Goal: Task Accomplishment & Management: Manage account settings

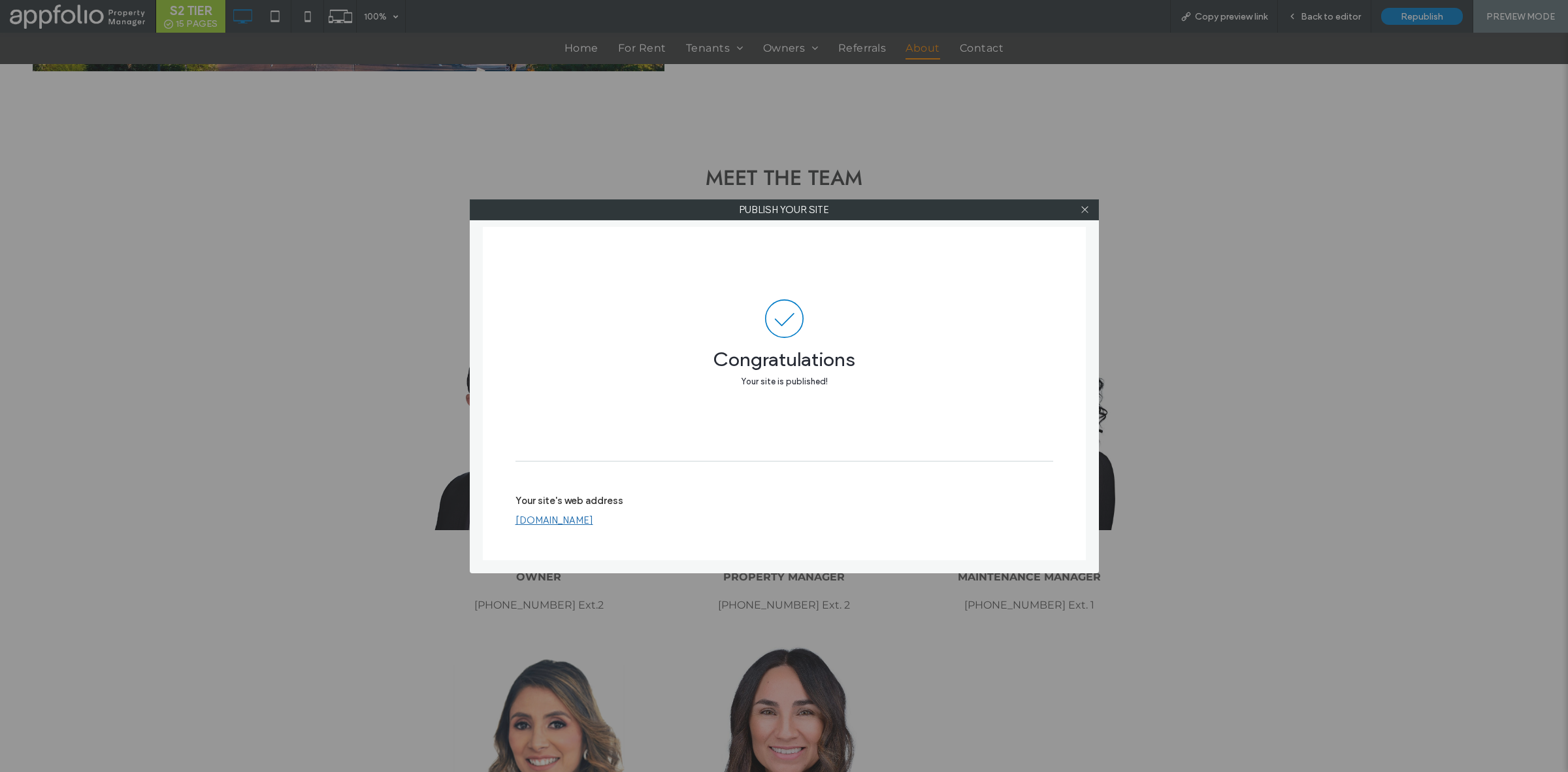
click at [633, 209] on label "Publish your site" at bounding box center [784, 209] width 628 height 20
click at [1080, 209] on icon at bounding box center [1085, 209] width 9 height 9
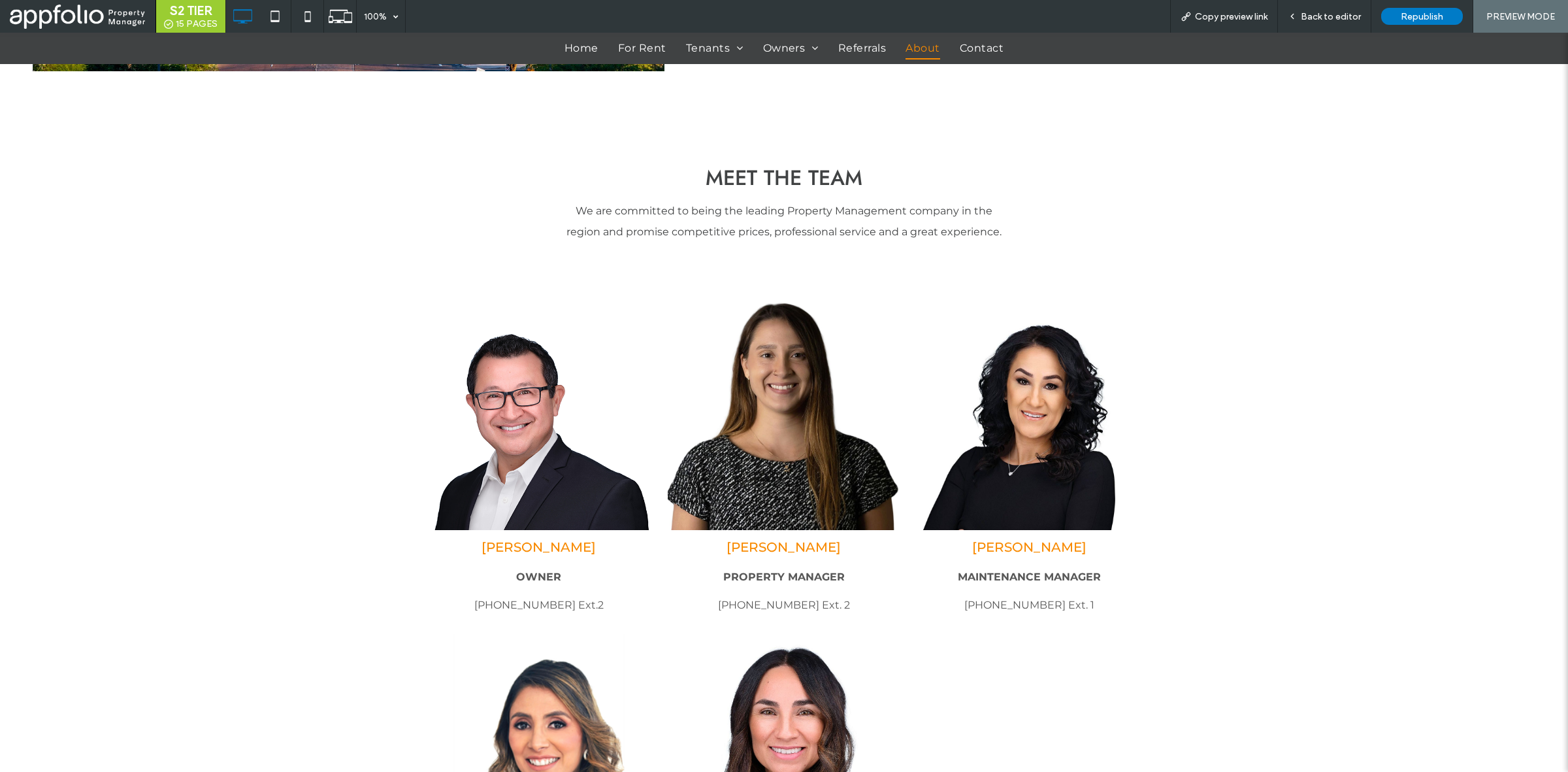
click at [686, 482] on link at bounding box center [784, 414] width 232 height 232
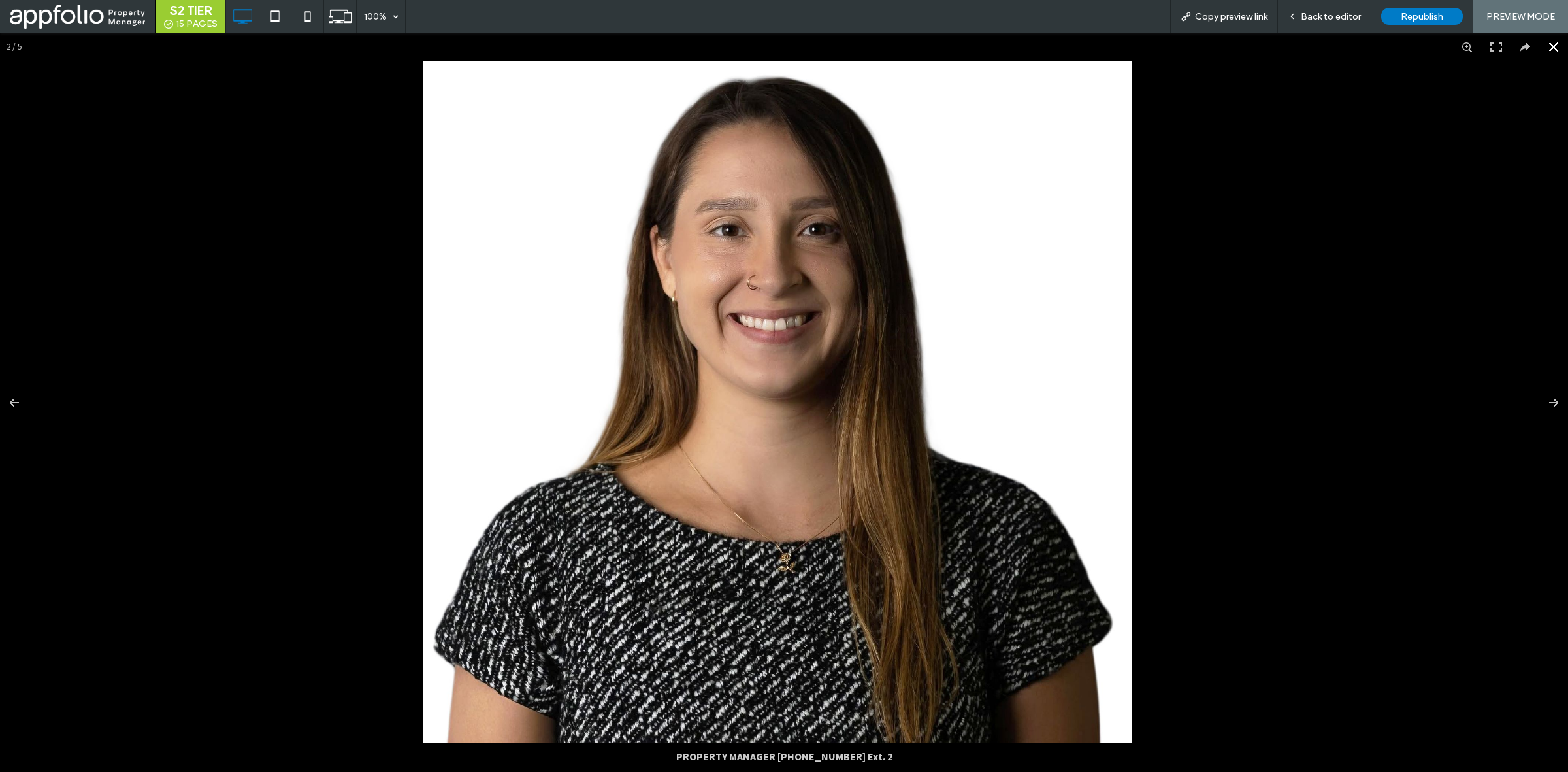
click at [1540, 50] on button at bounding box center [1554, 47] width 28 height 28
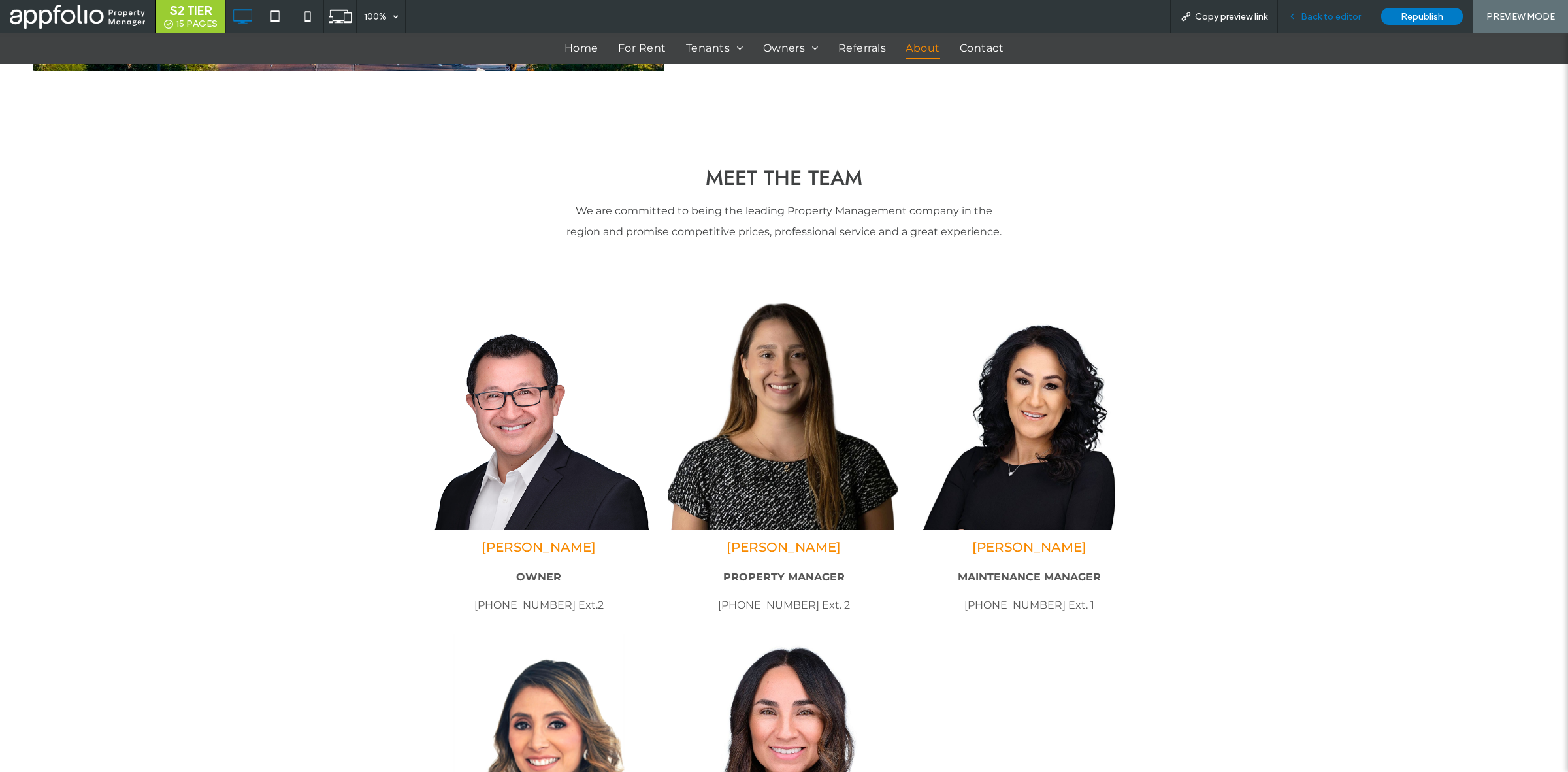
click at [1308, 17] on span "Back to editor" at bounding box center [1331, 17] width 60 height 11
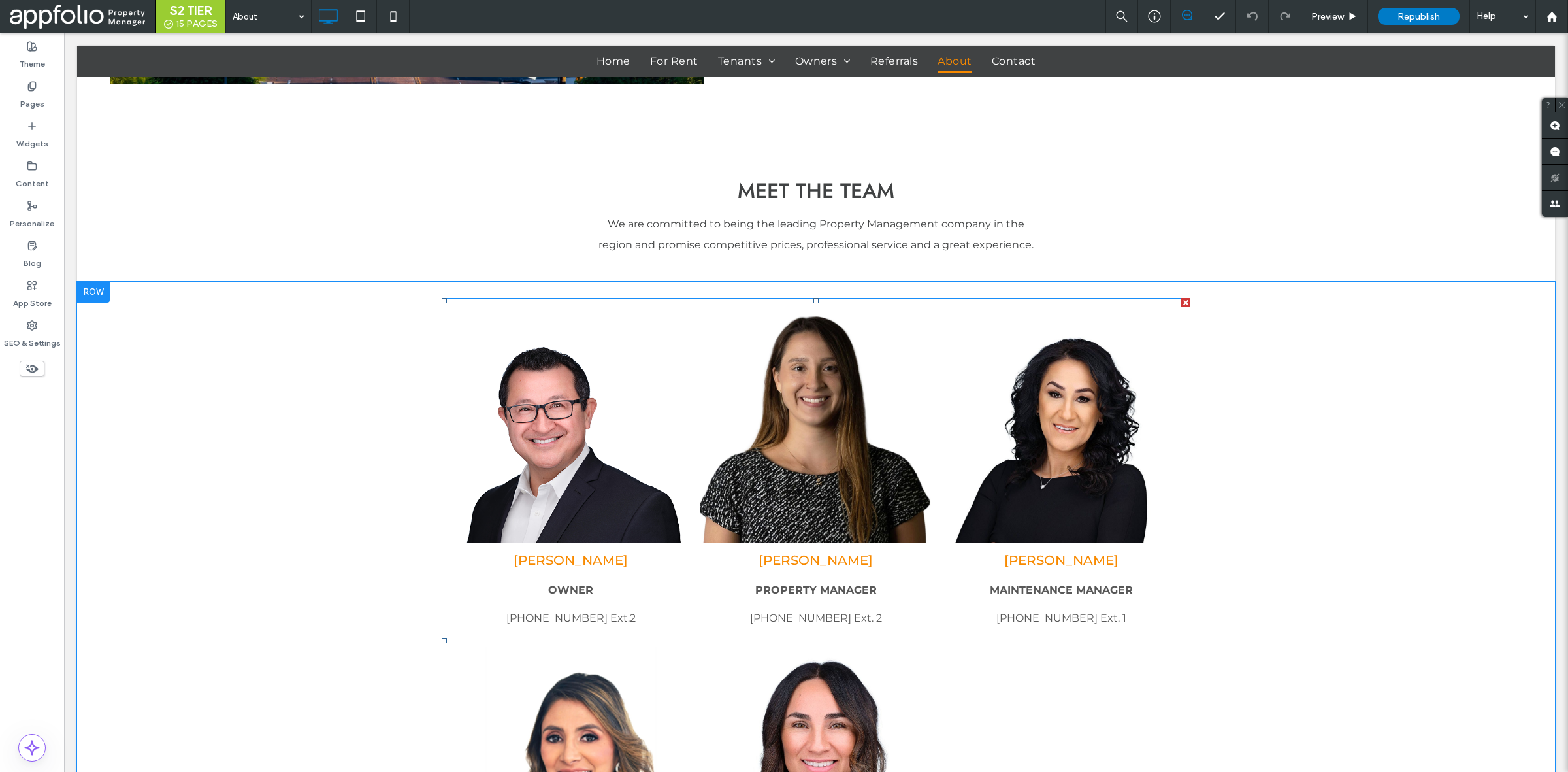
click at [1006, 611] on div "MAINTENANCE MANAGER (602) 308-4775 Ext. 1" at bounding box center [1061, 596] width 143 height 56
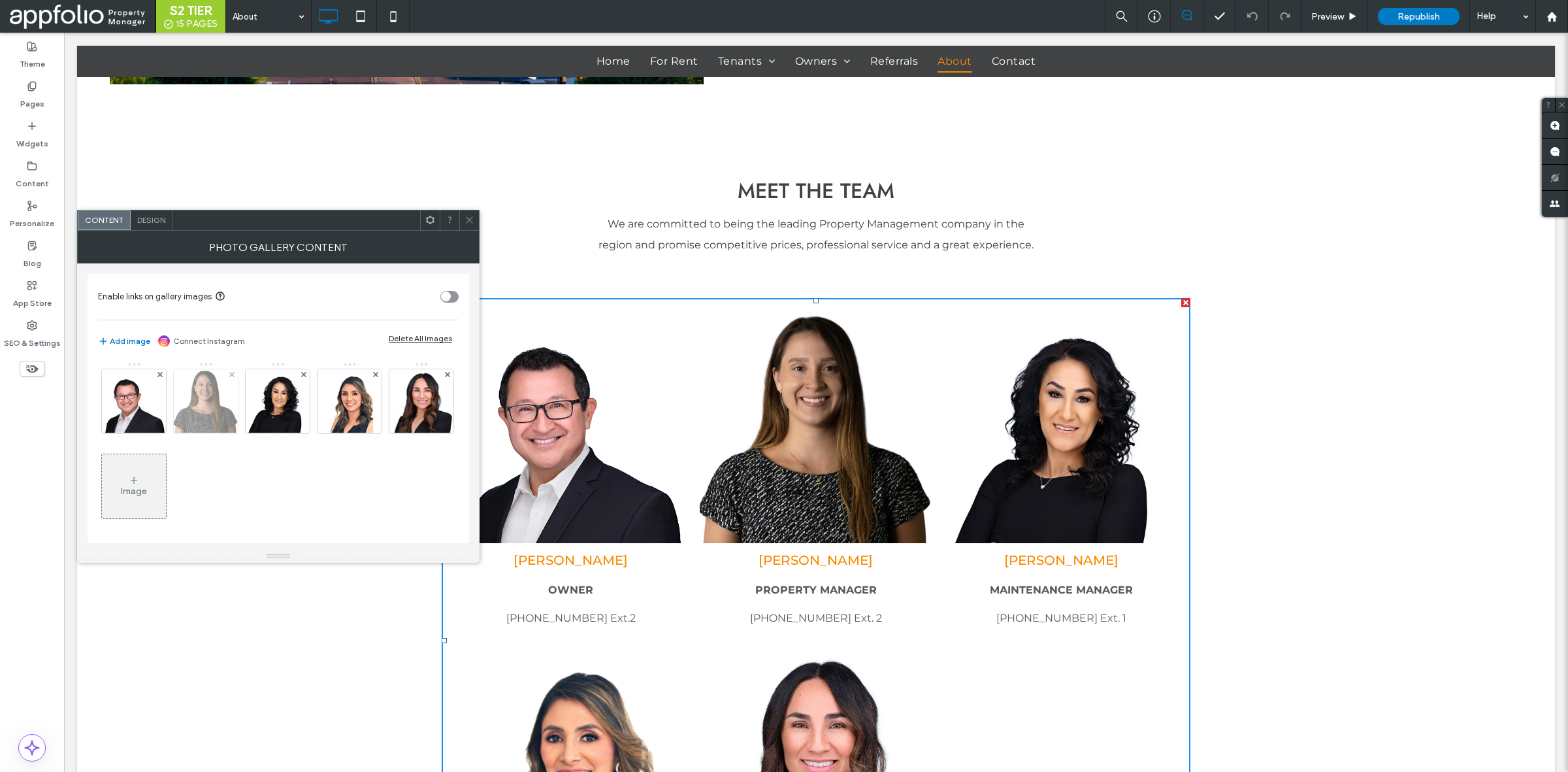
click at [206, 407] on img at bounding box center [205, 401] width 66 height 64
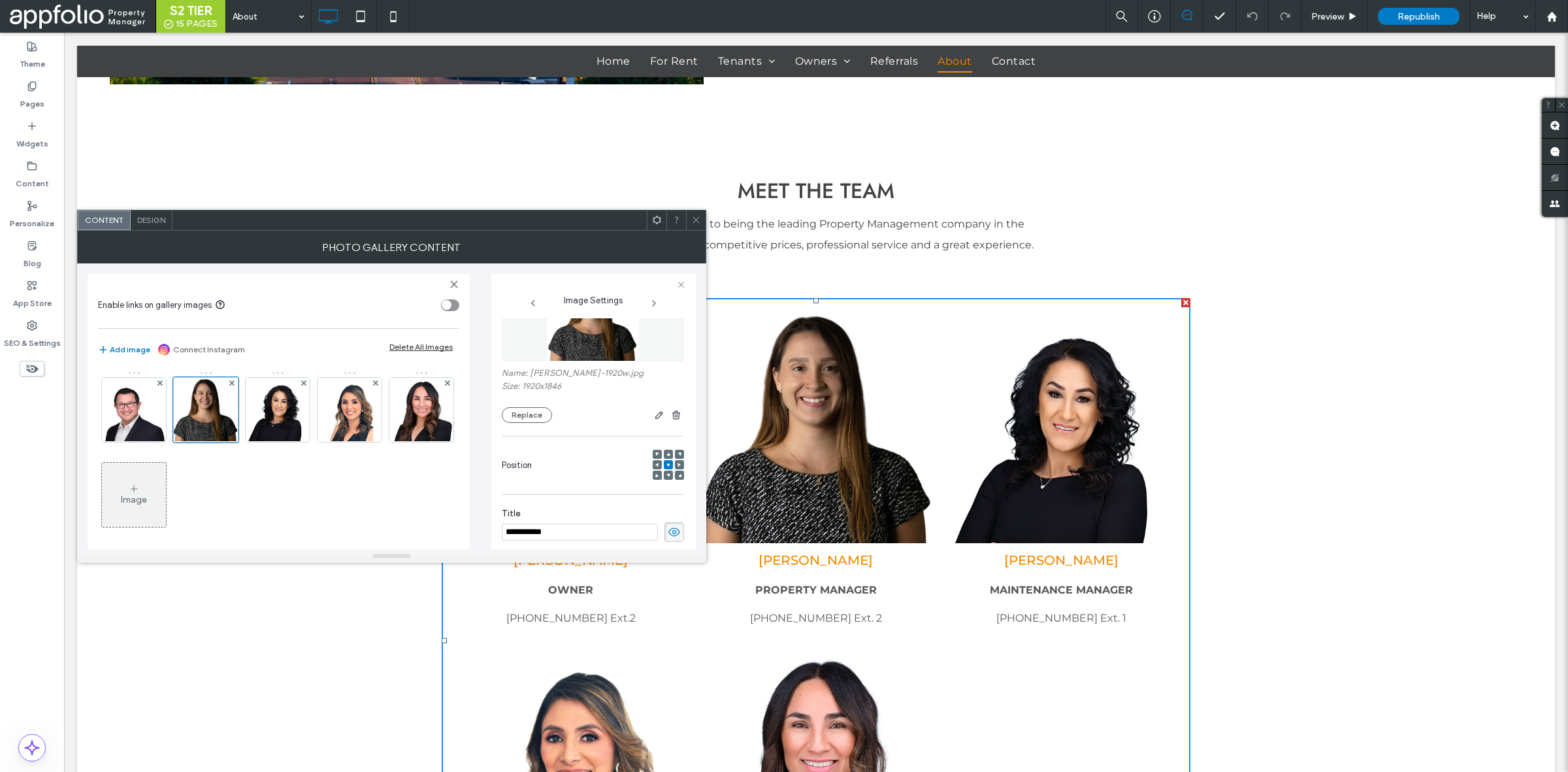
scroll to position [81, 0]
click at [531, 390] on button "Replace" at bounding box center [527, 387] width 51 height 16
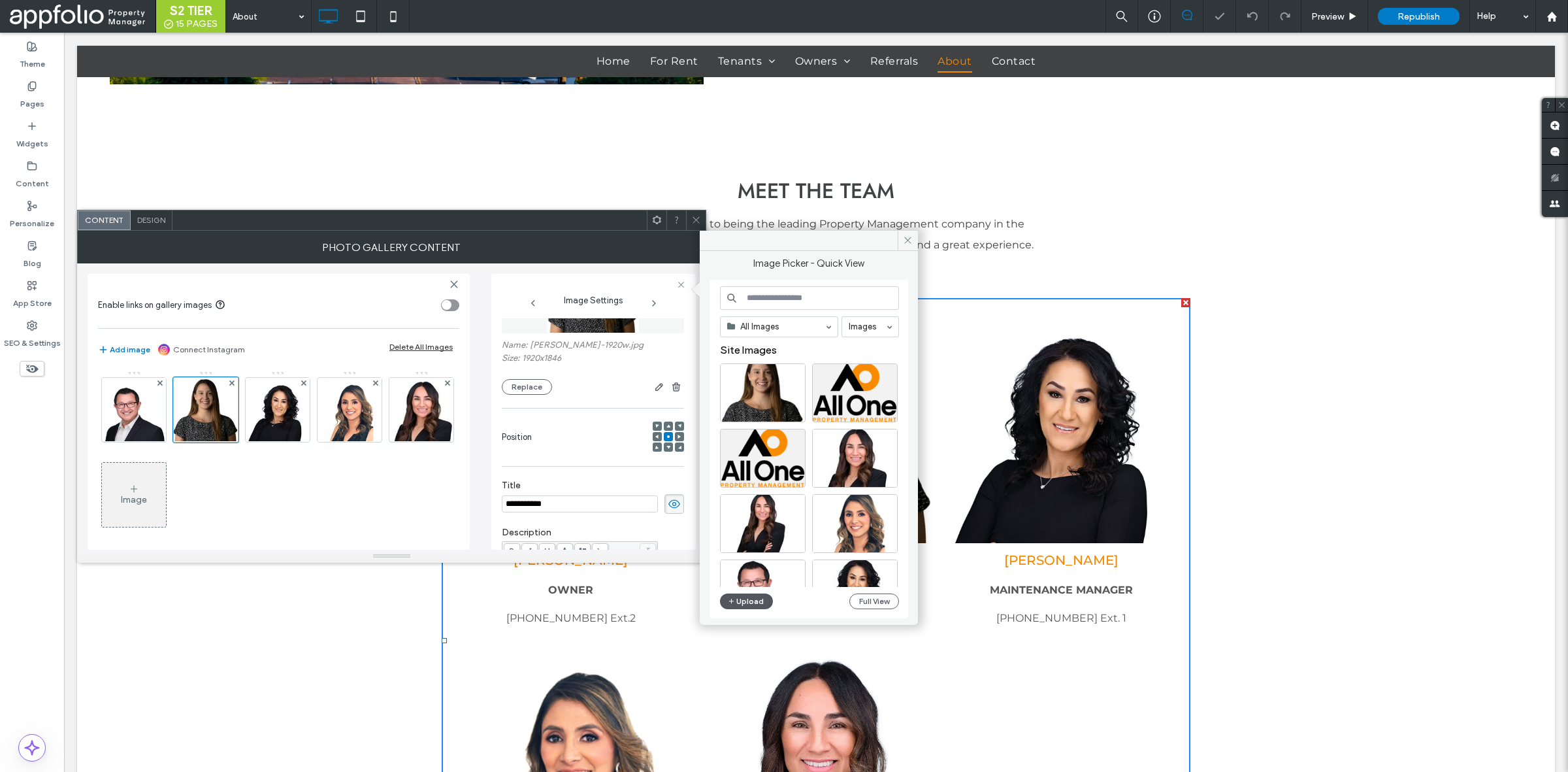
click at [758, 593] on button "Upload" at bounding box center [747, 601] width 54 height 16
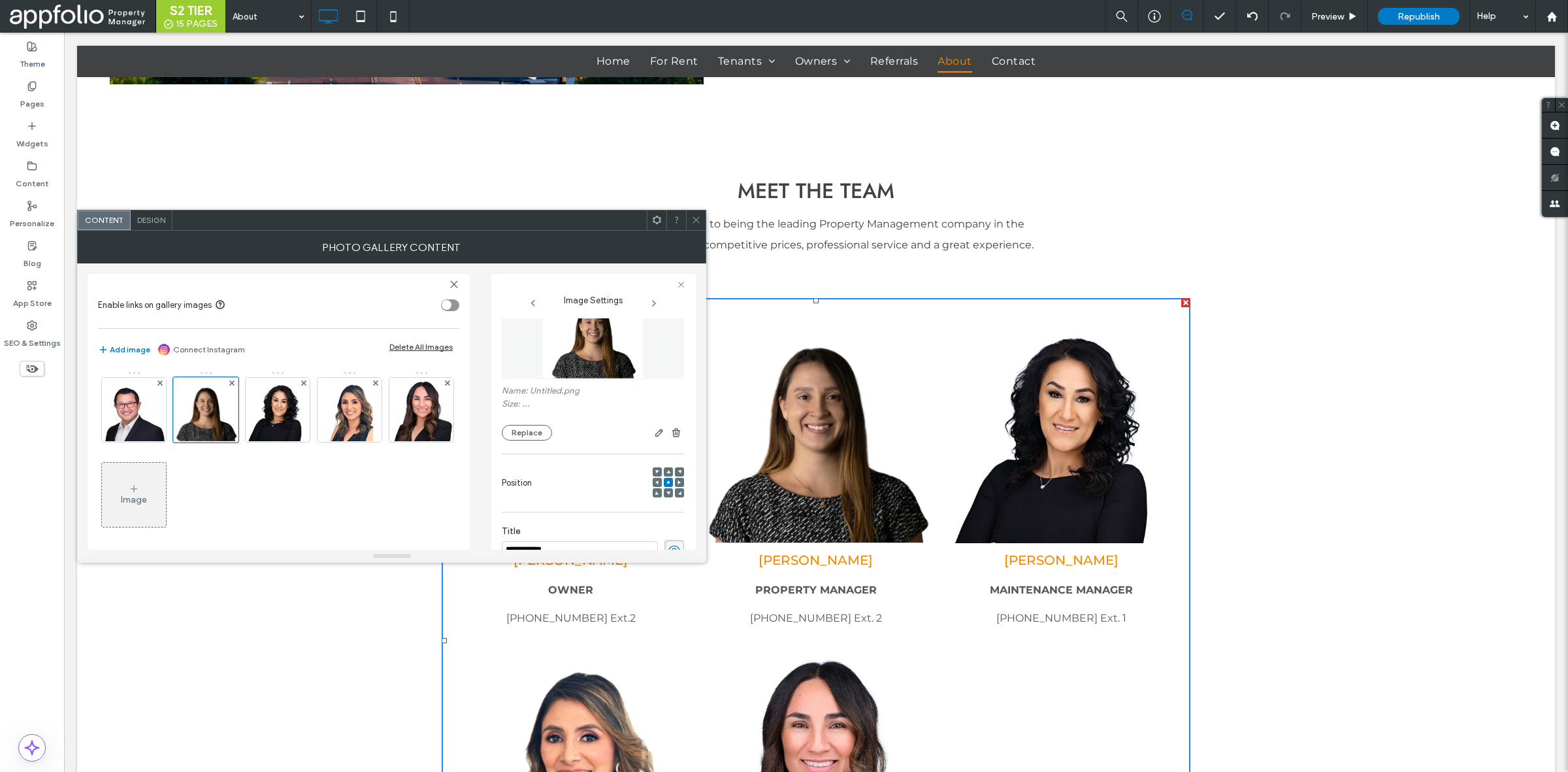
scroll to position [0, 0]
click at [528, 468] on button "Replace" at bounding box center [527, 469] width 51 height 16
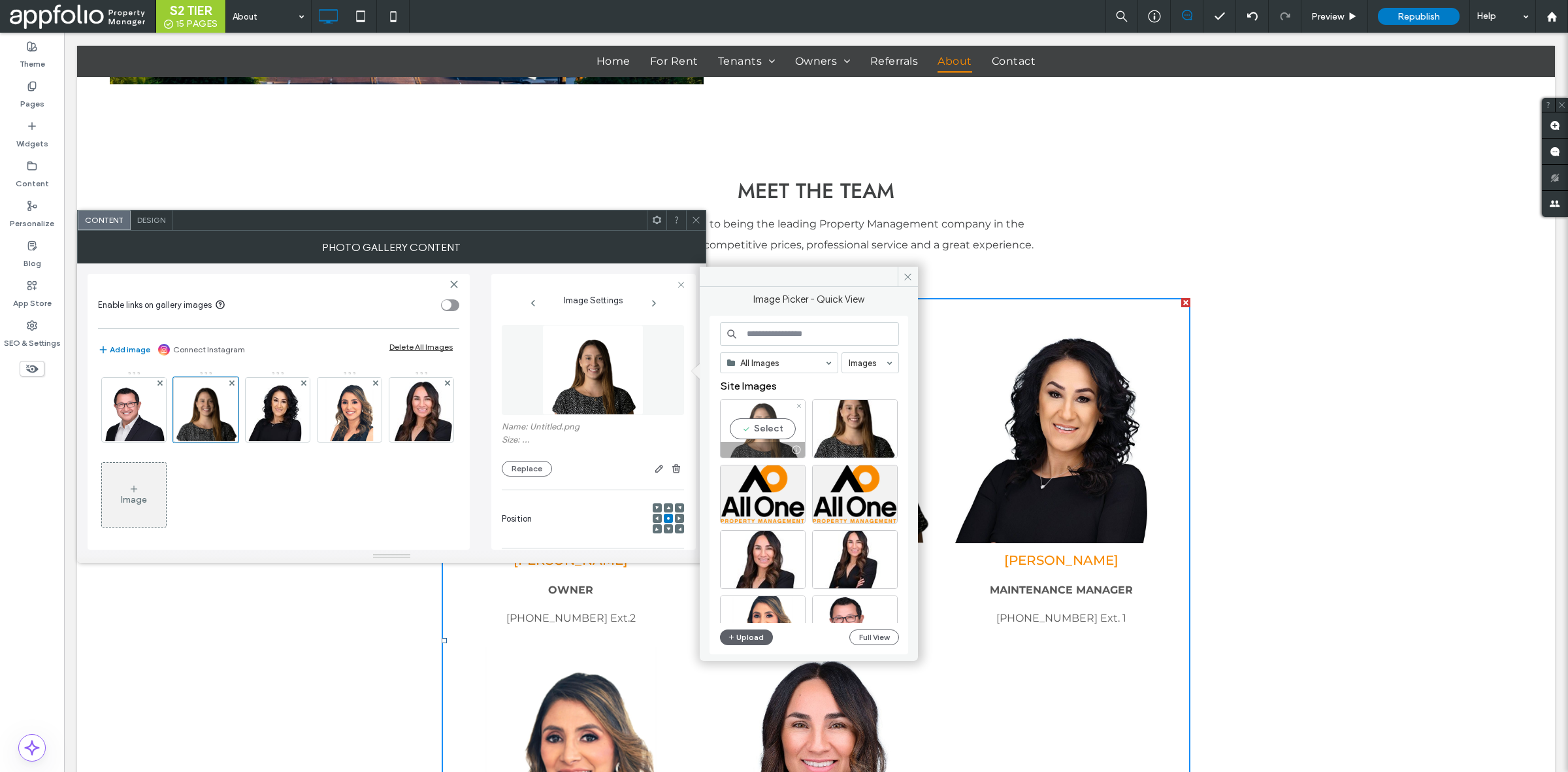
drag, startPoint x: 762, startPoint y: 429, endPoint x: 826, endPoint y: 624, distance: 205.2
click at [762, 429] on div "Select" at bounding box center [763, 428] width 85 height 58
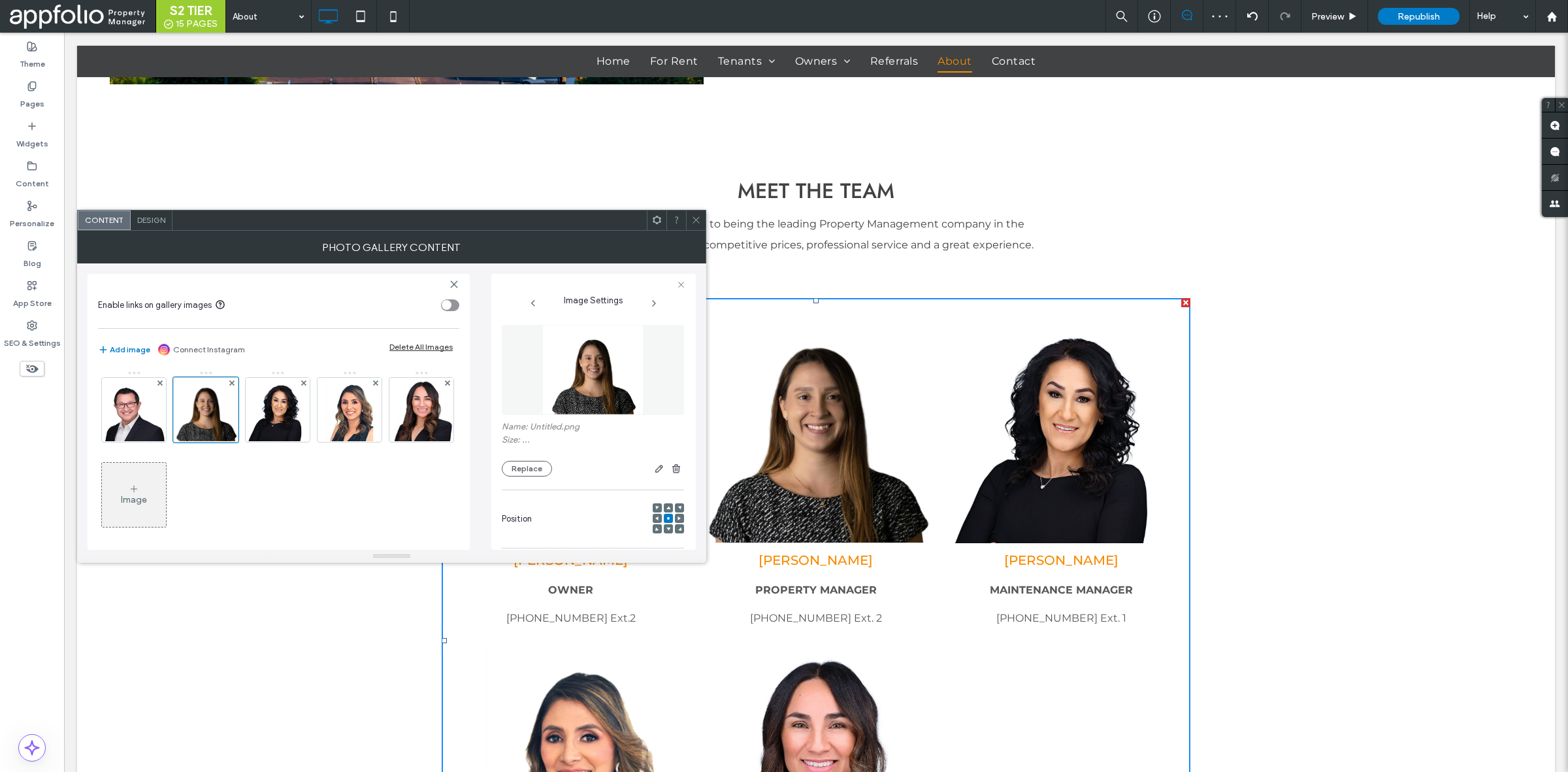
click at [697, 217] on icon at bounding box center [696, 220] width 9 height 9
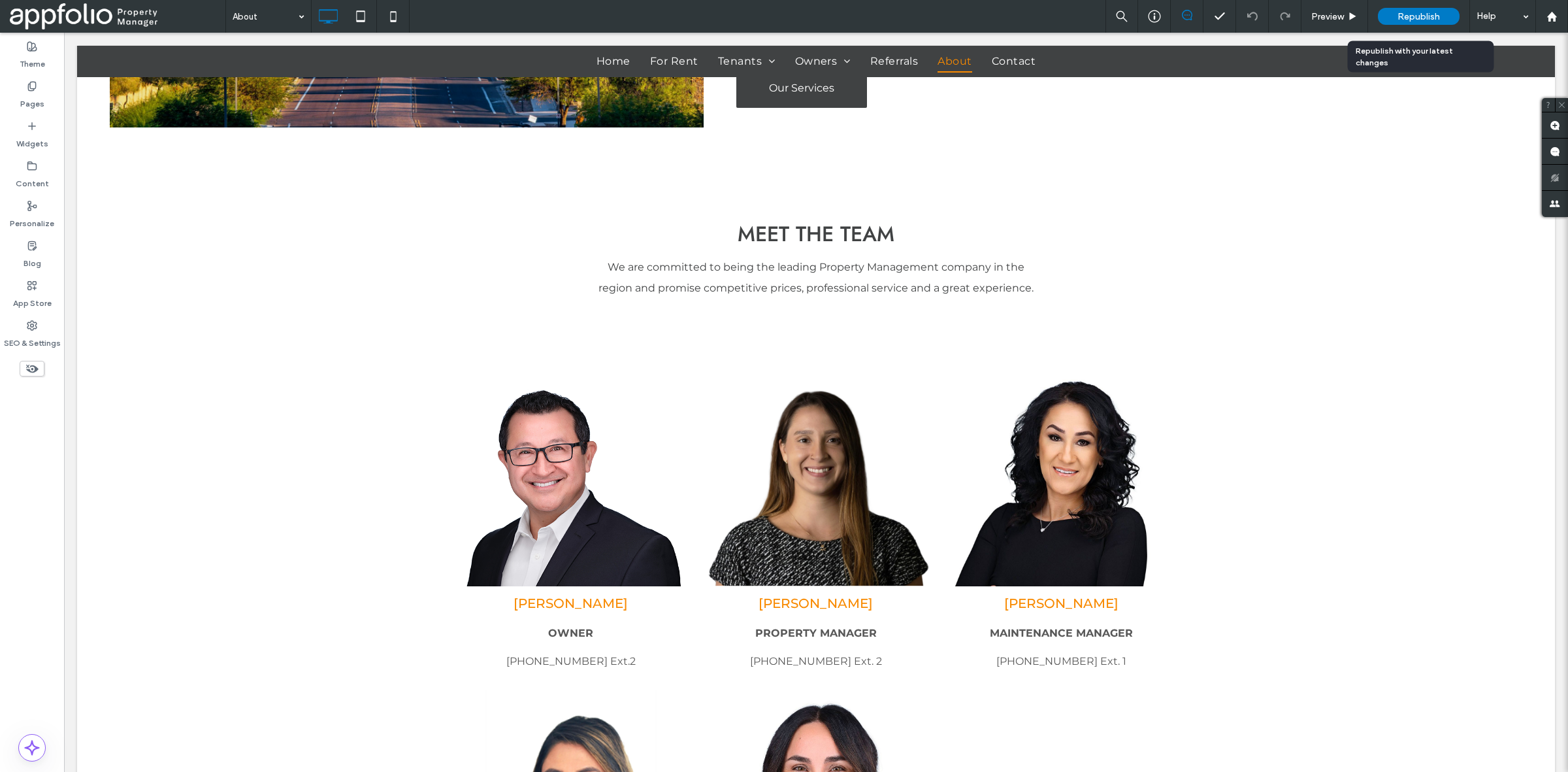
click at [1438, 17] on span "Republish" at bounding box center [1419, 17] width 43 height 11
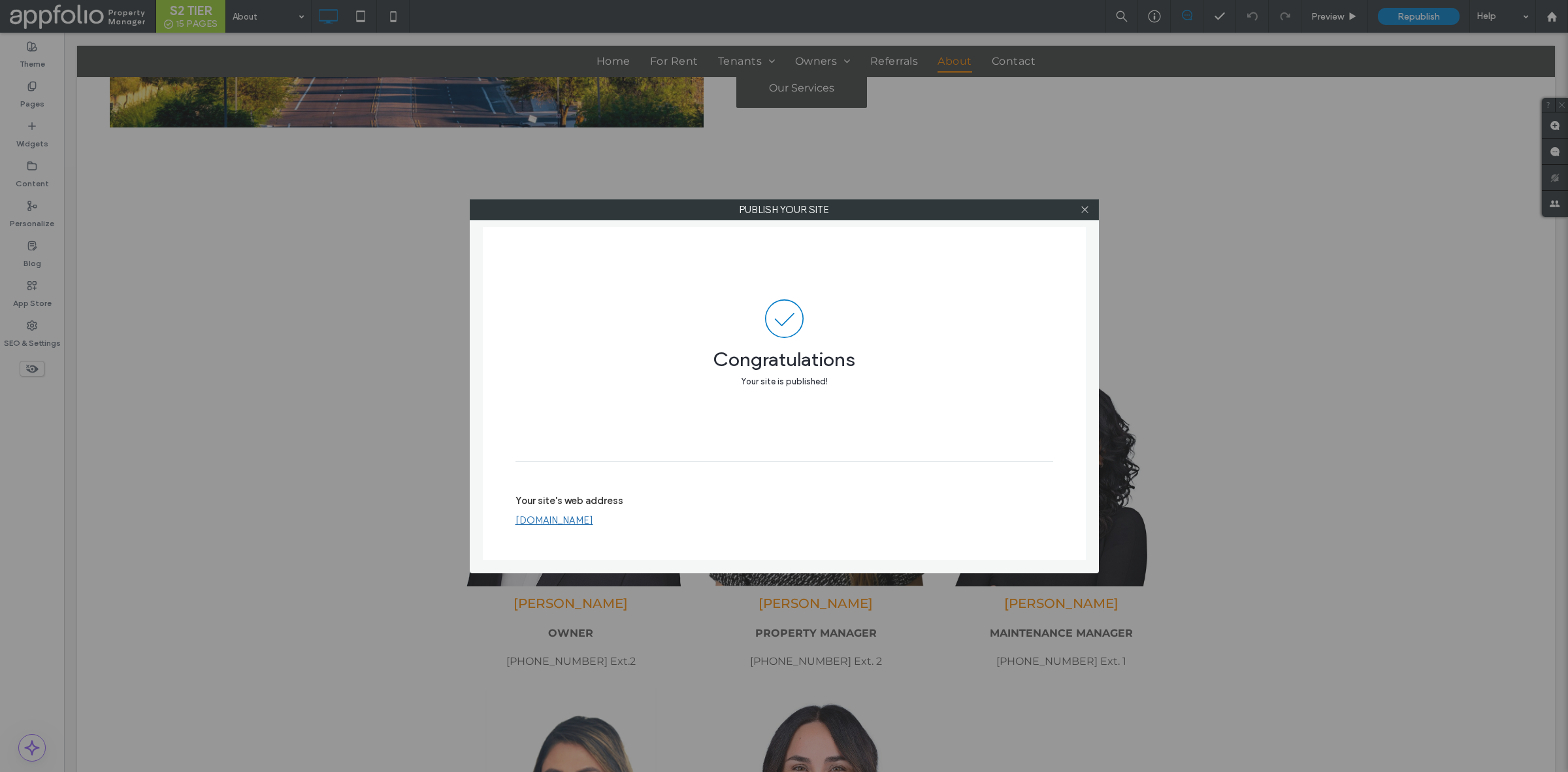
click at [1076, 206] on div at bounding box center [1085, 209] width 20 height 20
click at [1081, 207] on icon at bounding box center [1085, 209] width 9 height 9
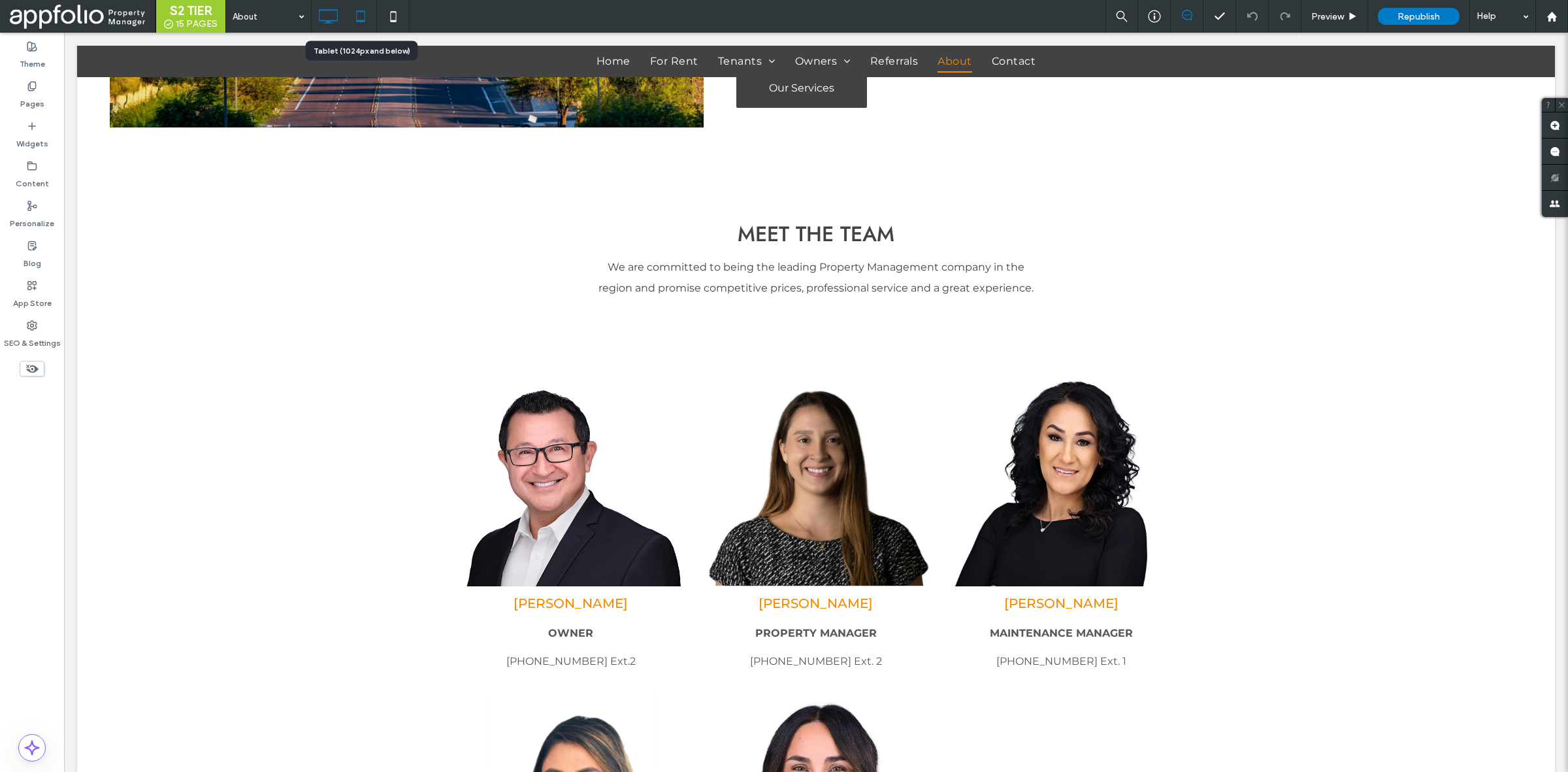
click at [369, 15] on icon at bounding box center [360, 16] width 26 height 26
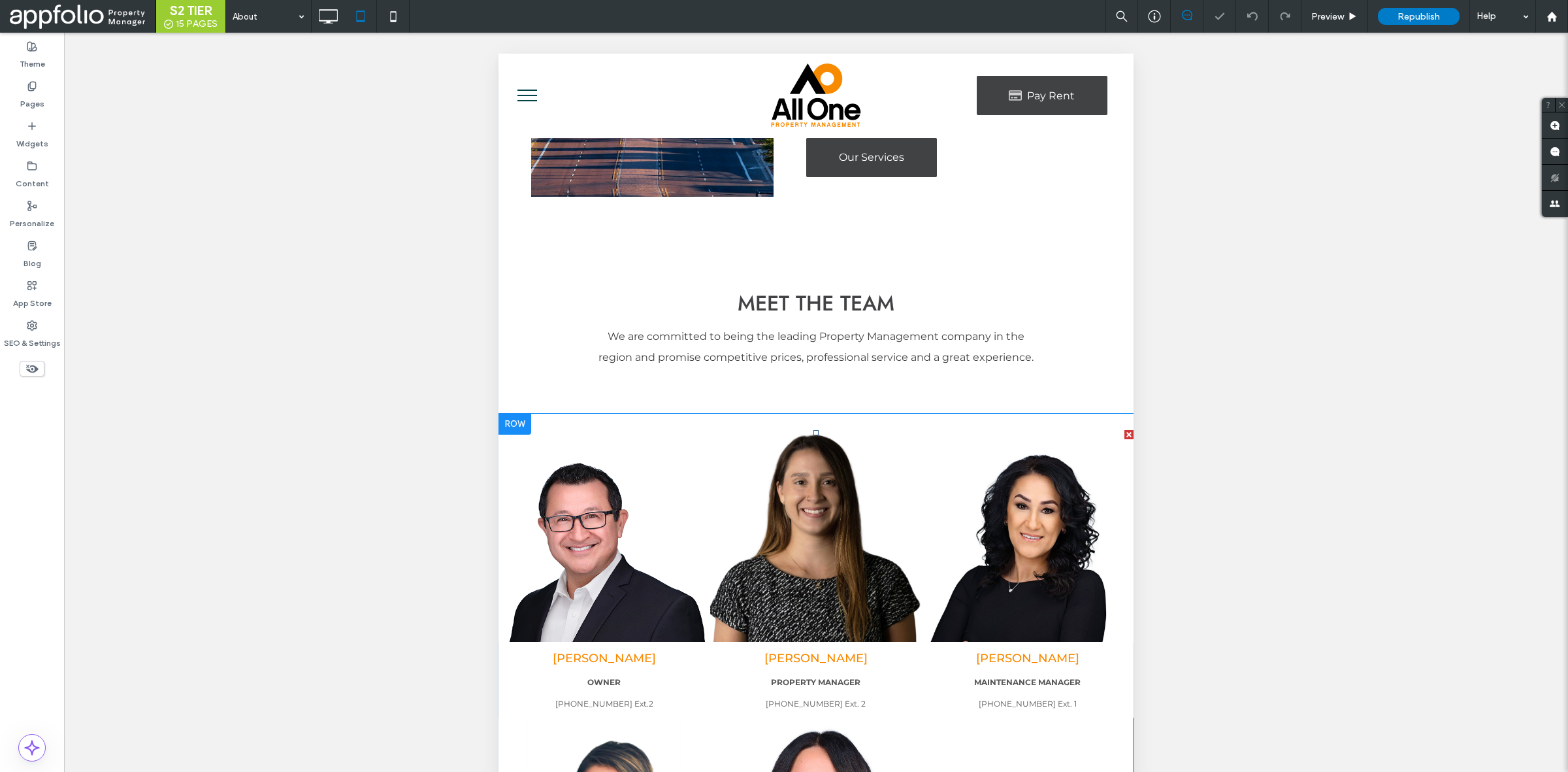
scroll to position [719, 0]
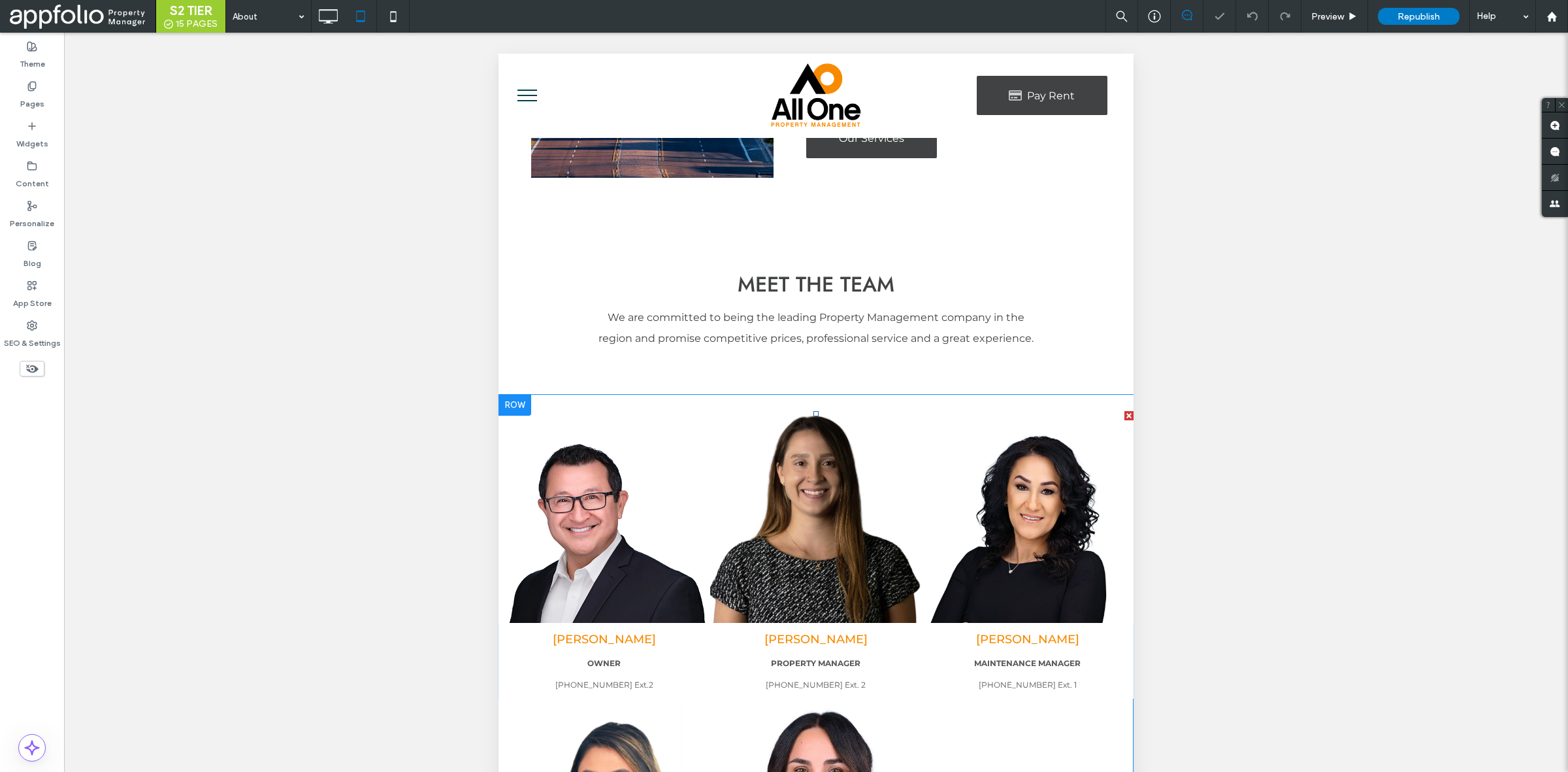
click at [789, 541] on link at bounding box center [816, 517] width 212 height 212
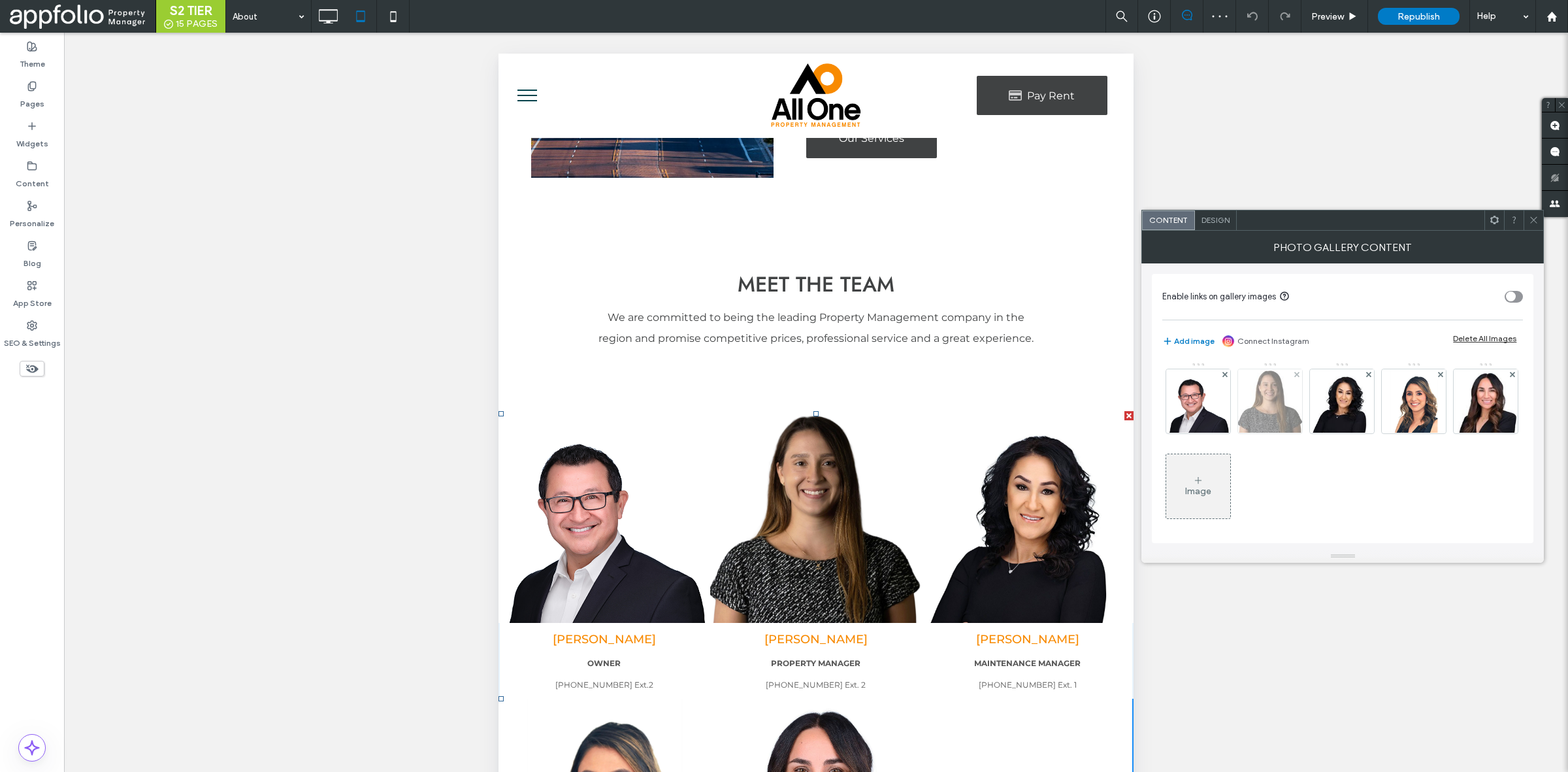
click at [1269, 413] on img at bounding box center [1270, 401] width 66 height 64
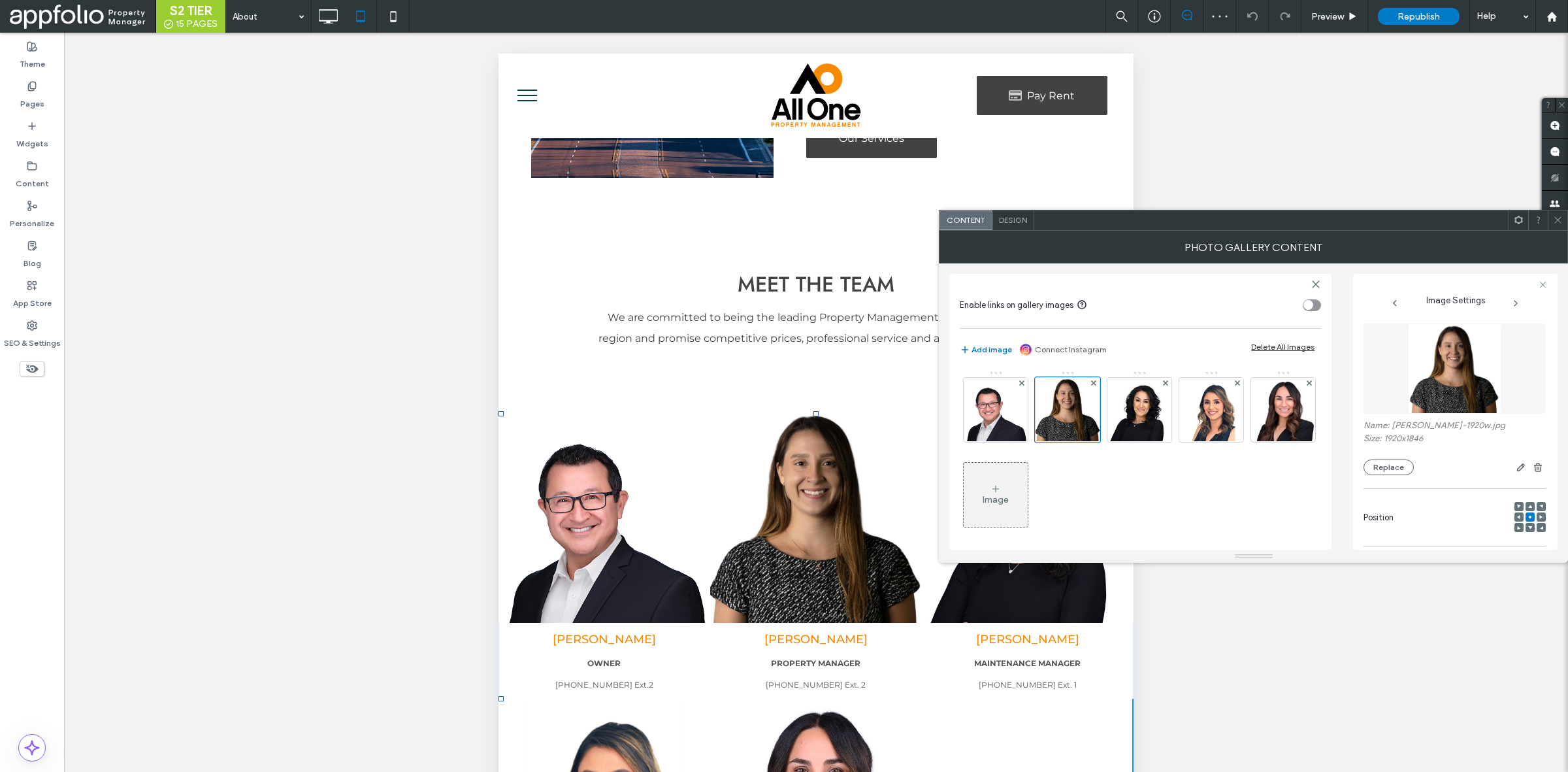
scroll to position [0, 0]
click at [1410, 464] on div "Replace" at bounding box center [1454, 469] width 182 height 16
click at [1403, 472] on button "Replace" at bounding box center [1389, 469] width 51 height 16
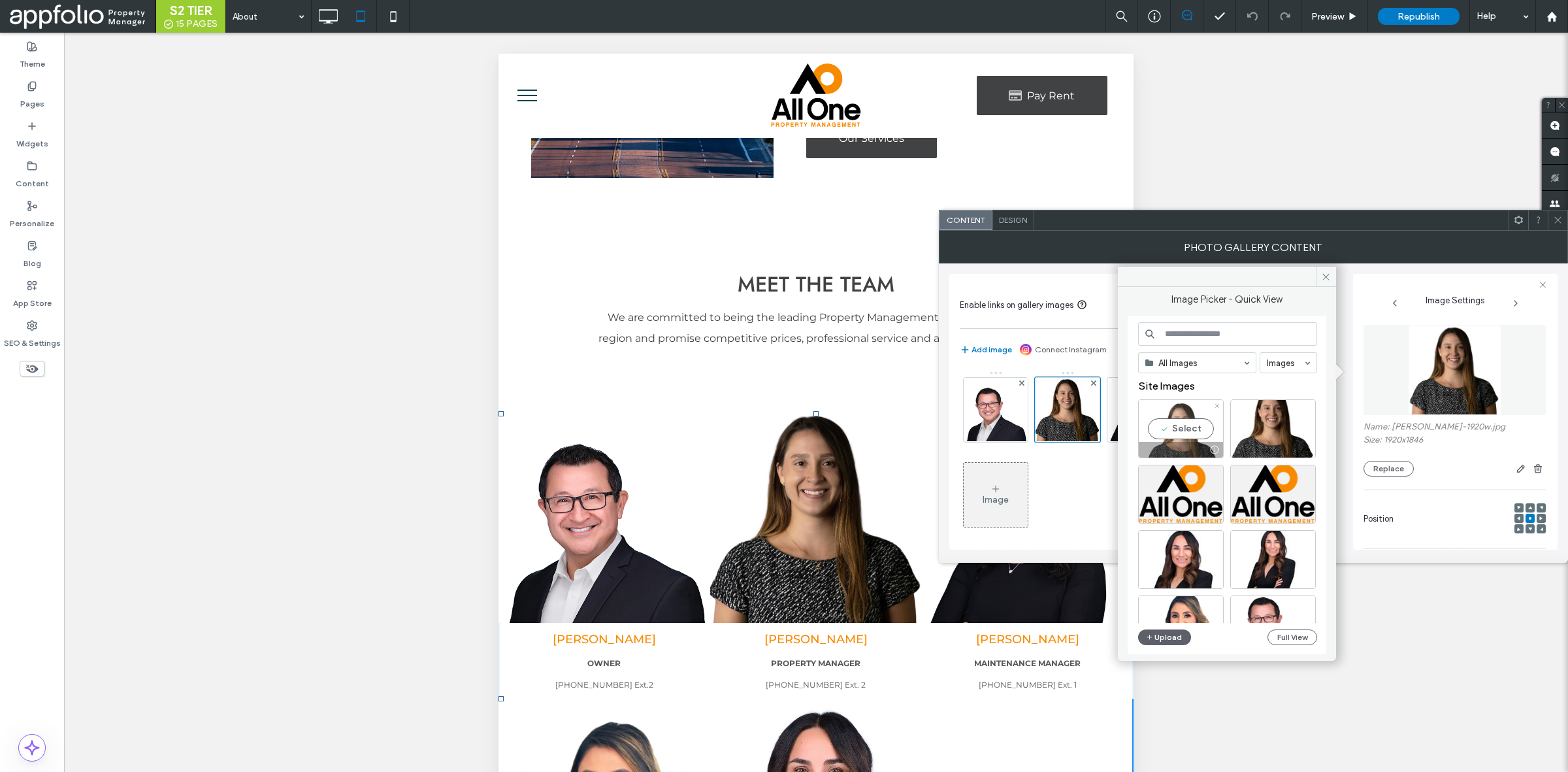
click at [1197, 435] on div "Select" at bounding box center [1181, 428] width 85 height 58
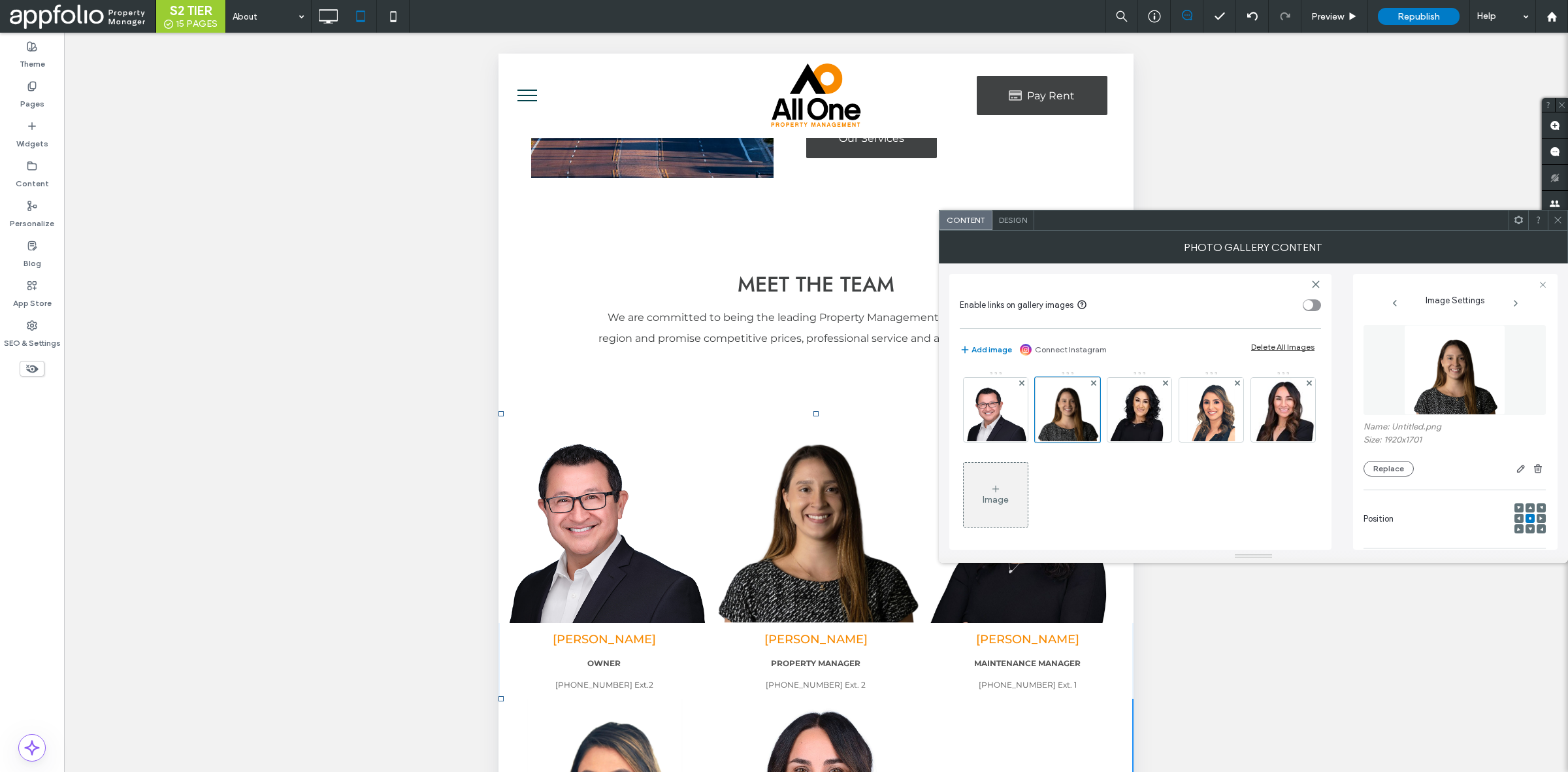
click at [1223, 528] on div "Image" at bounding box center [1140, 455] width 360 height 170
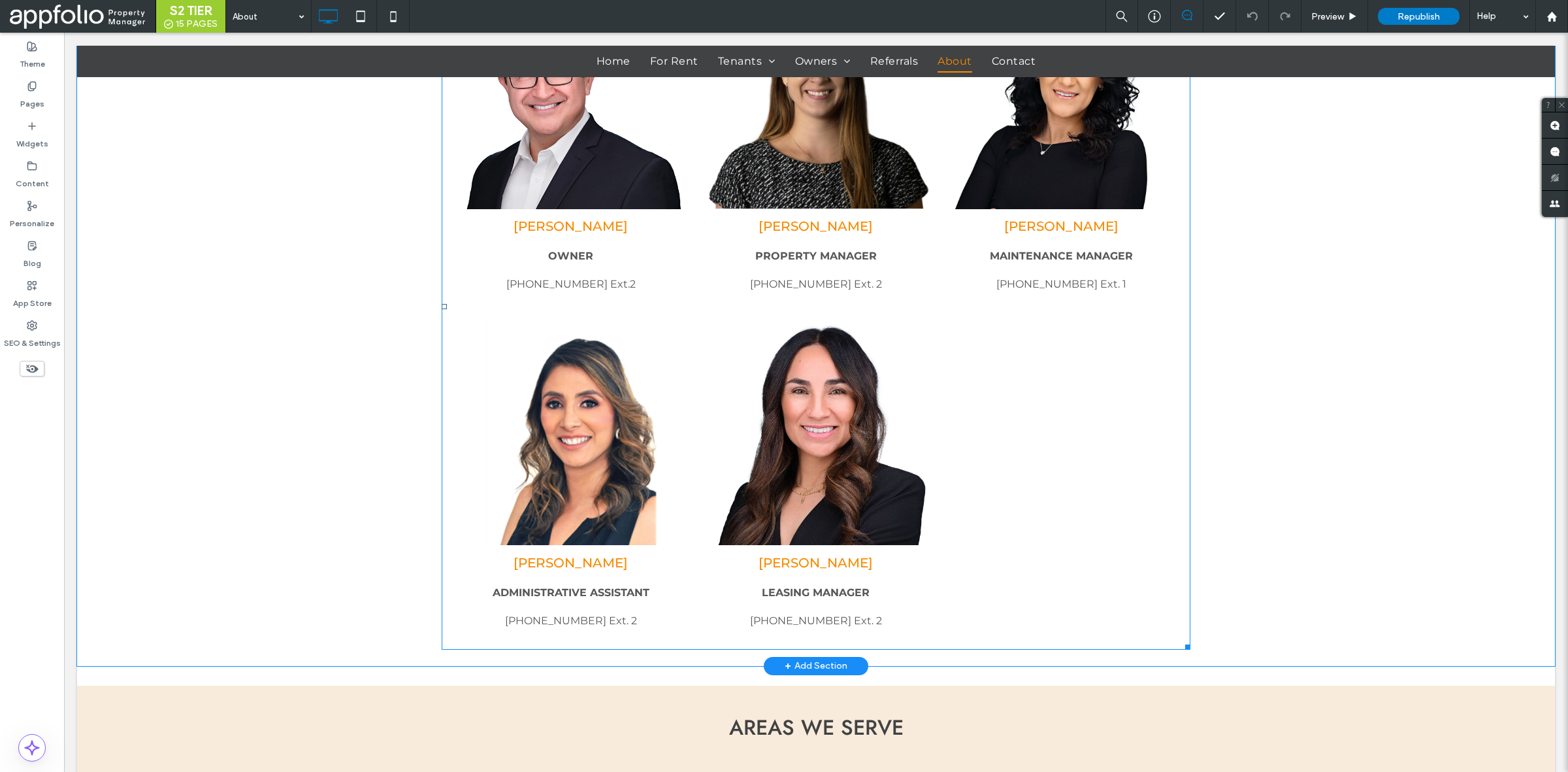
scroll to position [968, 0]
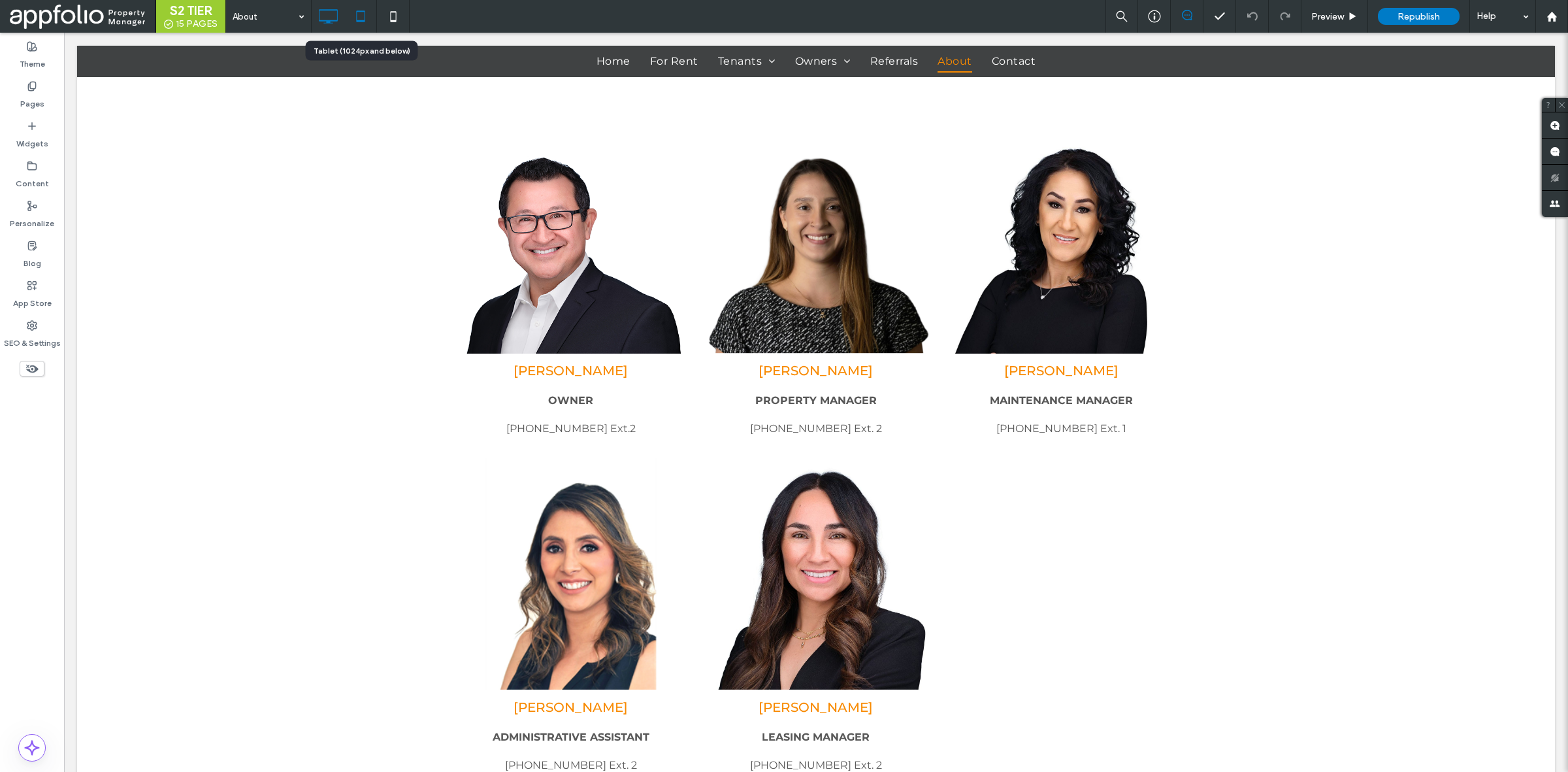
click at [357, 17] on icon at bounding box center [360, 16] width 26 height 26
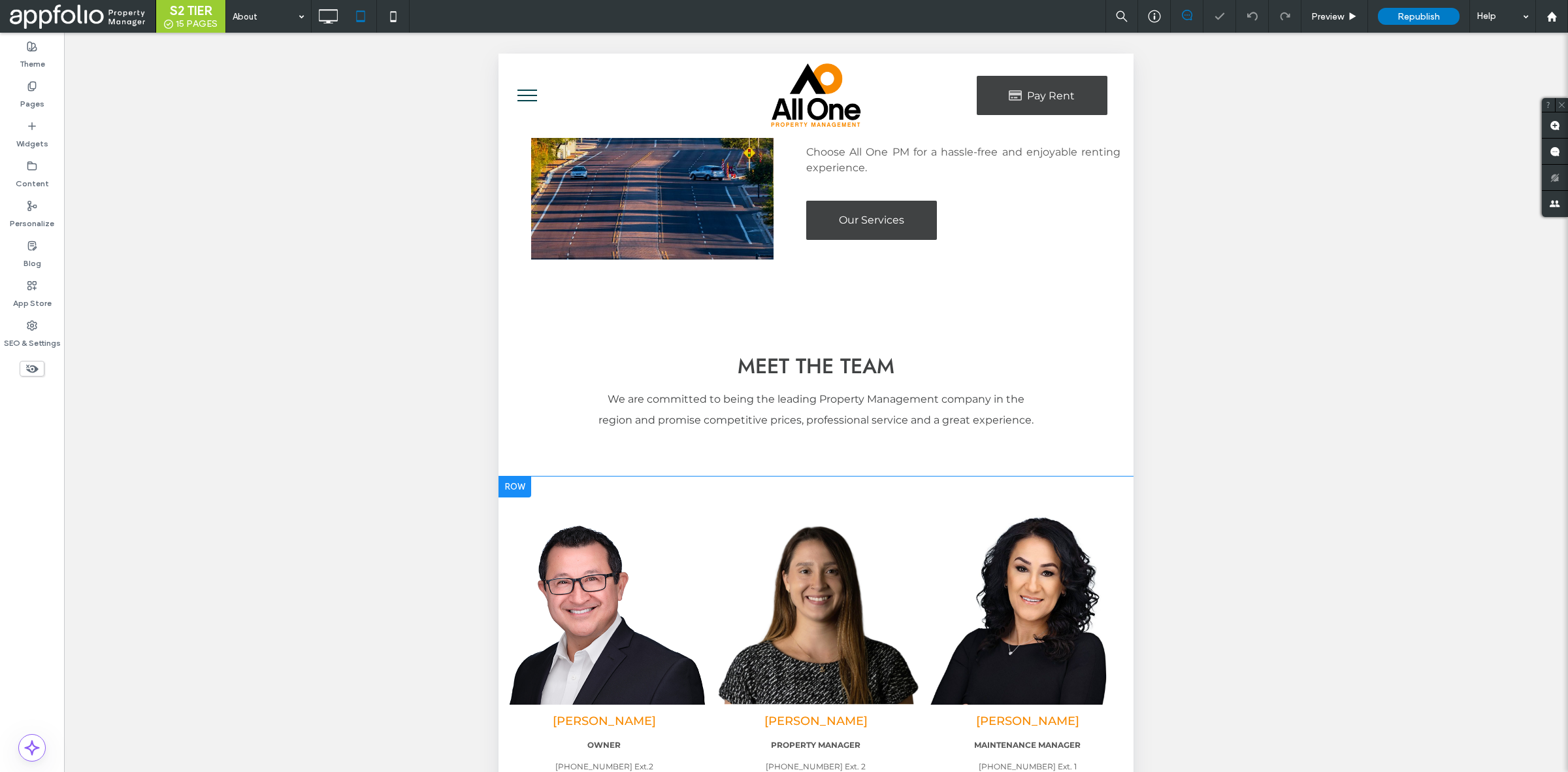
scroll to position [719, 0]
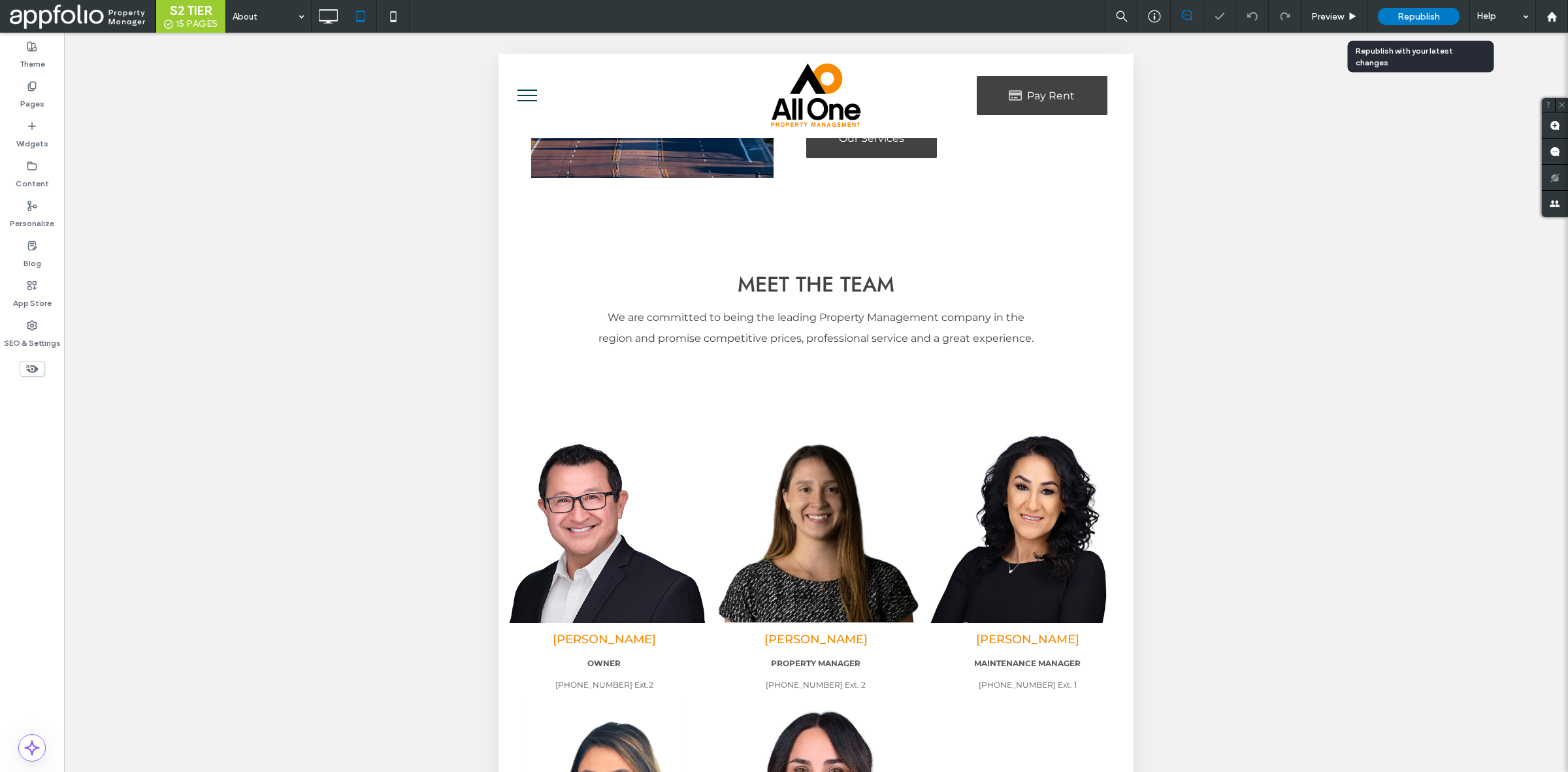
click at [1435, 26] on div "Republish" at bounding box center [1419, 16] width 81 height 32
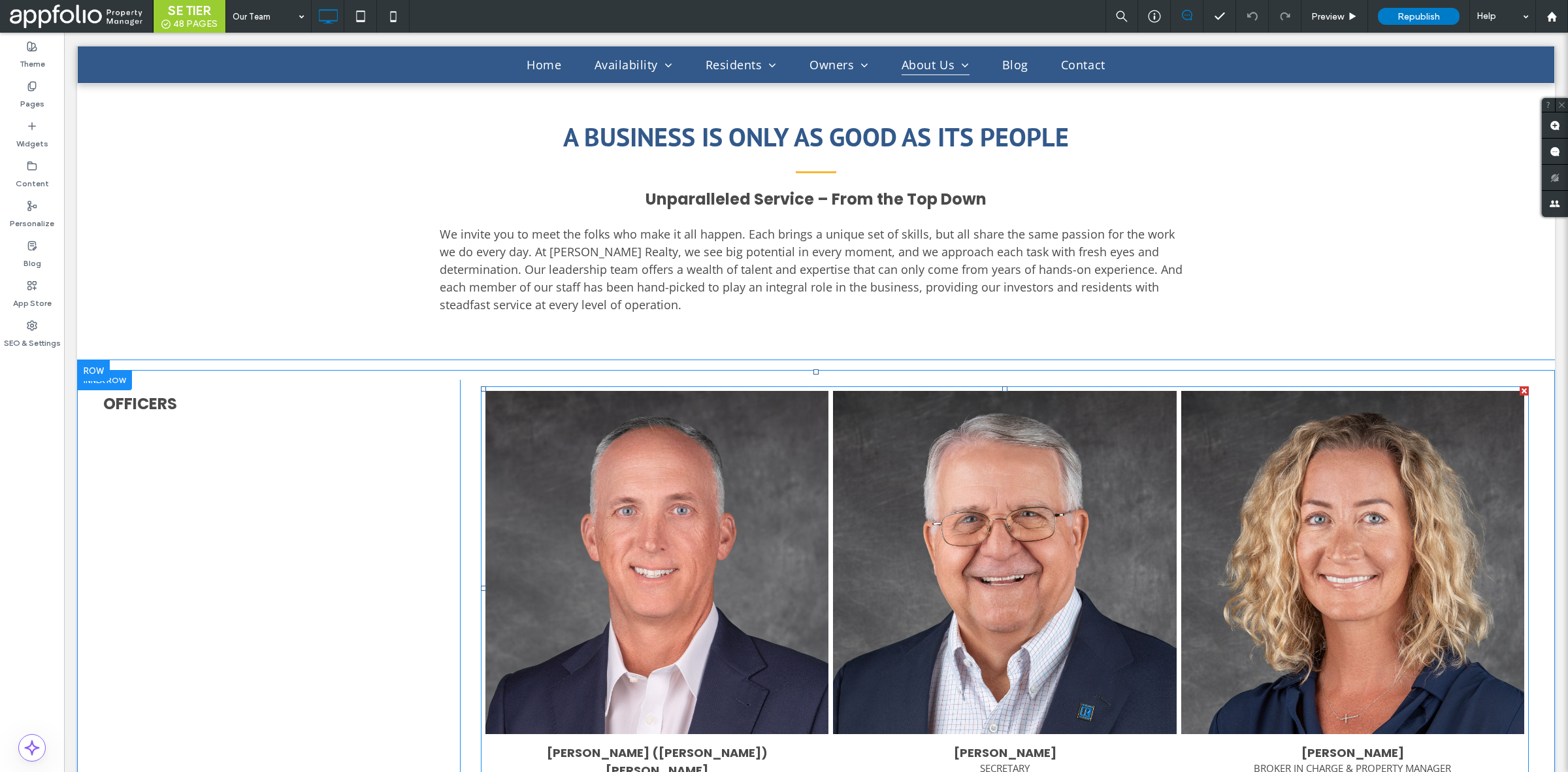
scroll to position [572, 0]
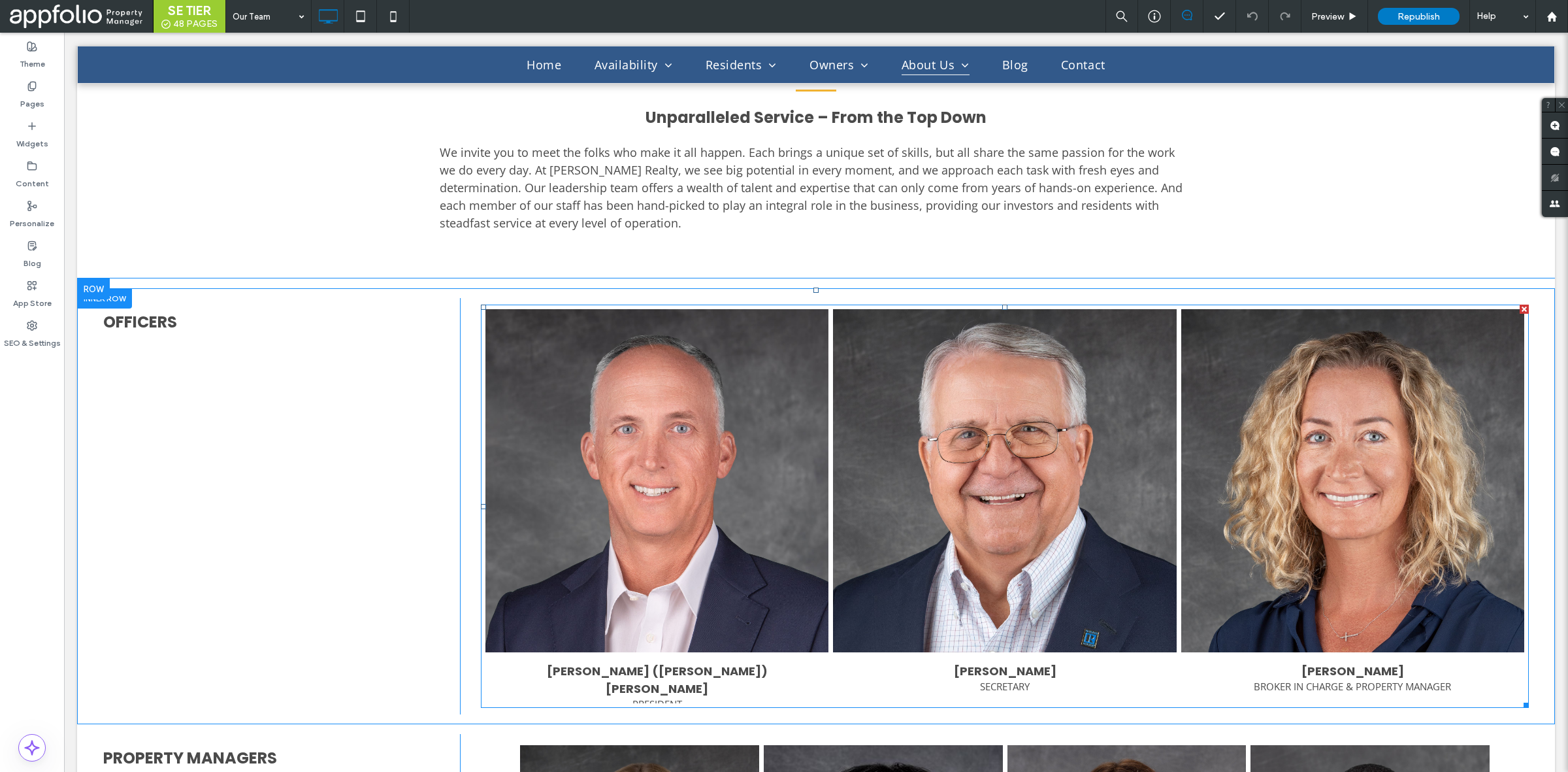
click at [853, 466] on link at bounding box center [1005, 480] width 364 height 364
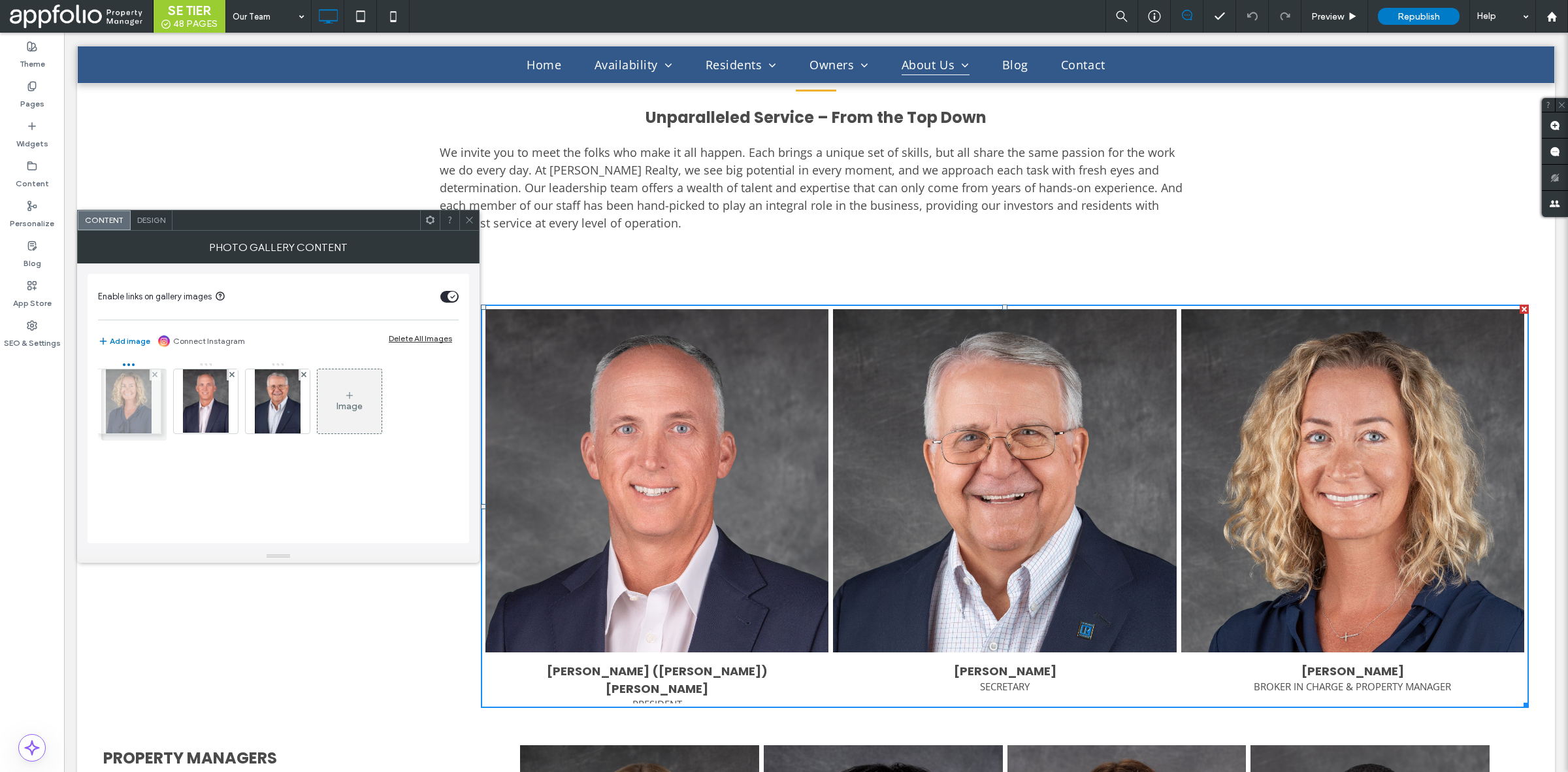
drag, startPoint x: 279, startPoint y: 426, endPoint x: 121, endPoint y: 426, distance: 158.0
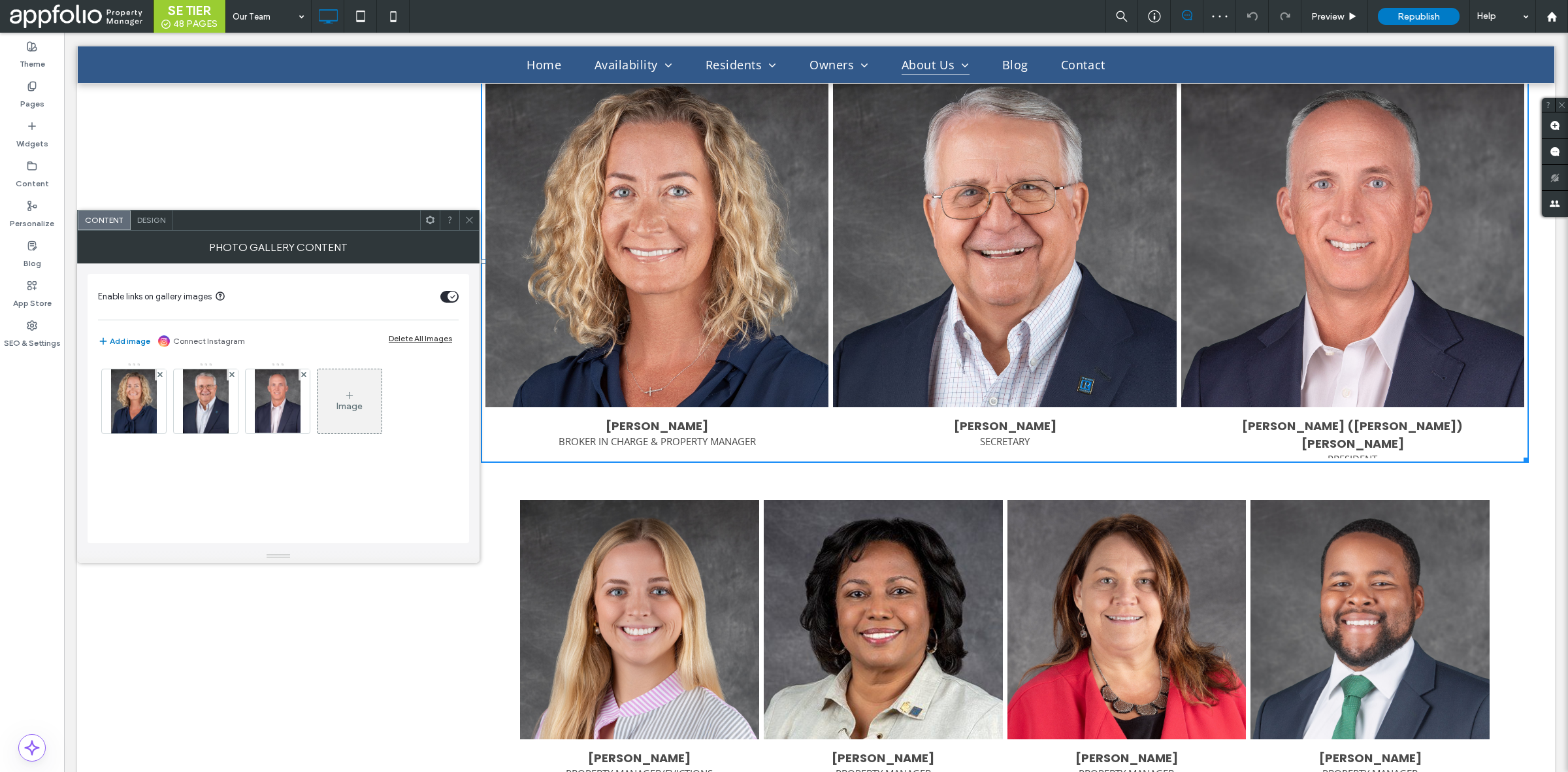
scroll to position [898, 0]
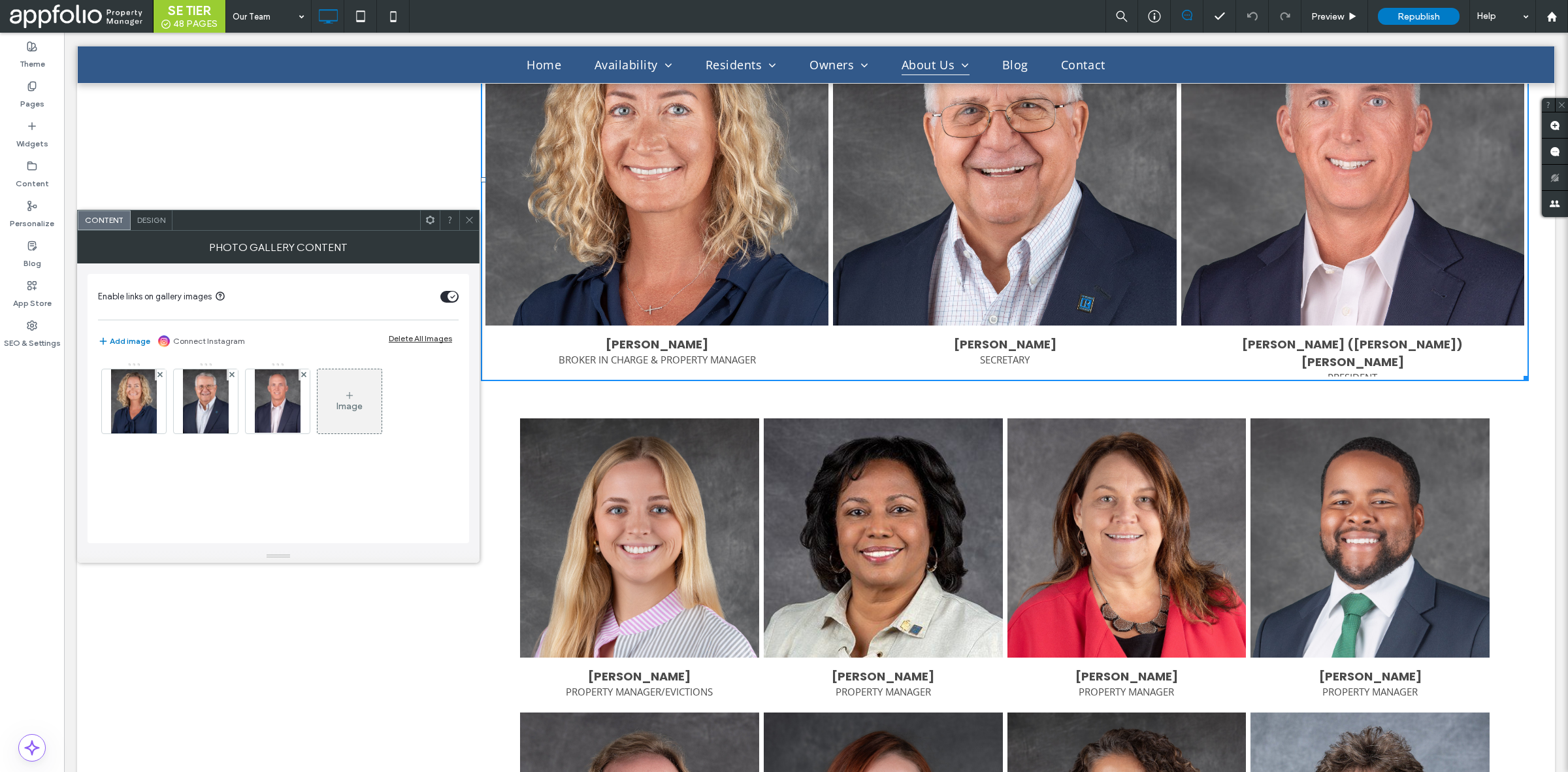
click at [464, 215] on icon at bounding box center [469, 220] width 9 height 9
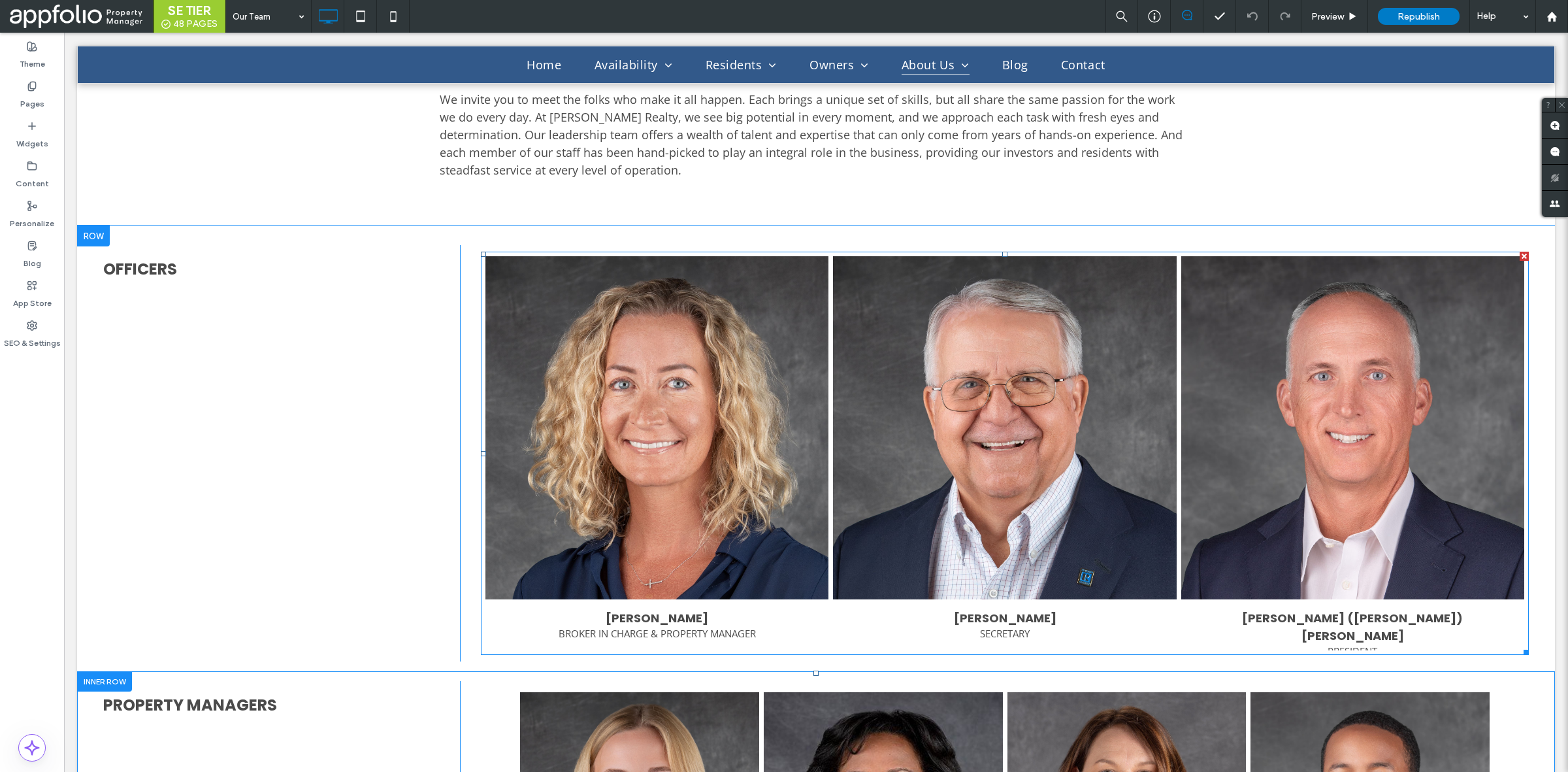
scroll to position [653, 0]
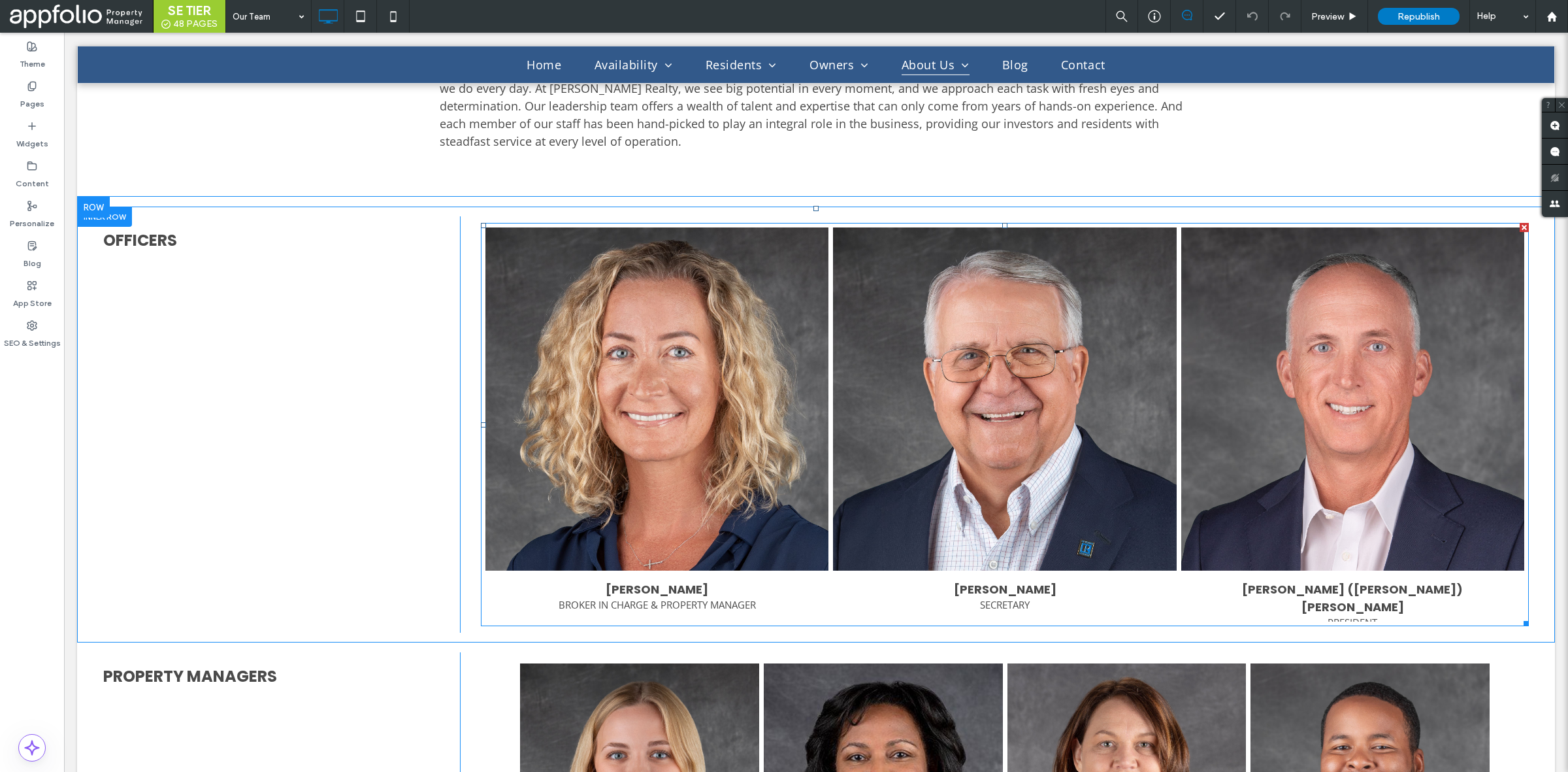
click at [728, 437] on link at bounding box center [656, 399] width 364 height 364
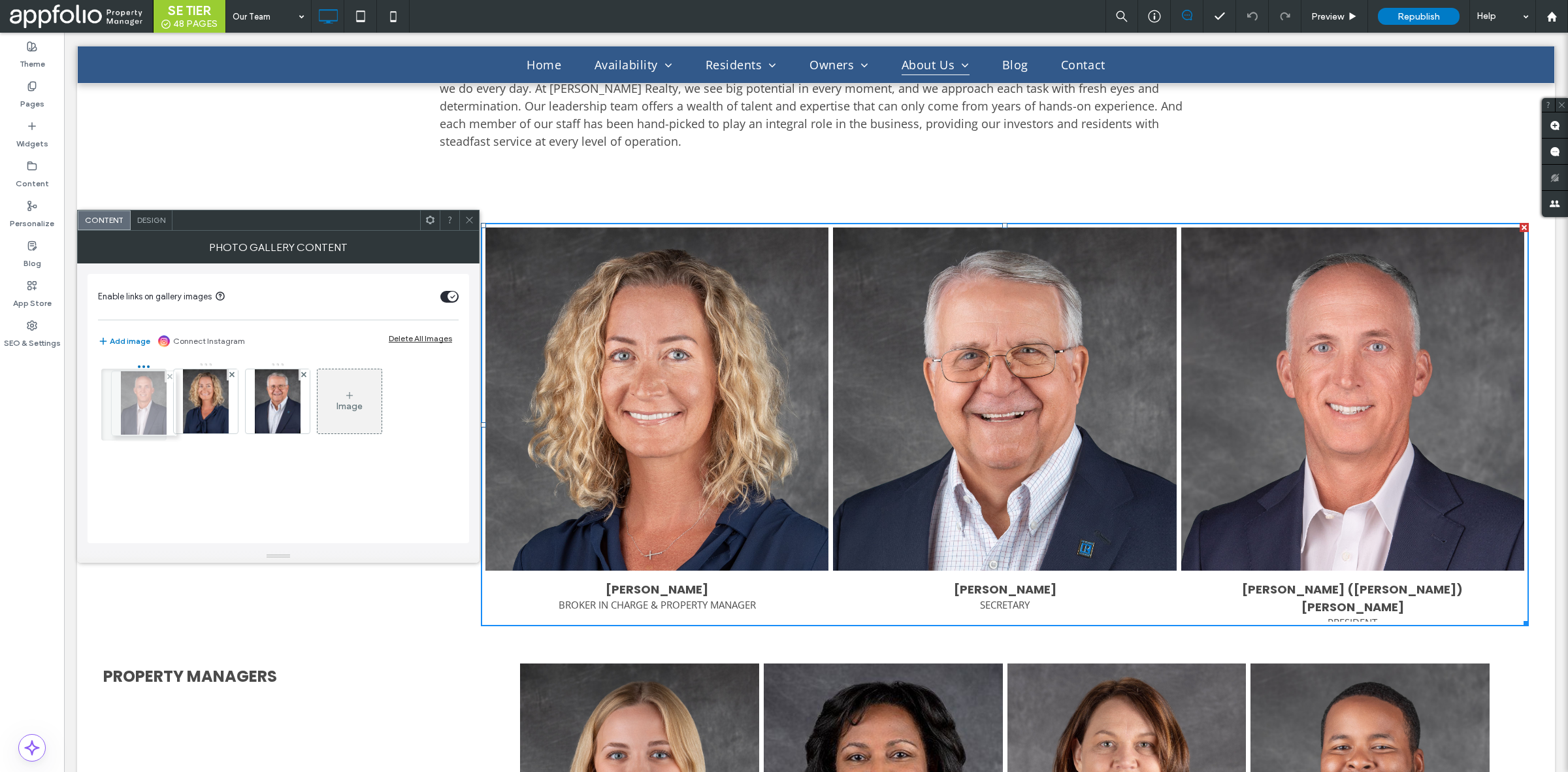
drag, startPoint x: 278, startPoint y: 418, endPoint x: 127, endPoint y: 419, distance: 151.0
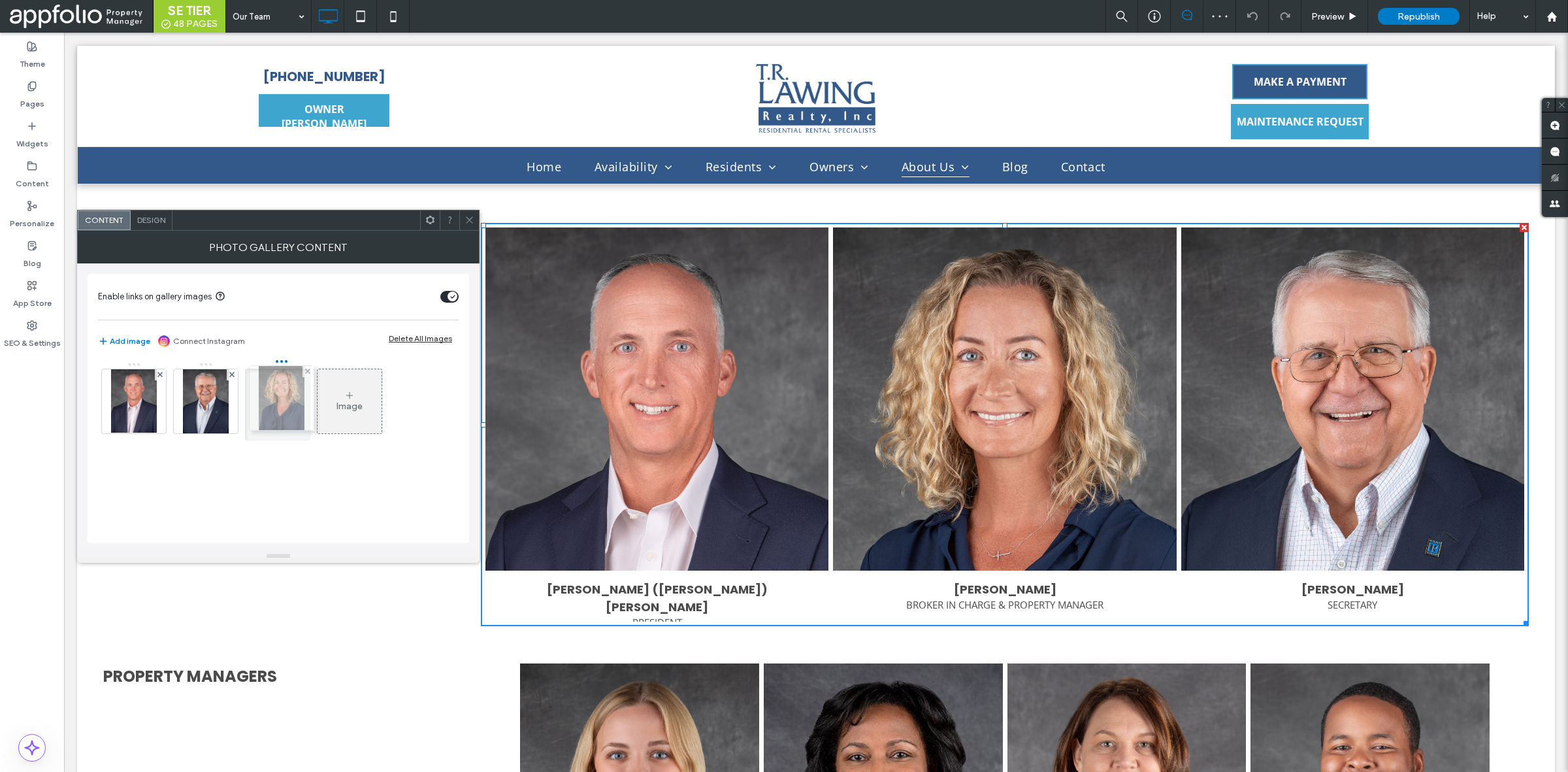
drag, startPoint x: 206, startPoint y: 426, endPoint x: 279, endPoint y: 422, distance: 73.1
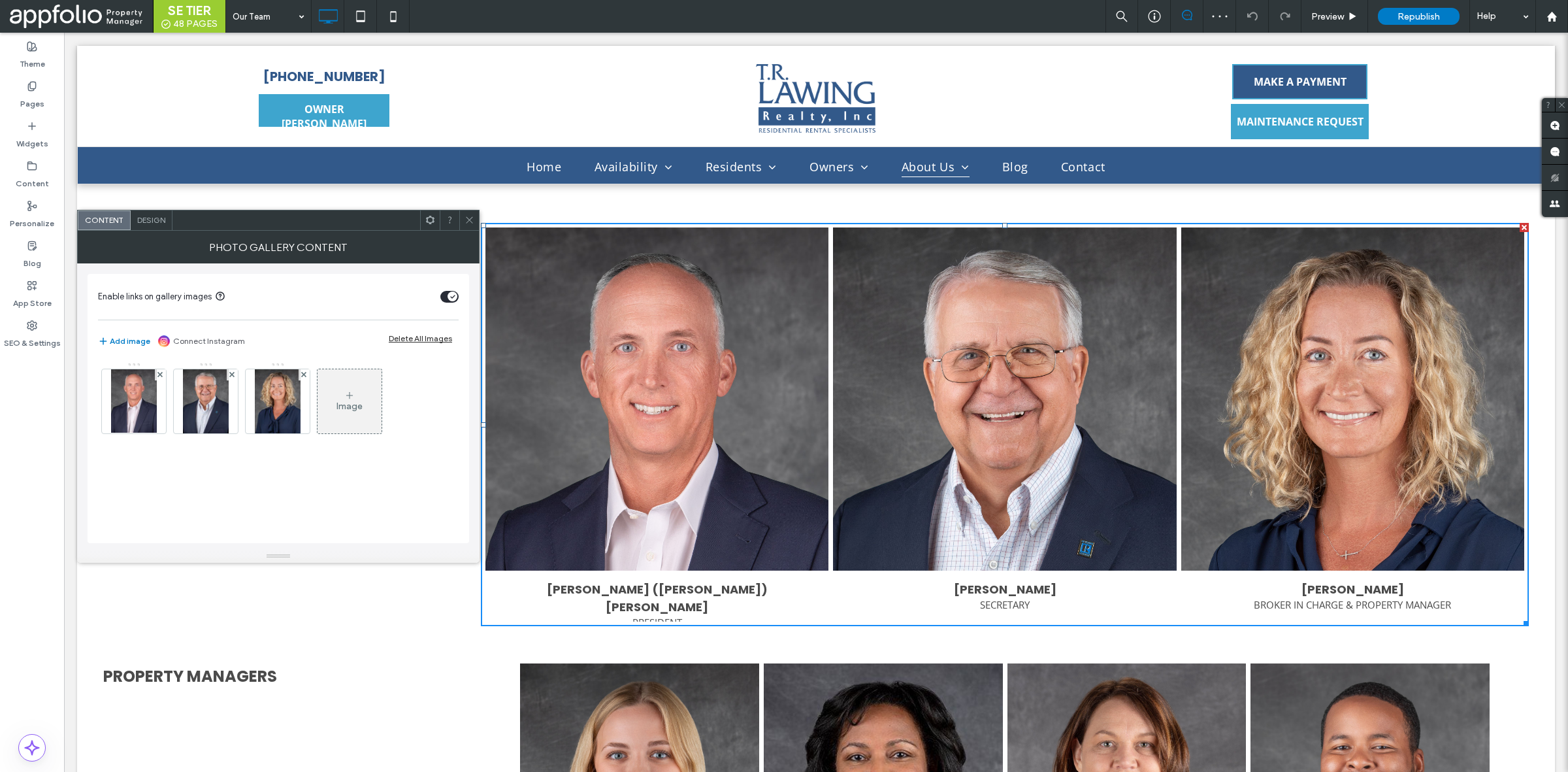
click at [468, 213] on span at bounding box center [469, 220] width 9 height 20
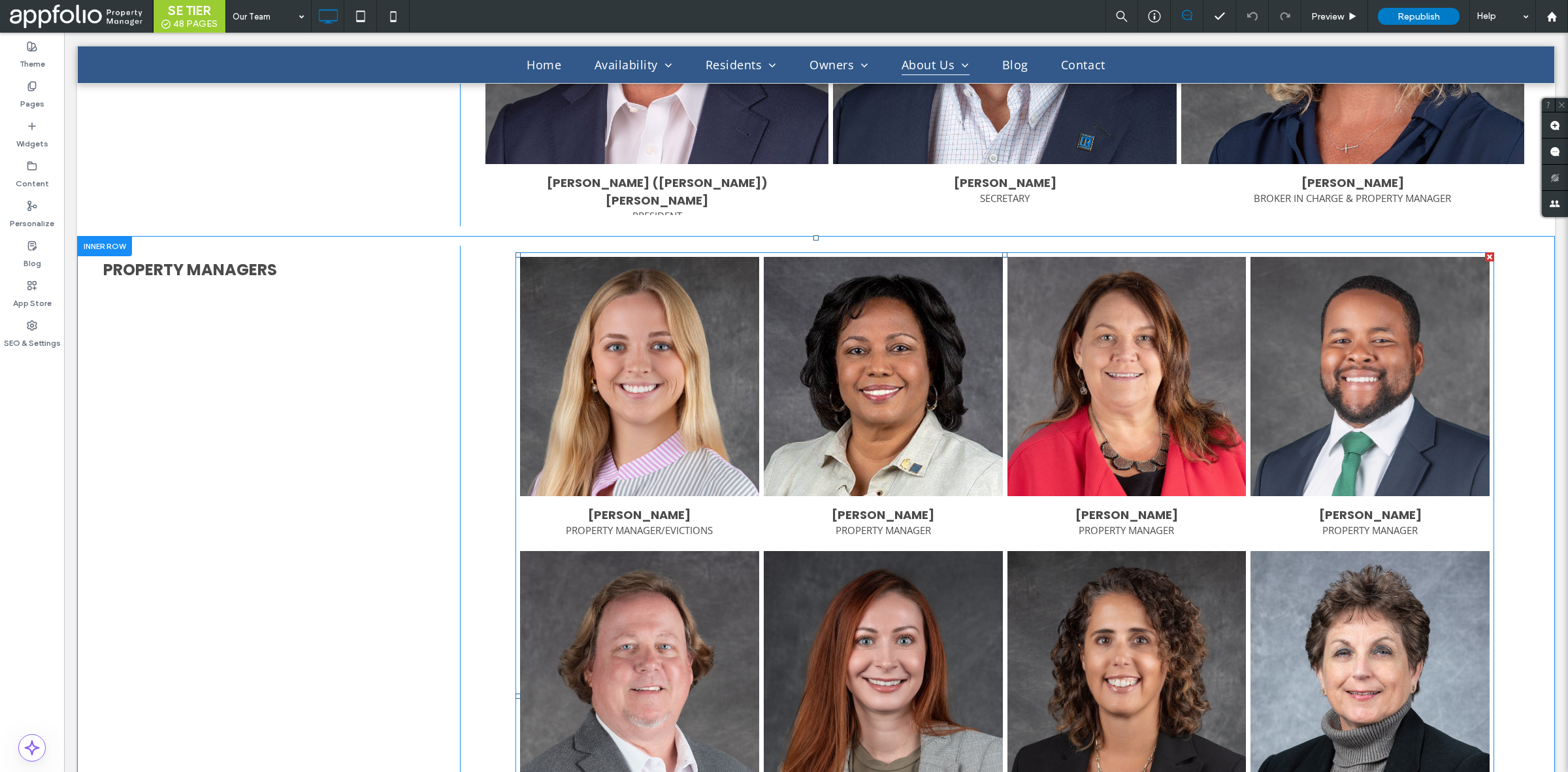
scroll to position [1144, 0]
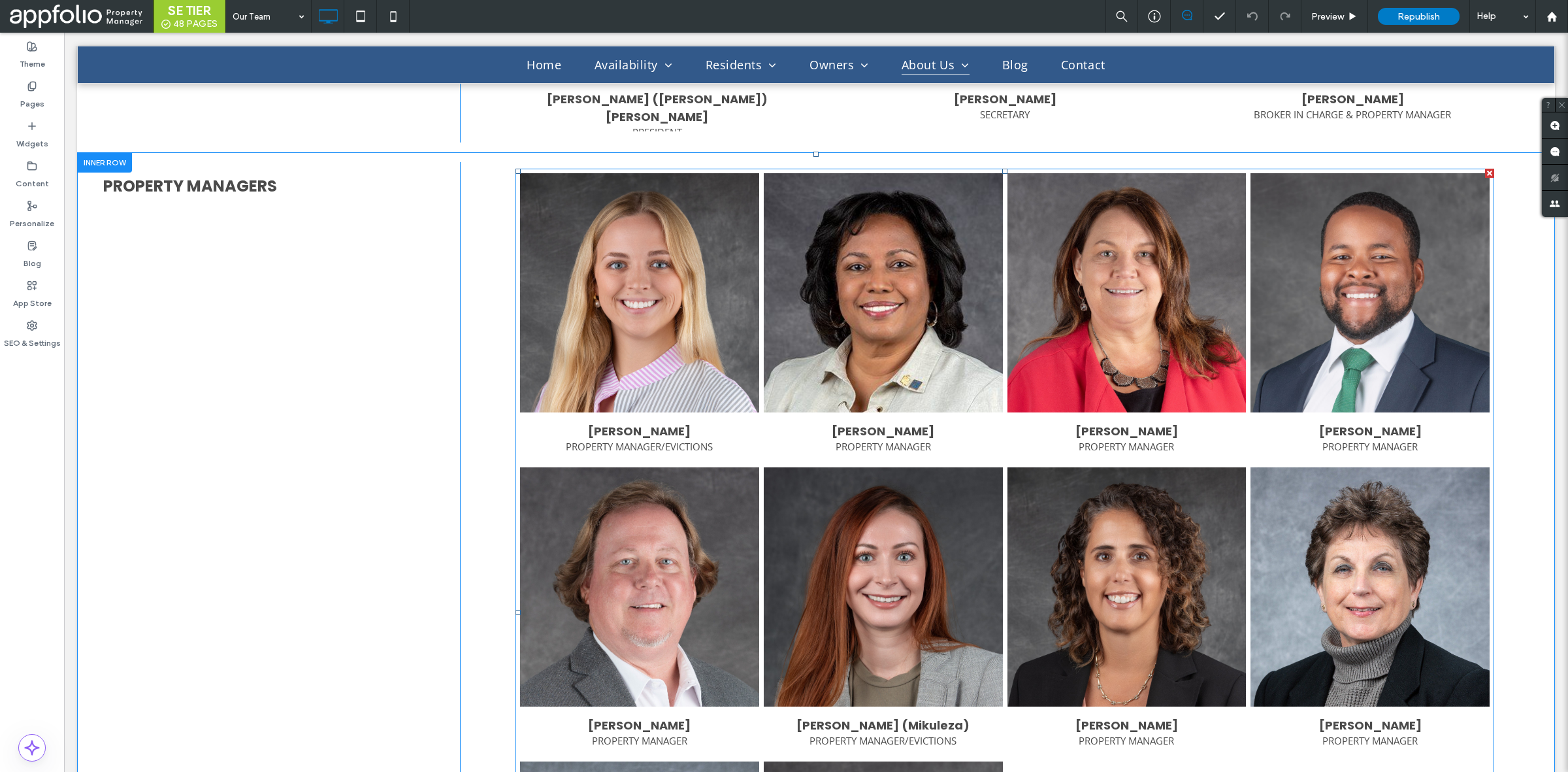
click at [667, 538] on link at bounding box center [639, 586] width 254 height 254
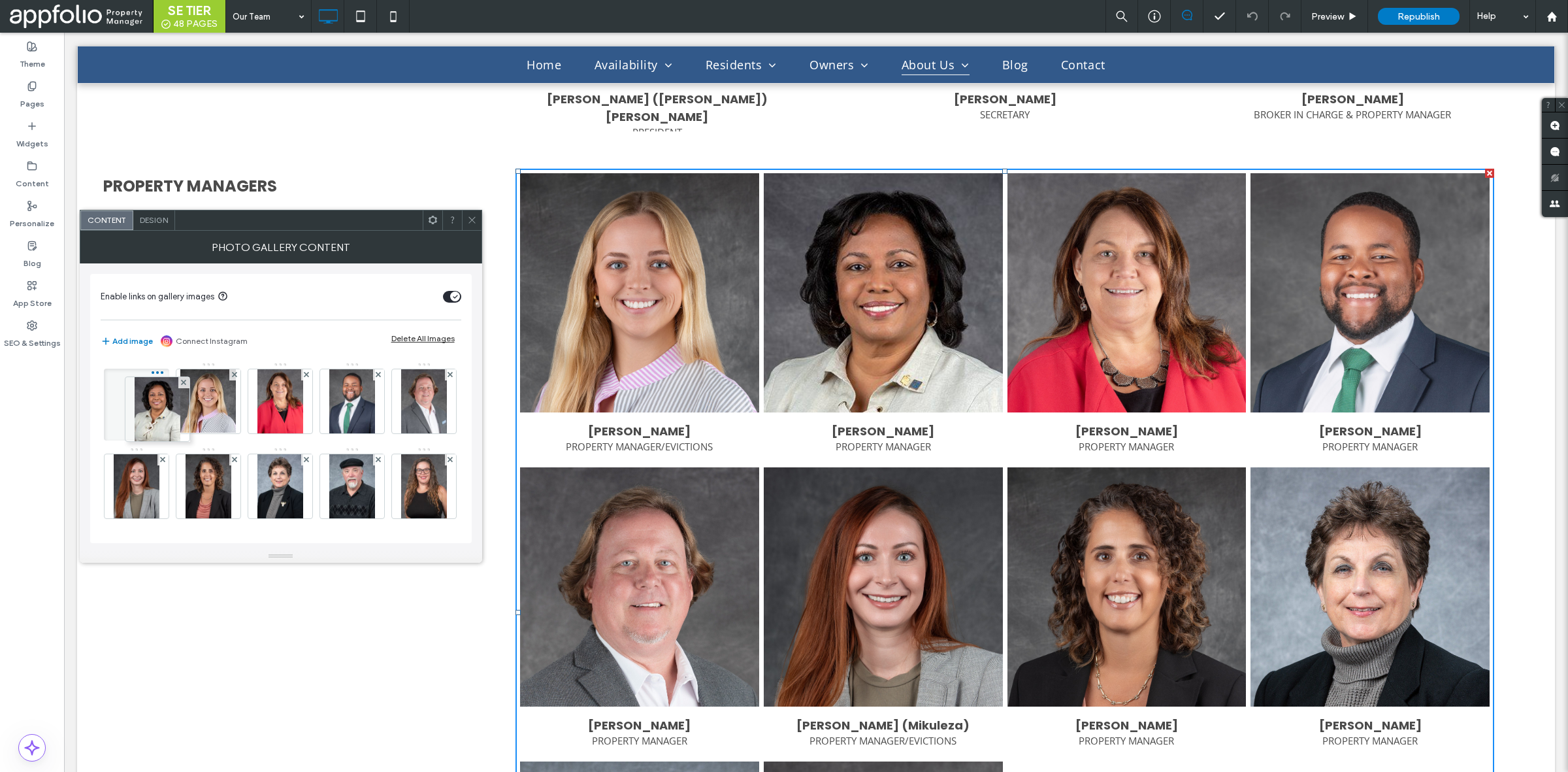
drag, startPoint x: 209, startPoint y: 397, endPoint x: 202, endPoint y: 399, distance: 7.3
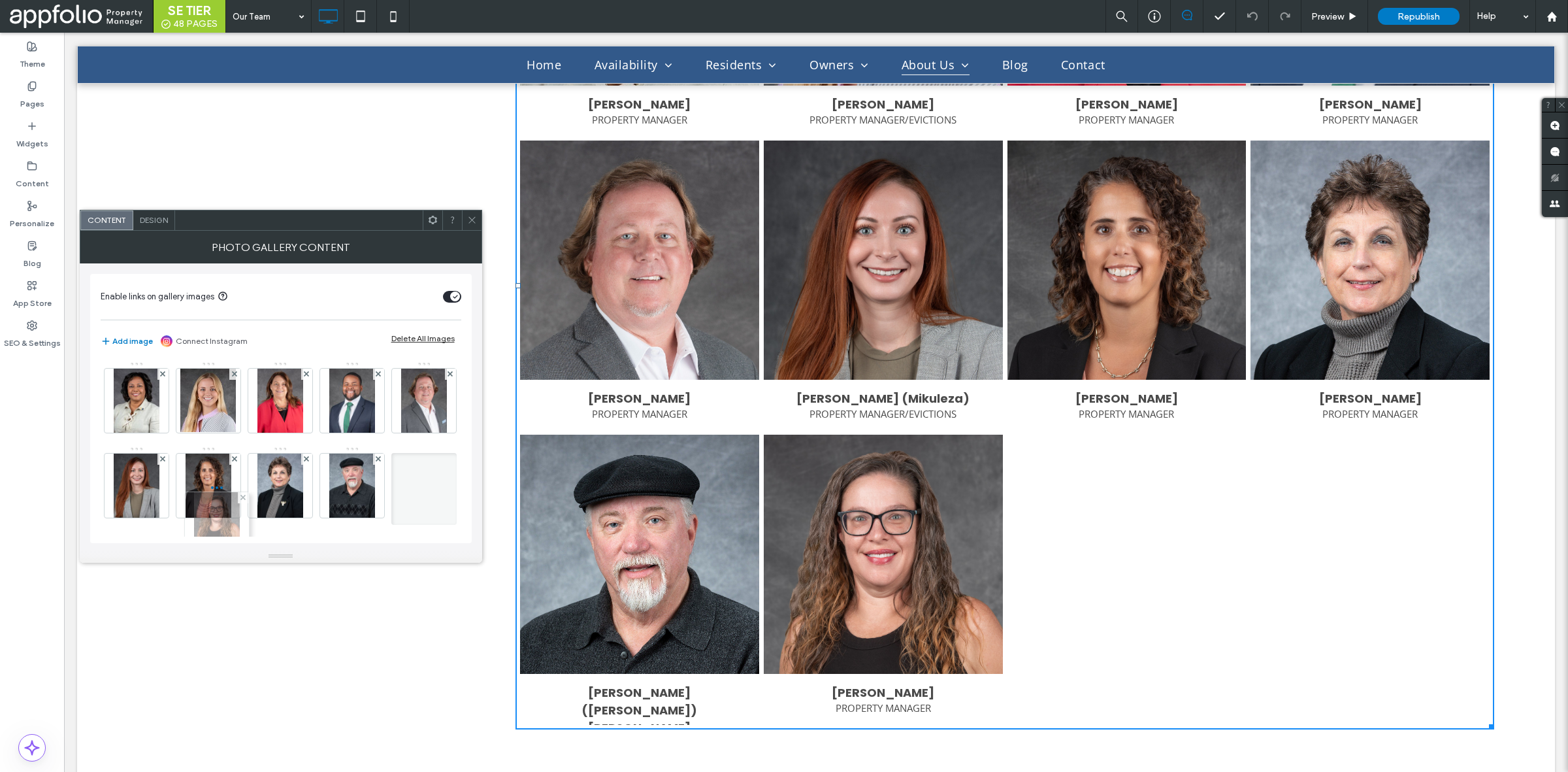
scroll to position [0, 0]
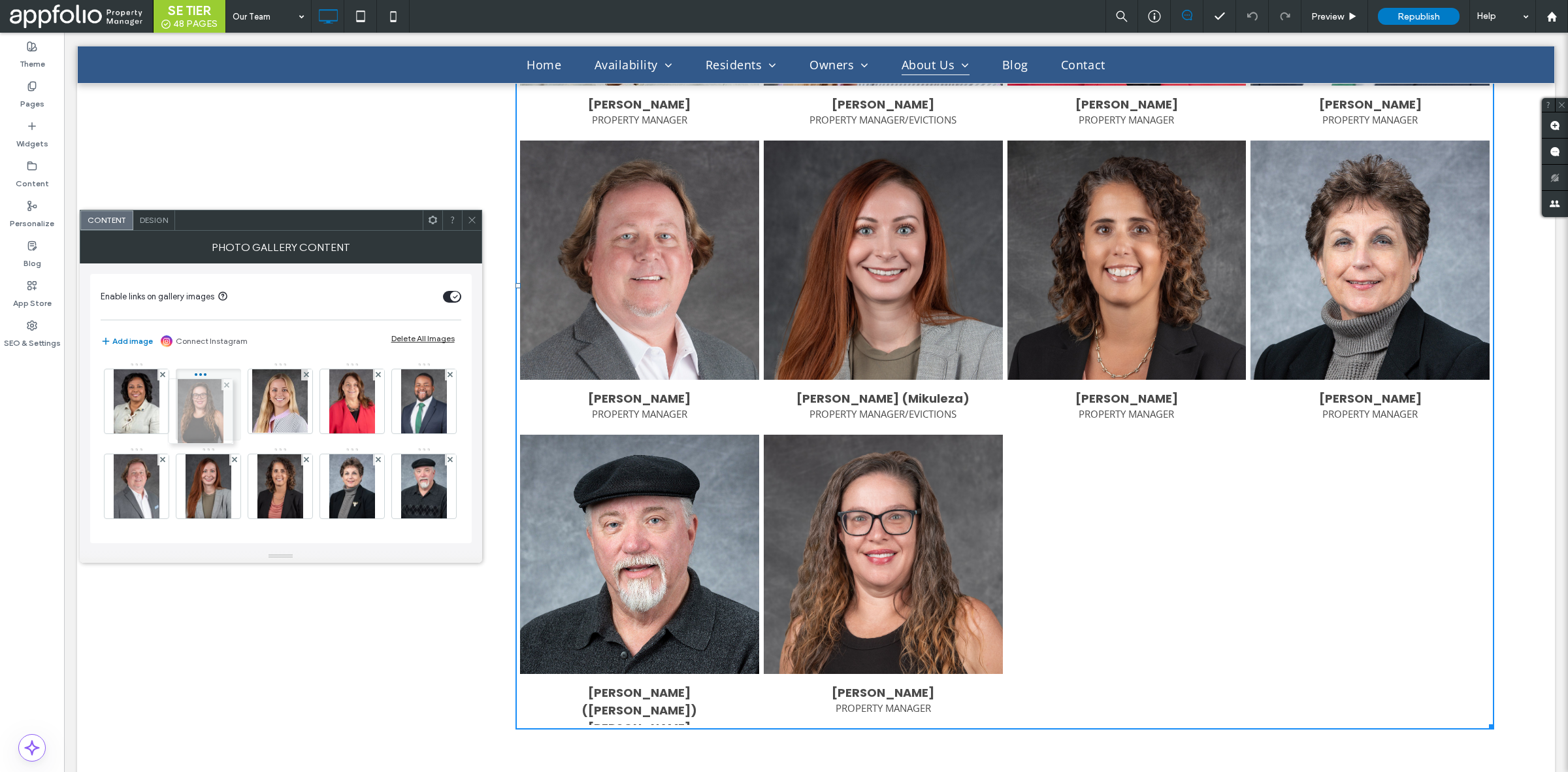
drag, startPoint x: 210, startPoint y: 484, endPoint x: 198, endPoint y: 407, distance: 77.9
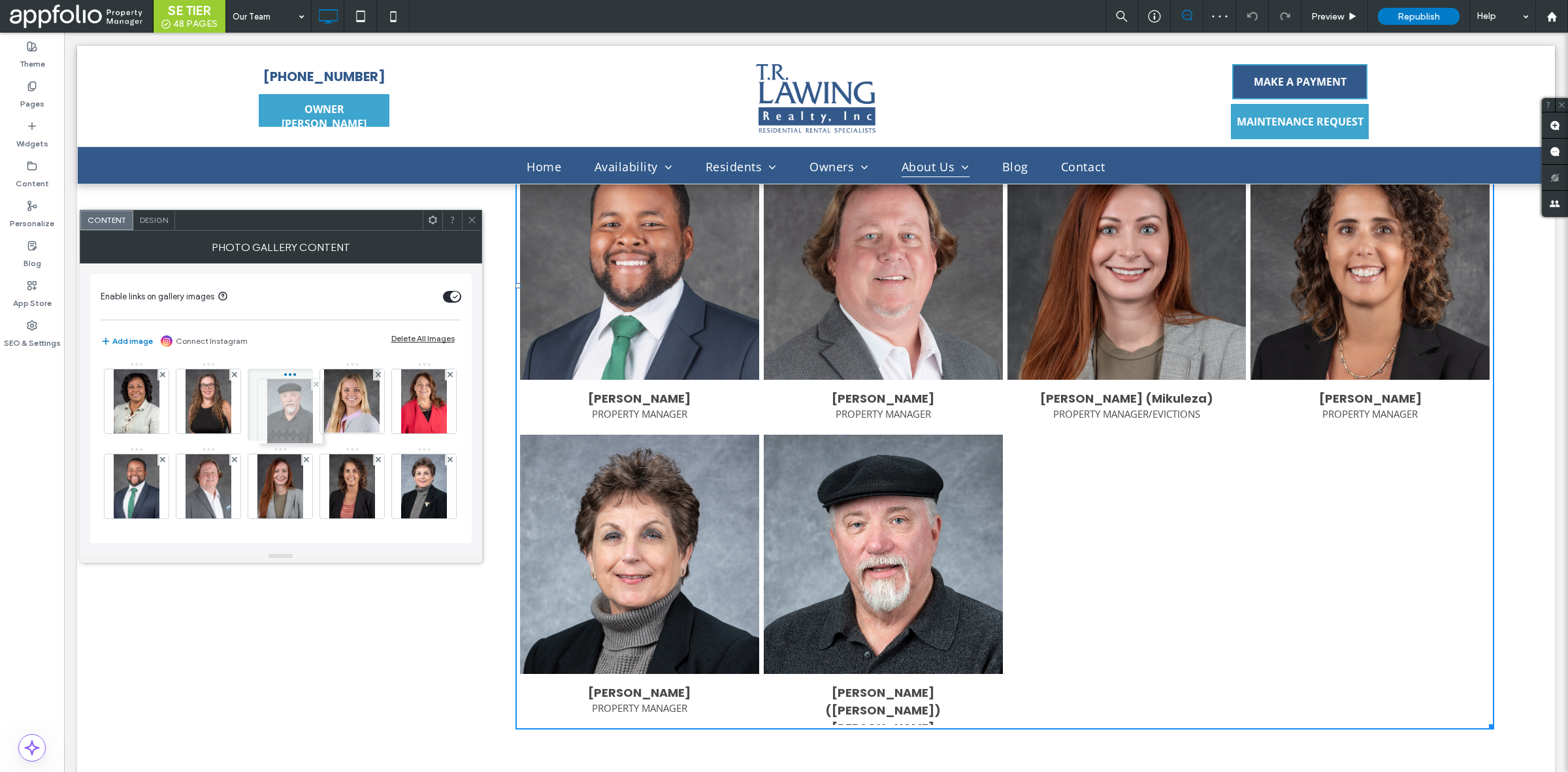
drag, startPoint x: 190, startPoint y: 505, endPoint x: 269, endPoint y: 426, distance: 111.7
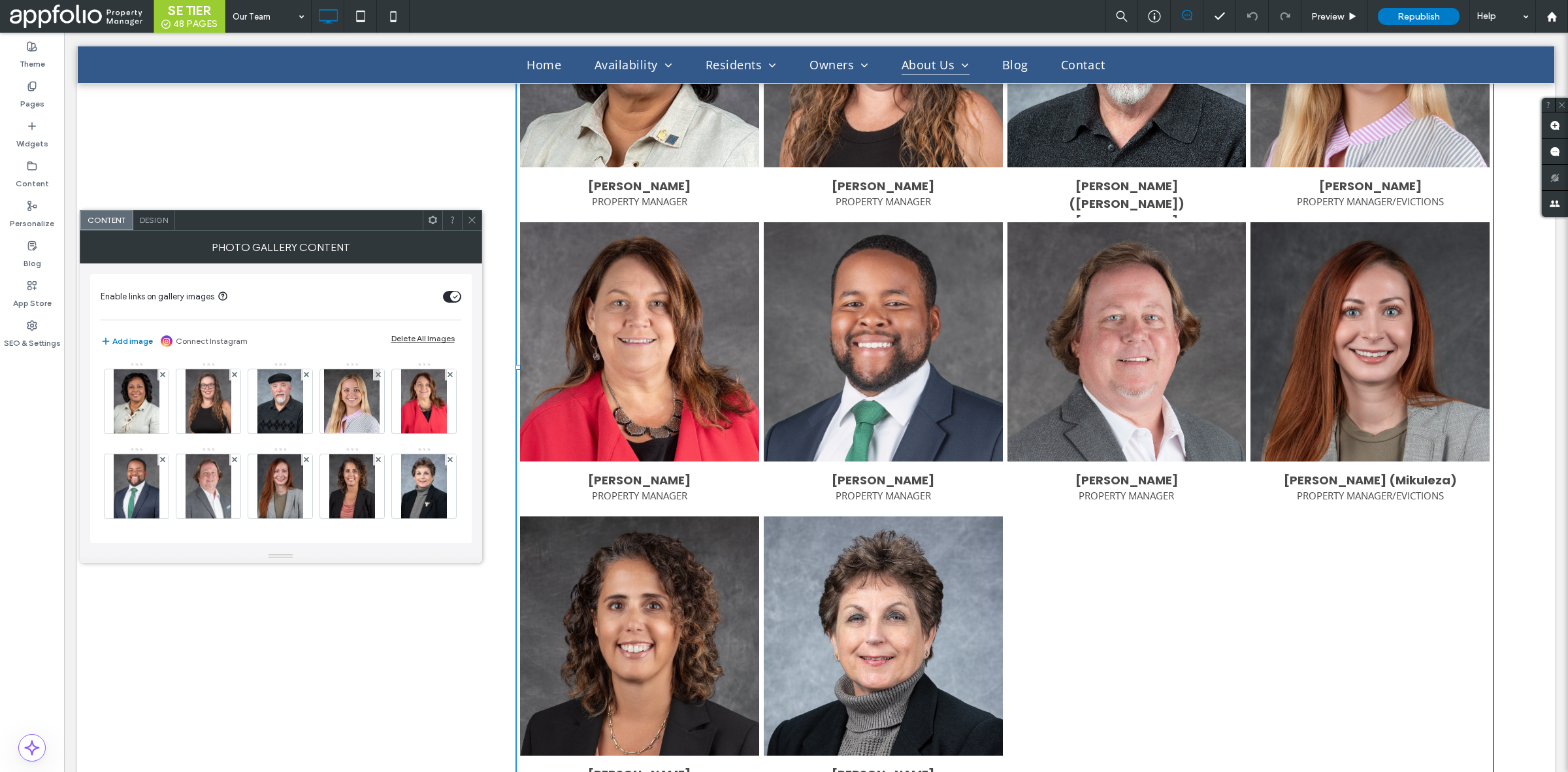
scroll to position [1307, 0]
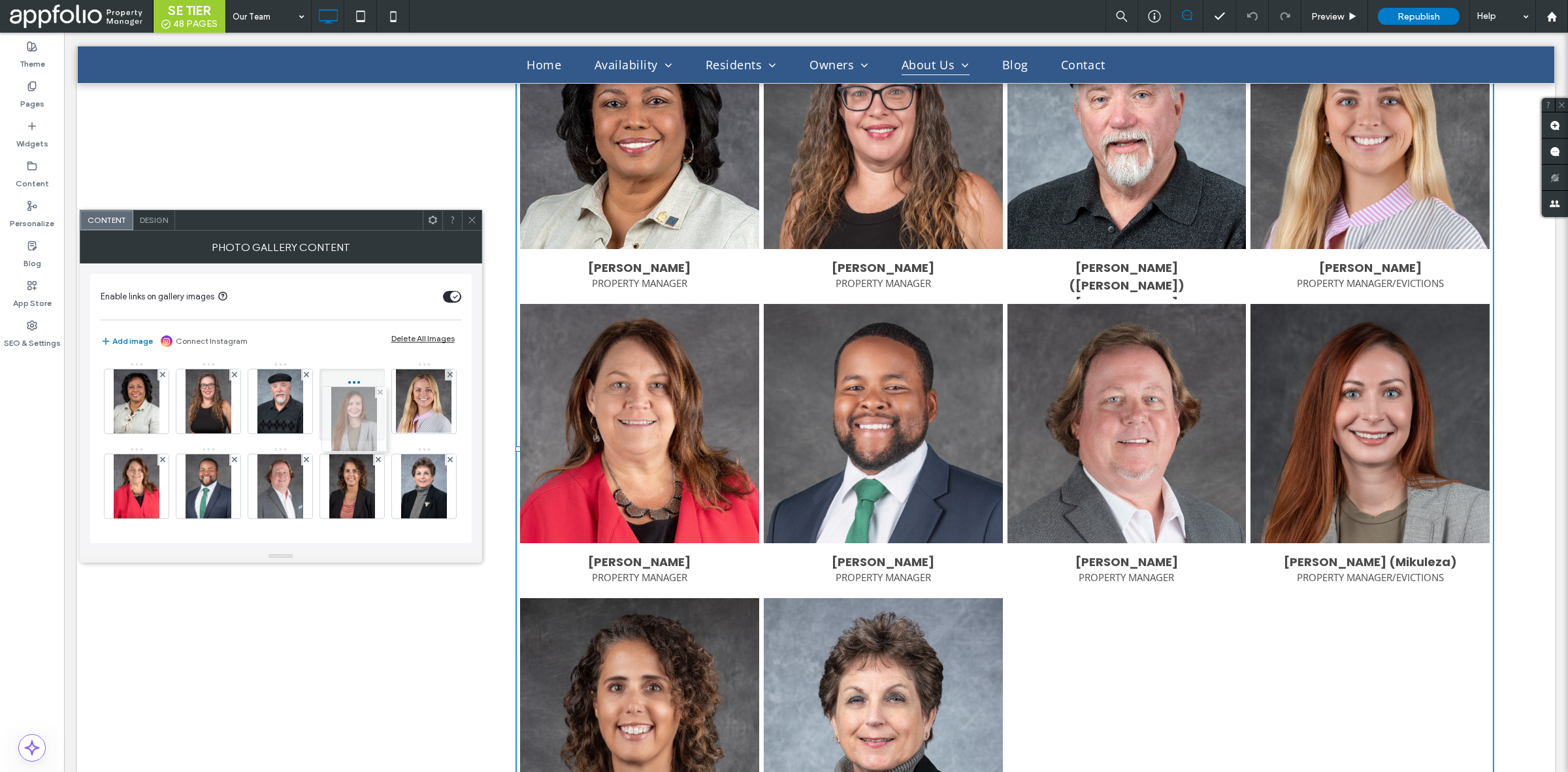
drag, startPoint x: 366, startPoint y: 500, endPoint x: 363, endPoint y: 425, distance: 75.1
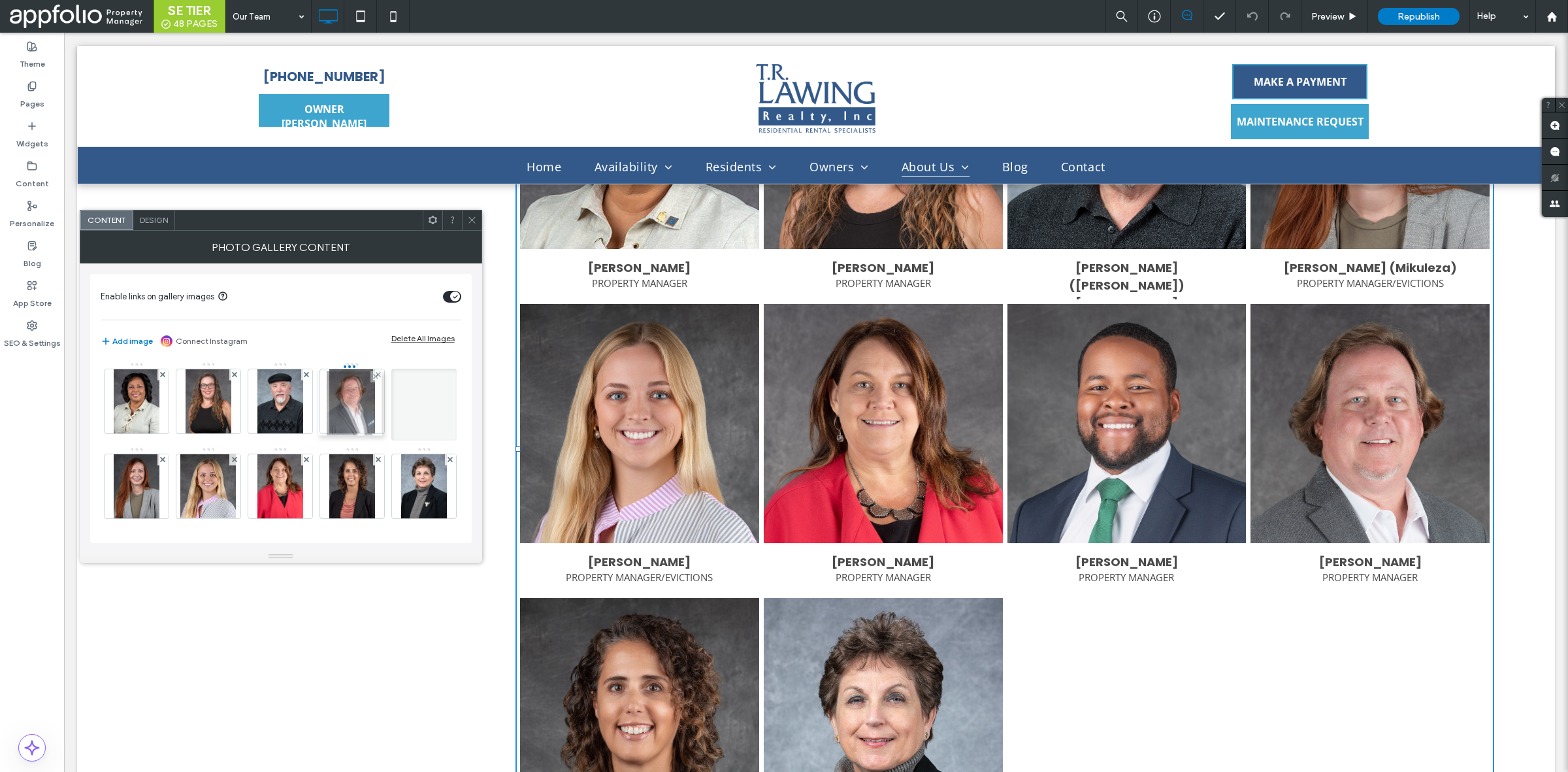
drag, startPoint x: 270, startPoint y: 492, endPoint x: 350, endPoint y: 394, distance: 126.5
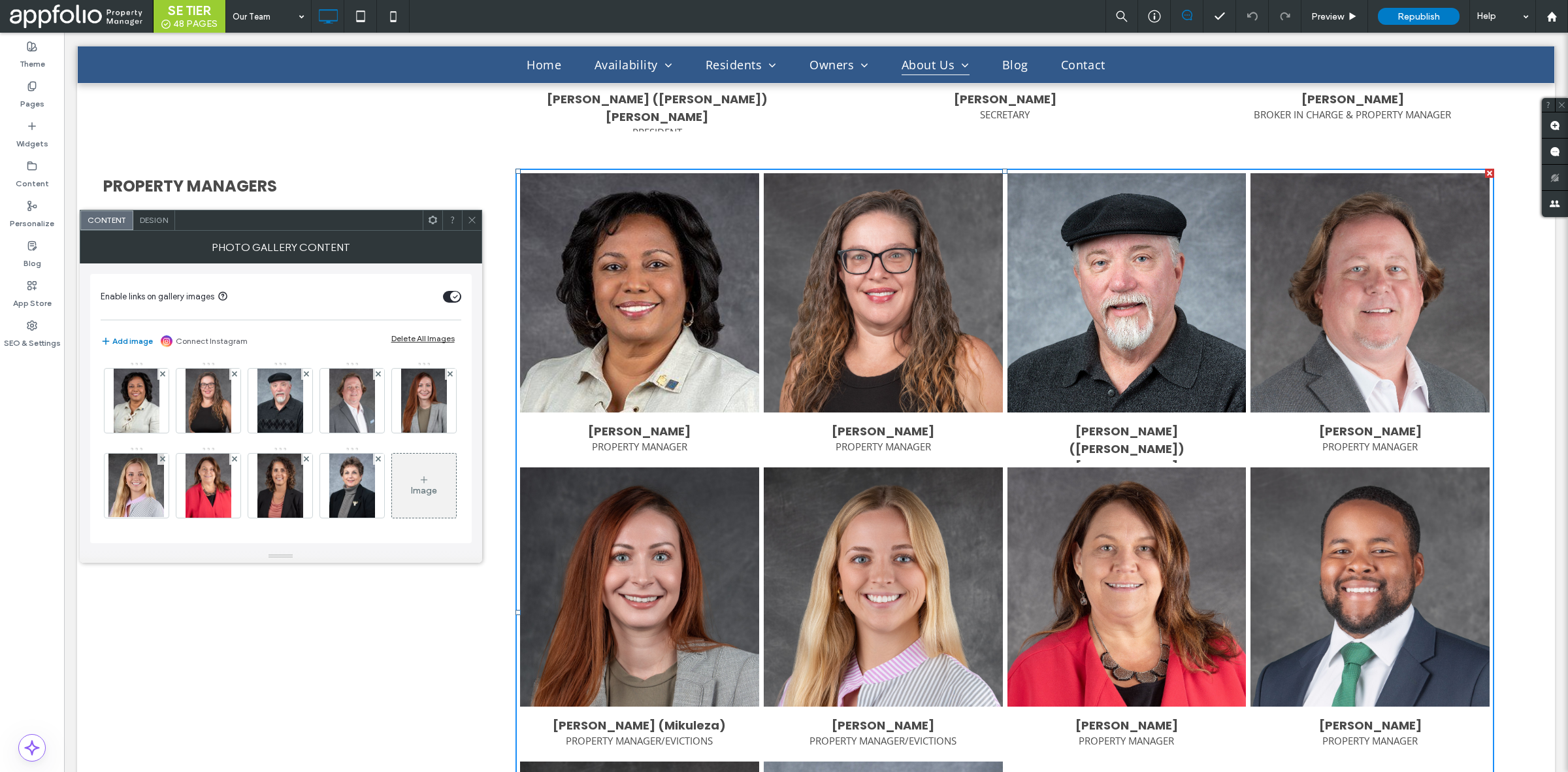
scroll to position [0, 0]
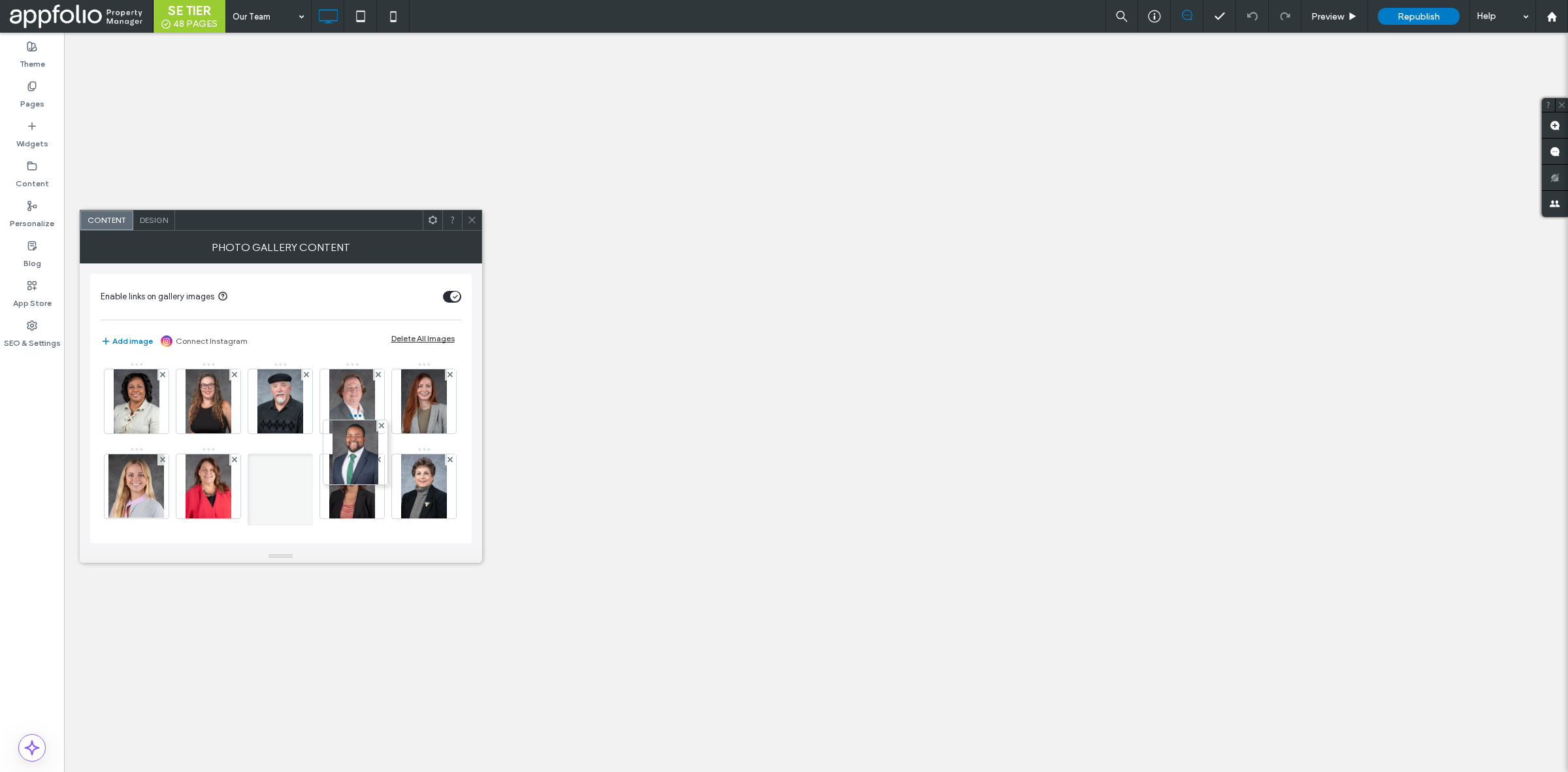
click at [346, 316] on div "Enable links on gallery images Add image Connect Instagram Delete All Images Im…" at bounding box center [280, 409] width 382 height 269
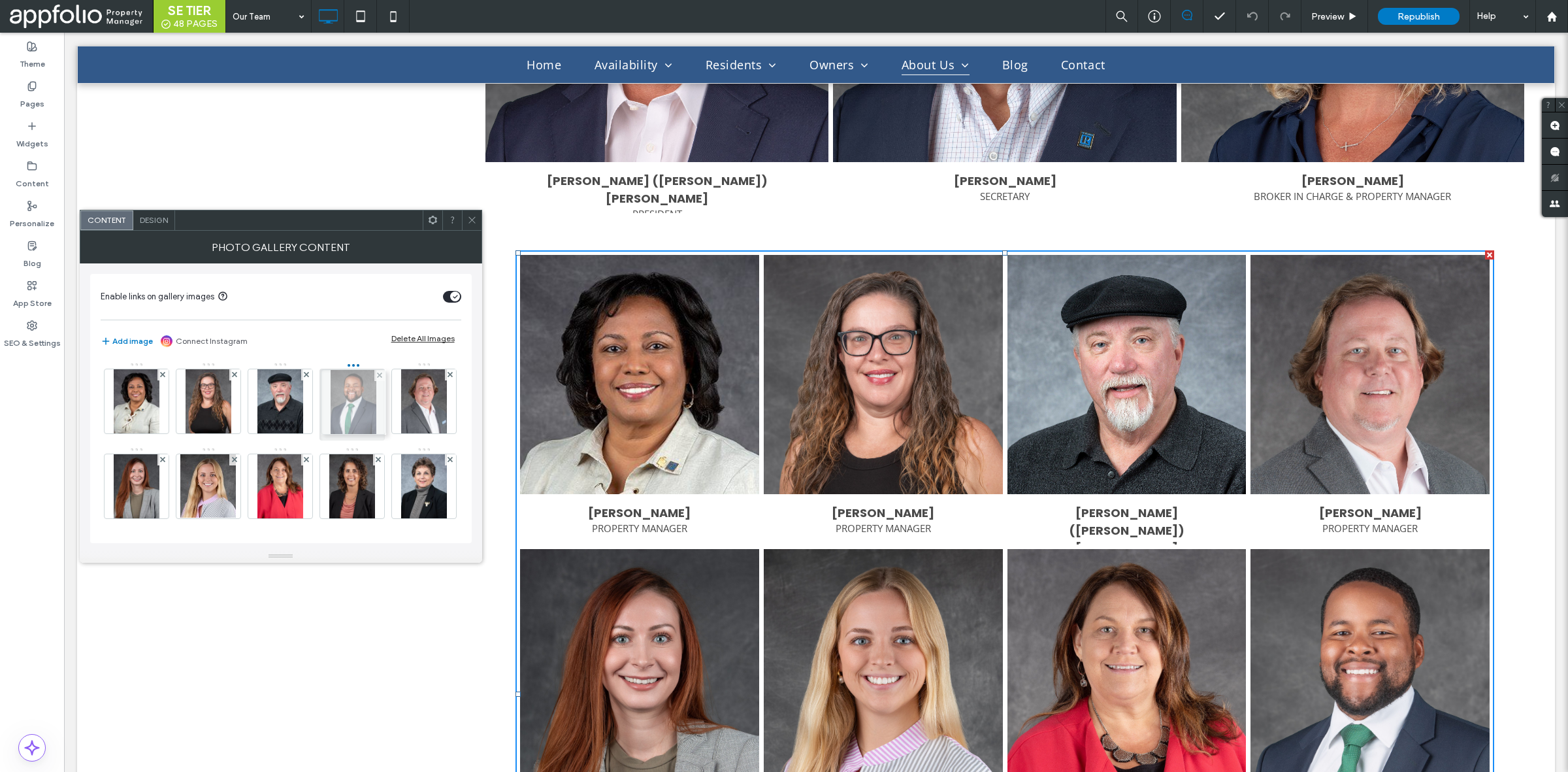
drag, startPoint x: 341, startPoint y: 488, endPoint x: 338, endPoint y: 400, distance: 88.1
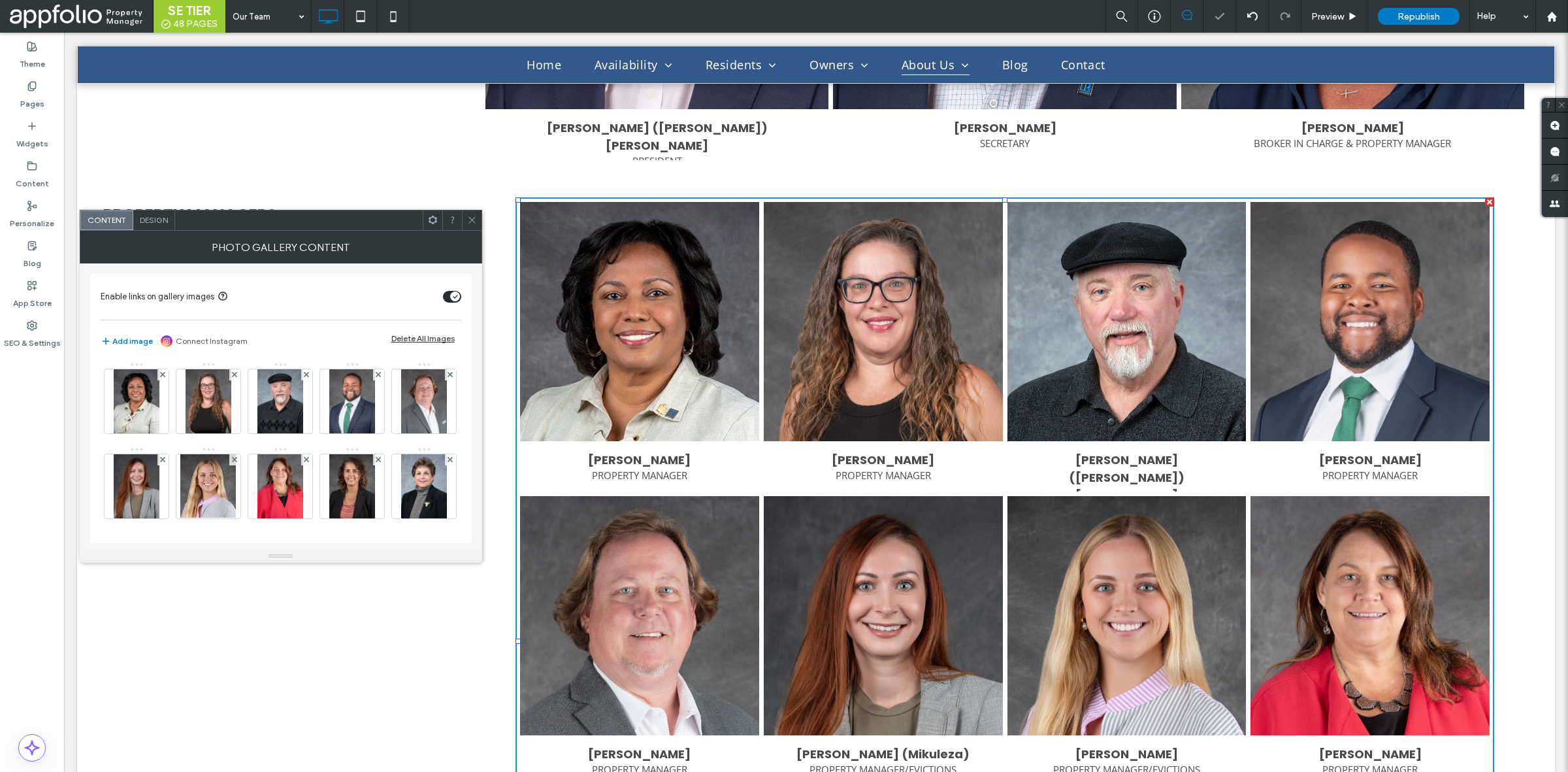
scroll to position [1144, 0]
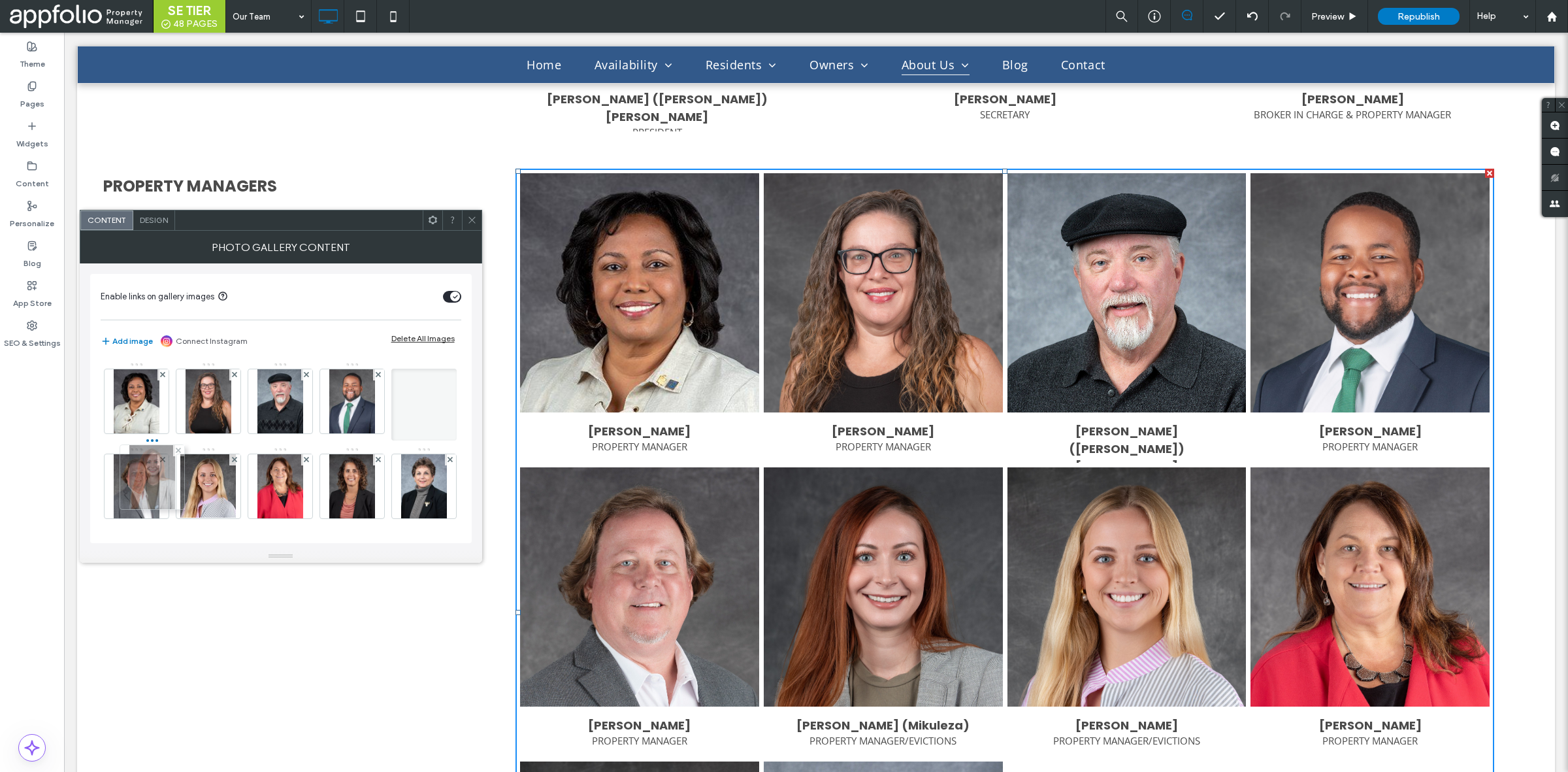
drag, startPoint x: 198, startPoint y: 494, endPoint x: 135, endPoint y: 485, distance: 63.6
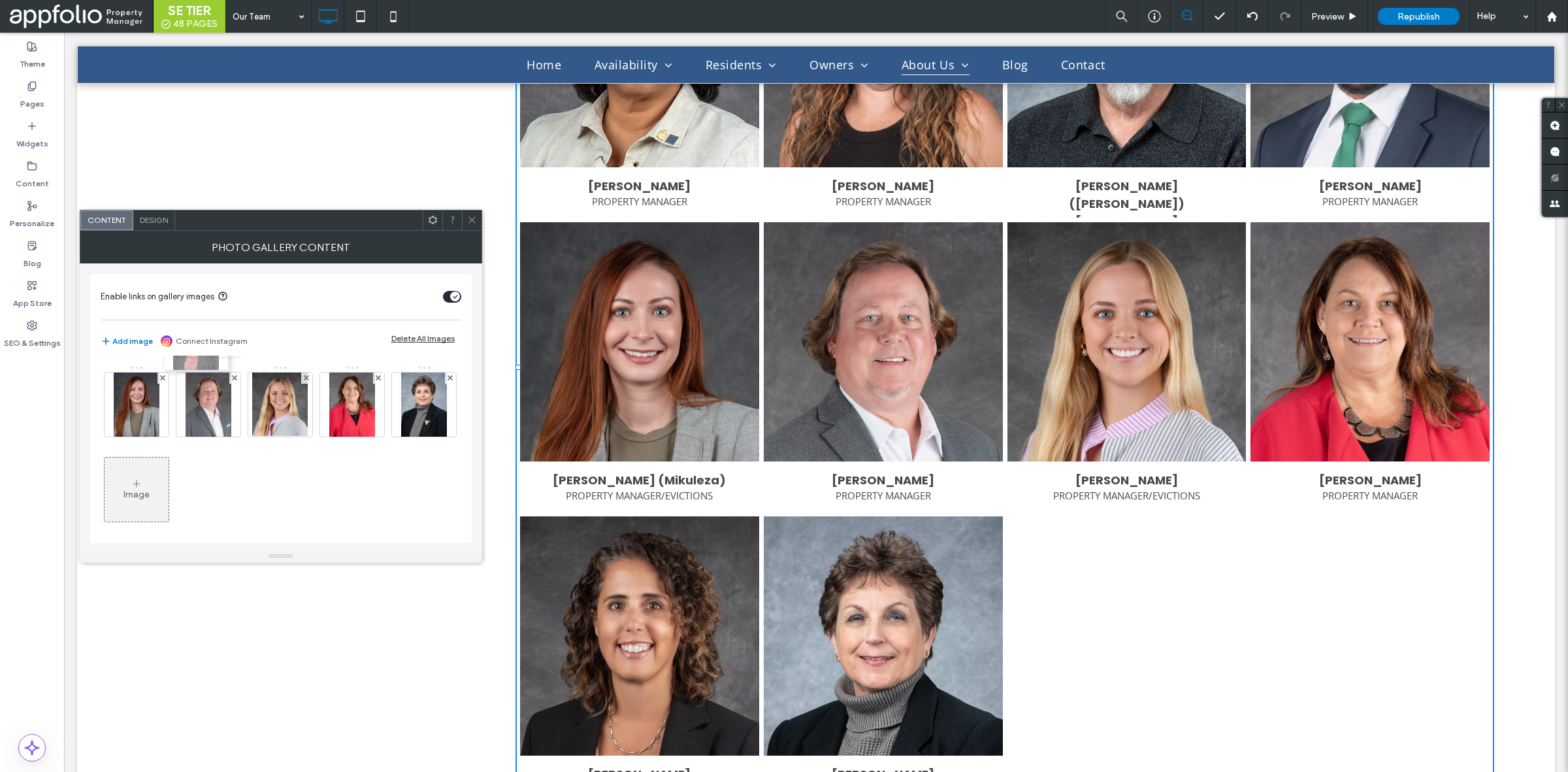
scroll to position [0, 0]
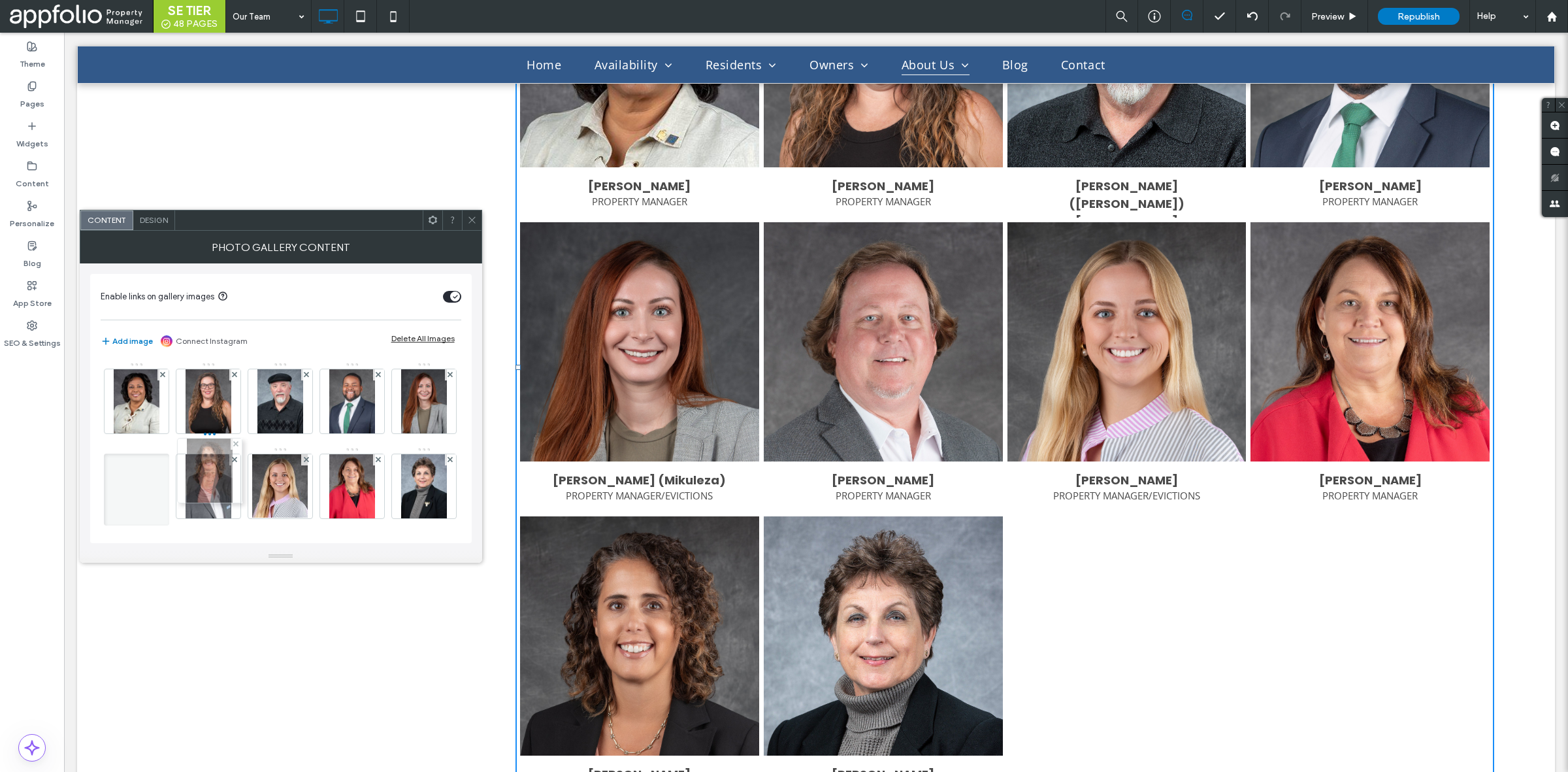
drag, startPoint x: 125, startPoint y: 490, endPoint x: 195, endPoint y: 482, distance: 70.5
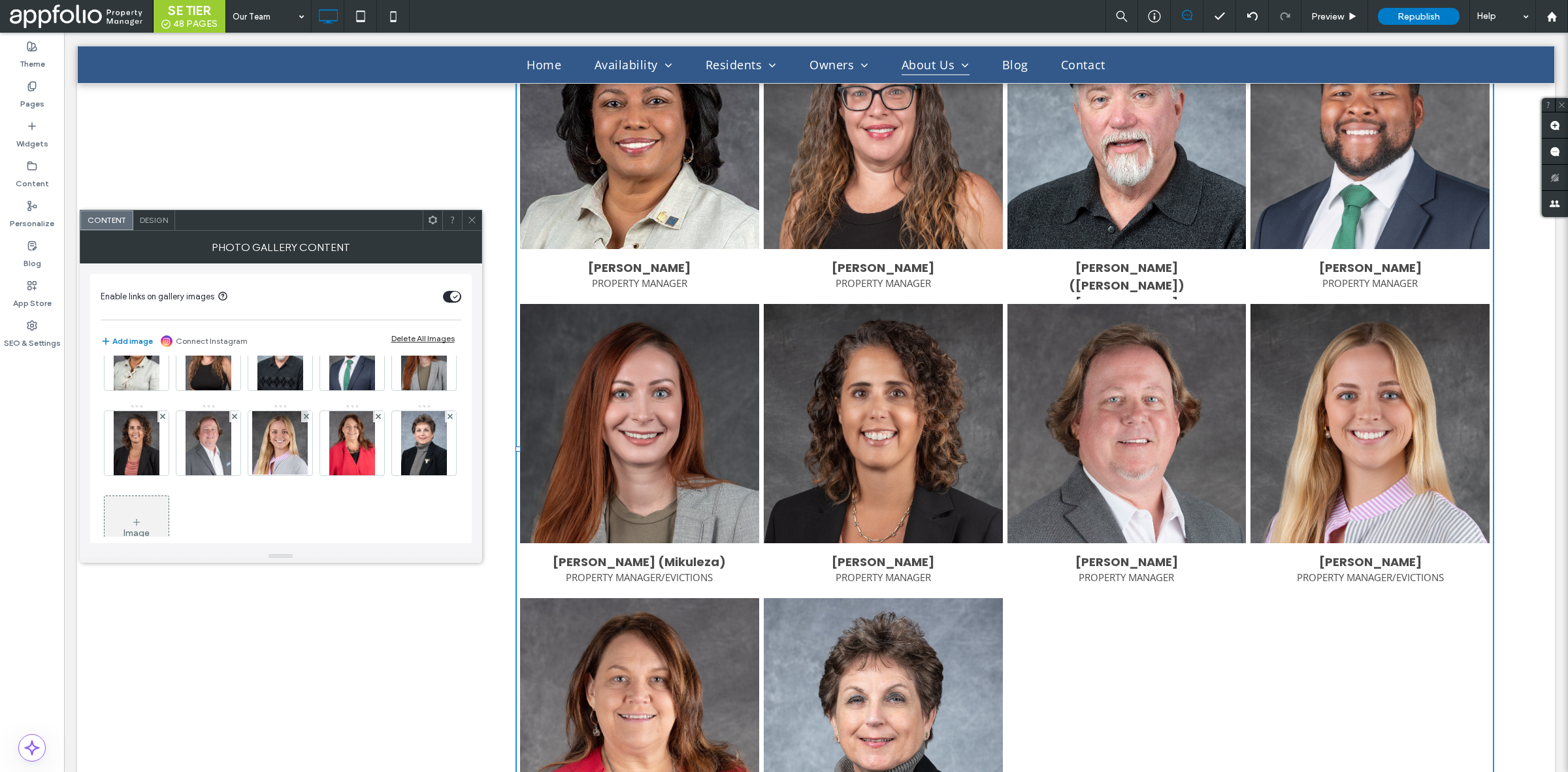
scroll to position [81, 0]
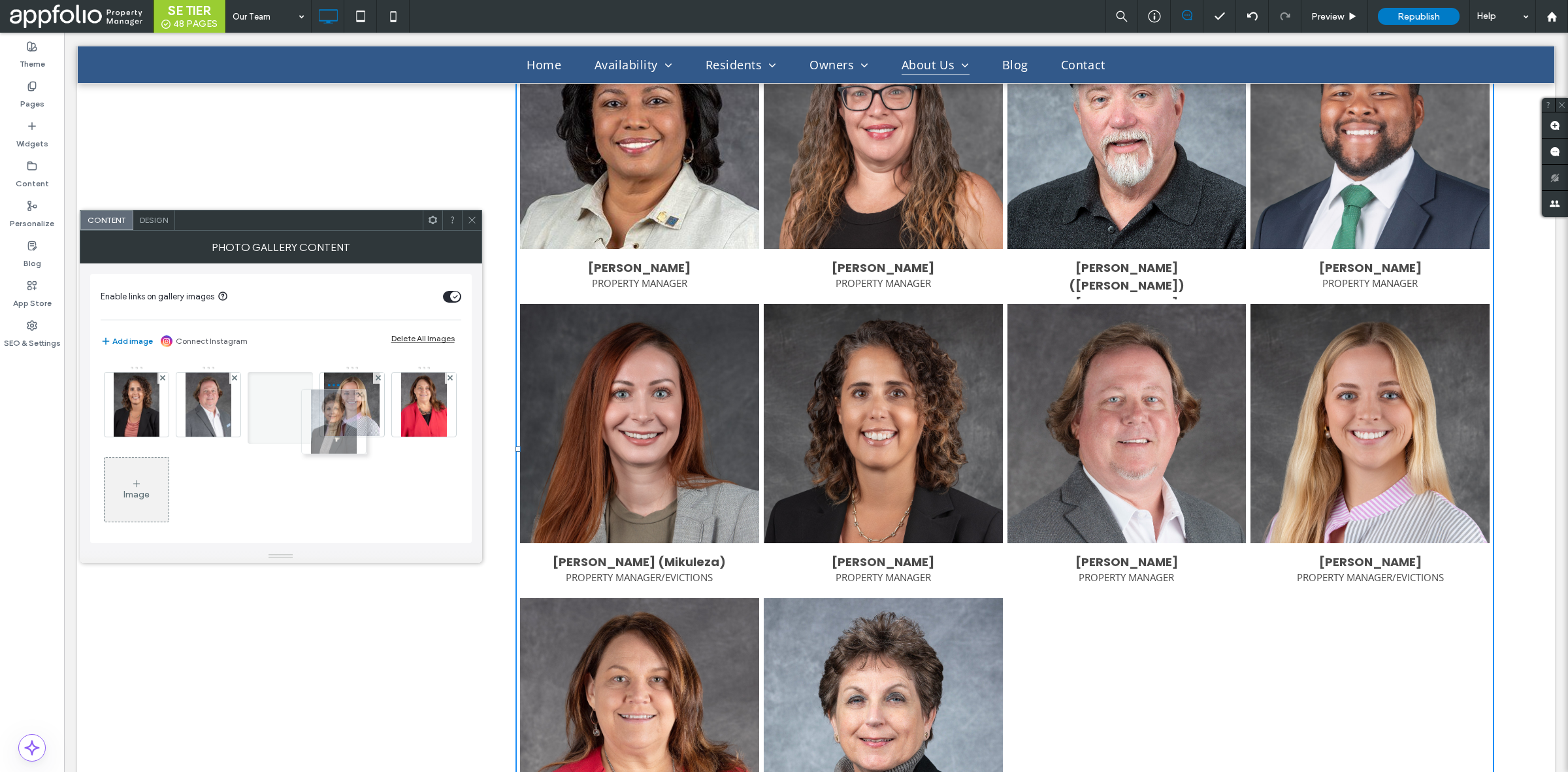
drag, startPoint x: 213, startPoint y: 511, endPoint x: 347, endPoint y: 438, distance: 152.6
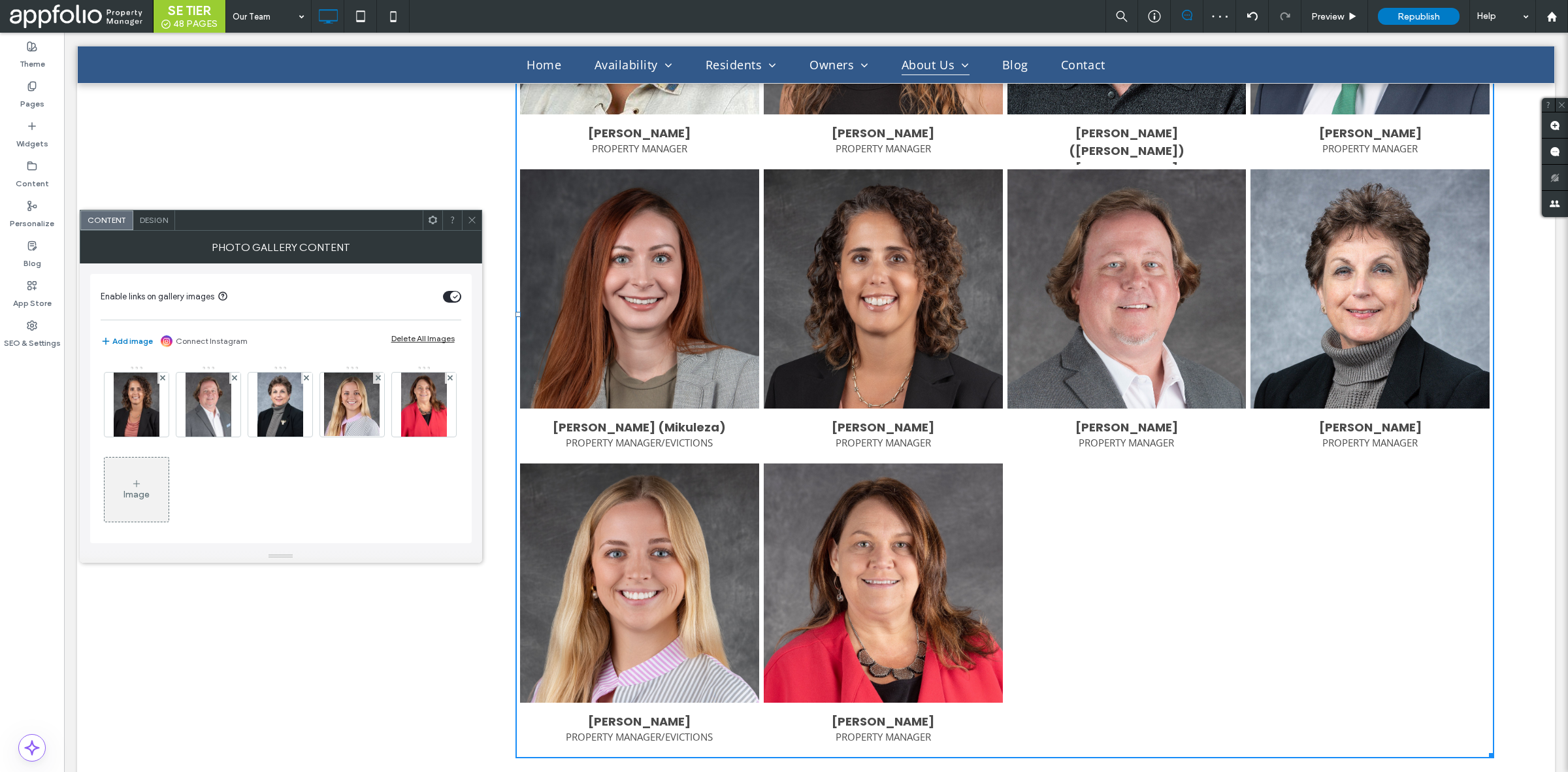
scroll to position [1553, 0]
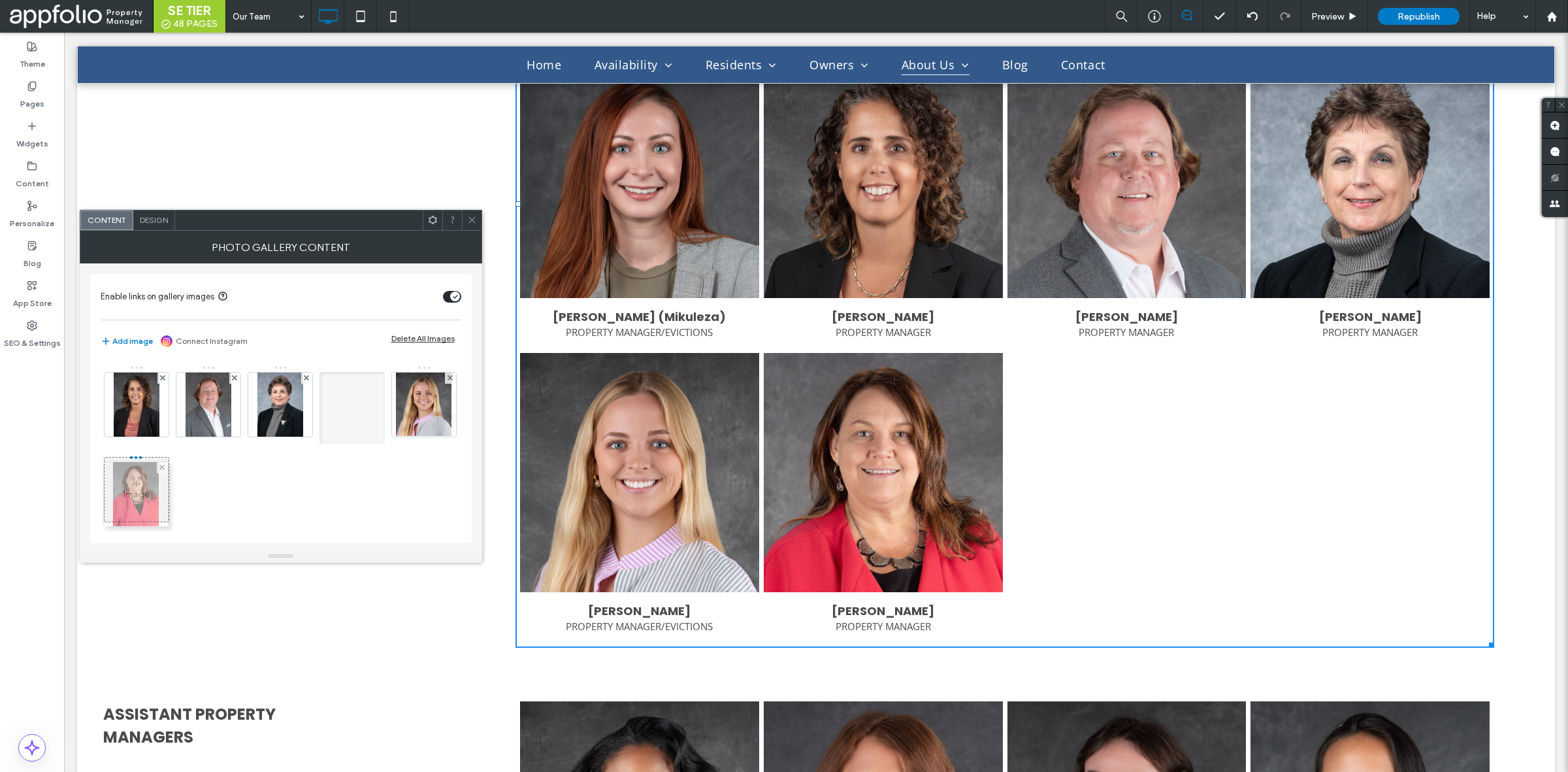
drag, startPoint x: 224, startPoint y: 514, endPoint x: 138, endPoint y: 518, distance: 86.1
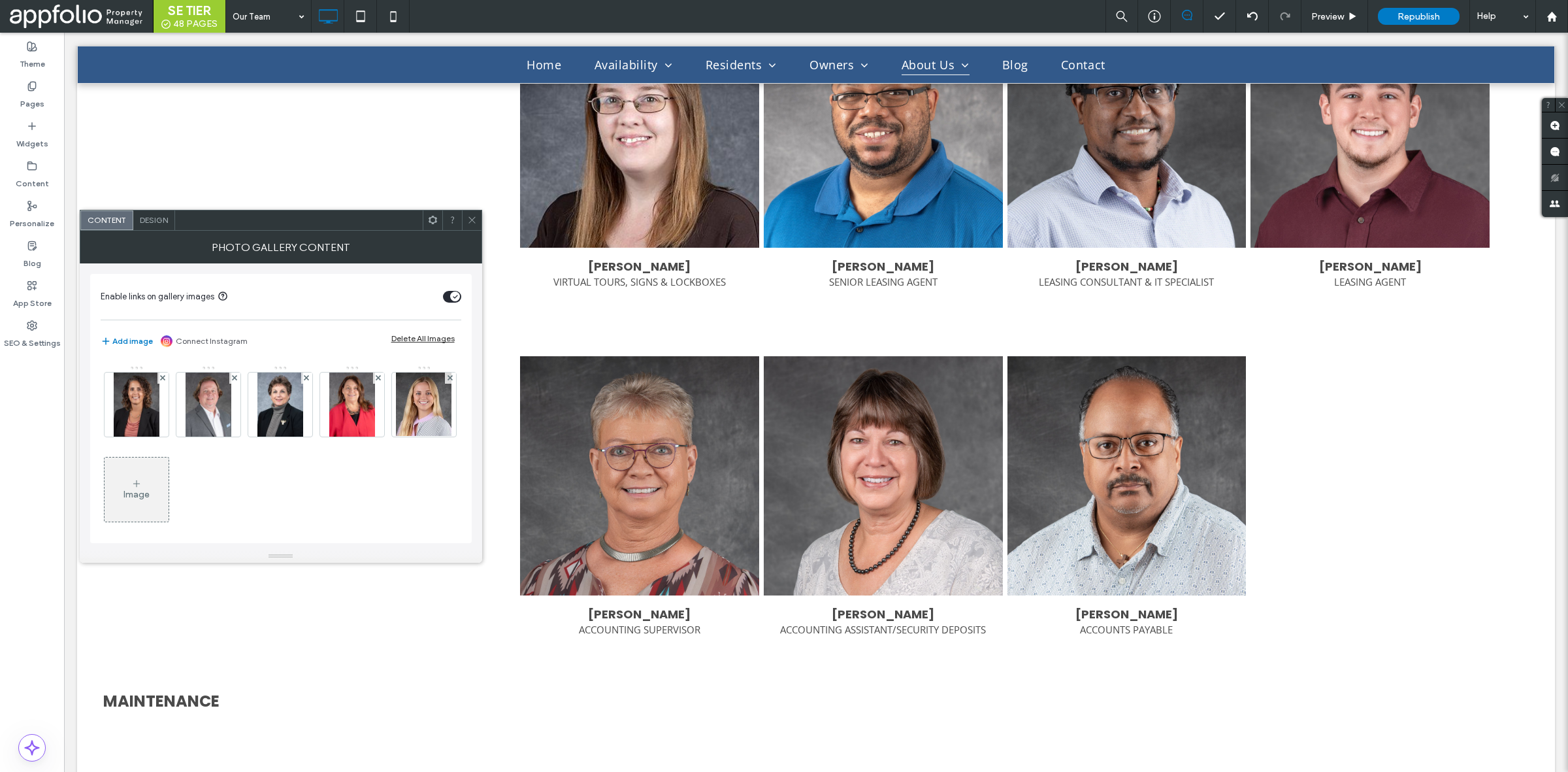
scroll to position [3023, 0]
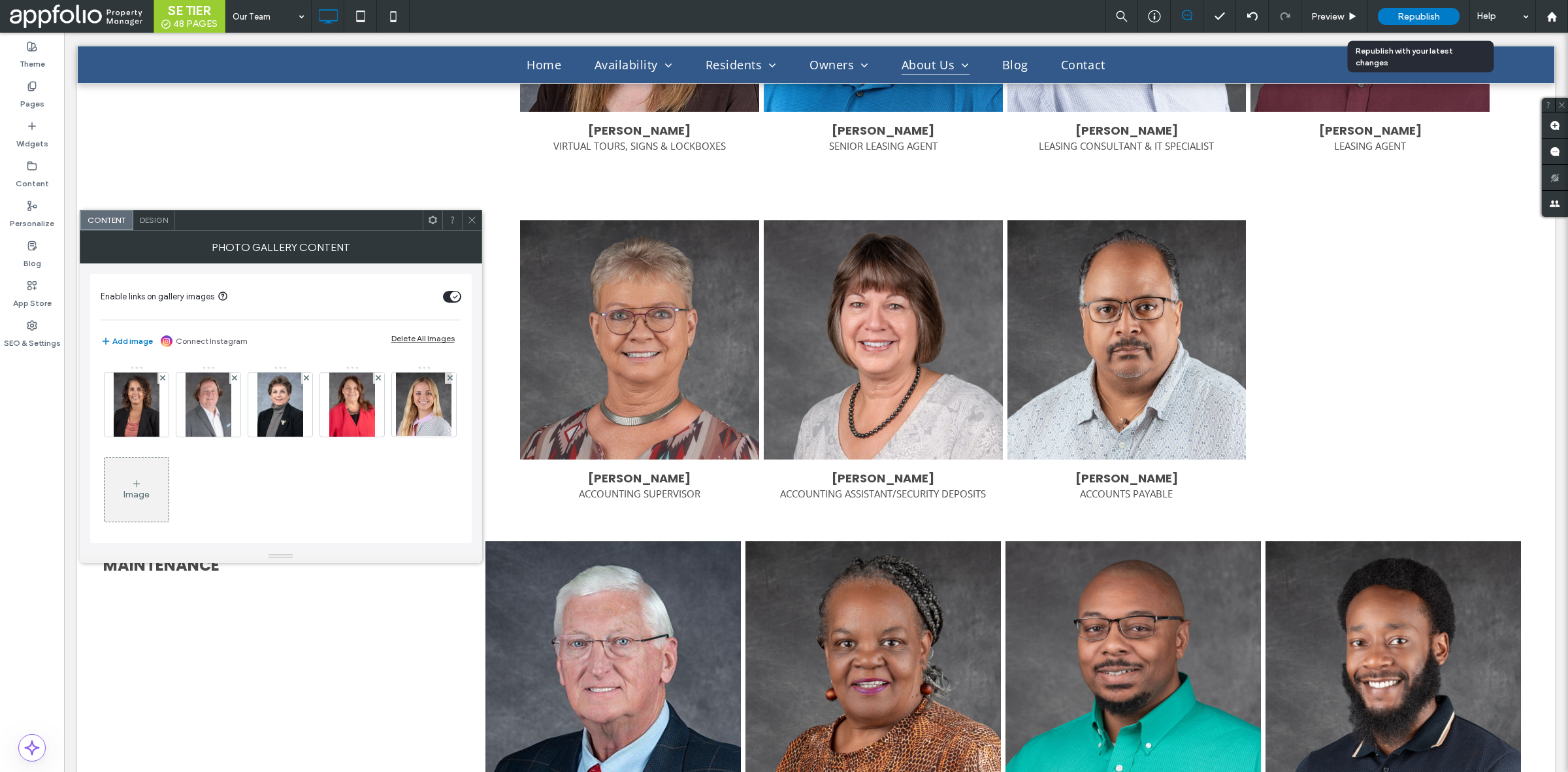
click at [1407, 11] on span "Republish" at bounding box center [1419, 17] width 43 height 11
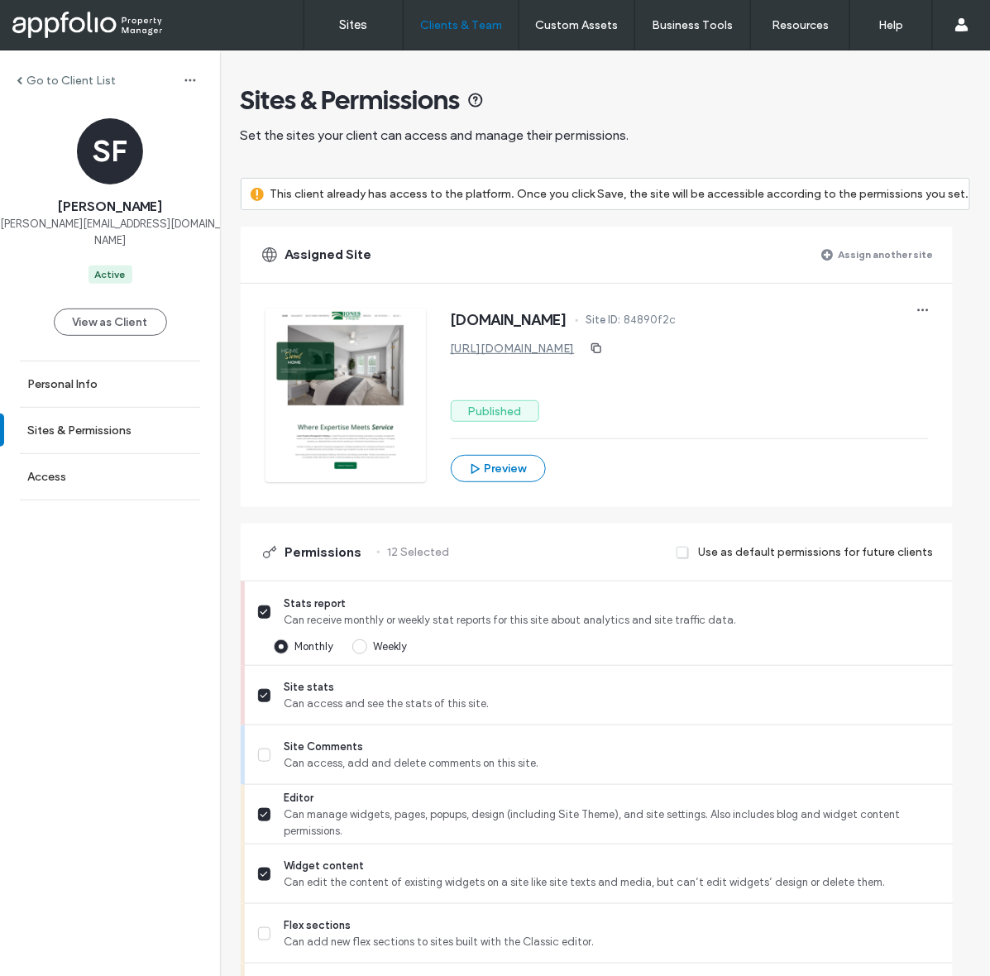
click at [25, 84] on div "Go to Client List" at bounding box center [66, 81] width 99 height 14
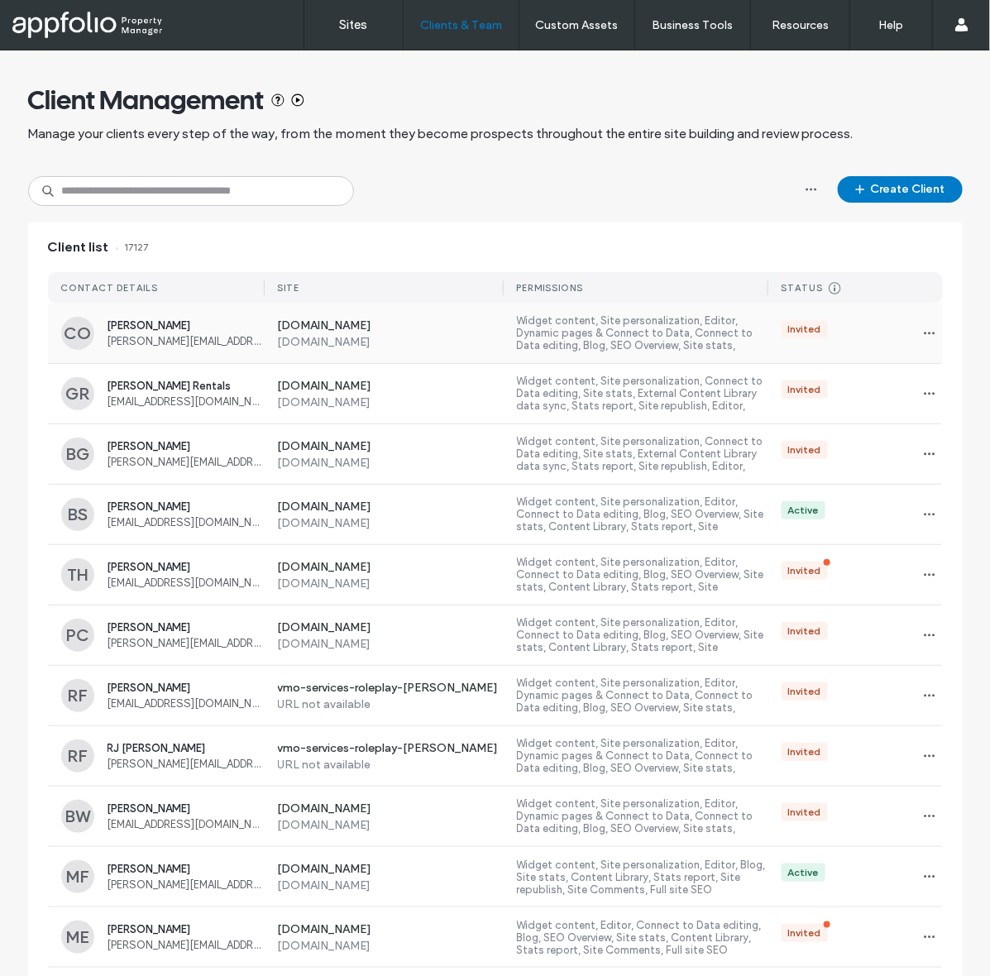
click at [382, 319] on label "[DOMAIN_NAME]" at bounding box center [391, 326] width 227 height 17
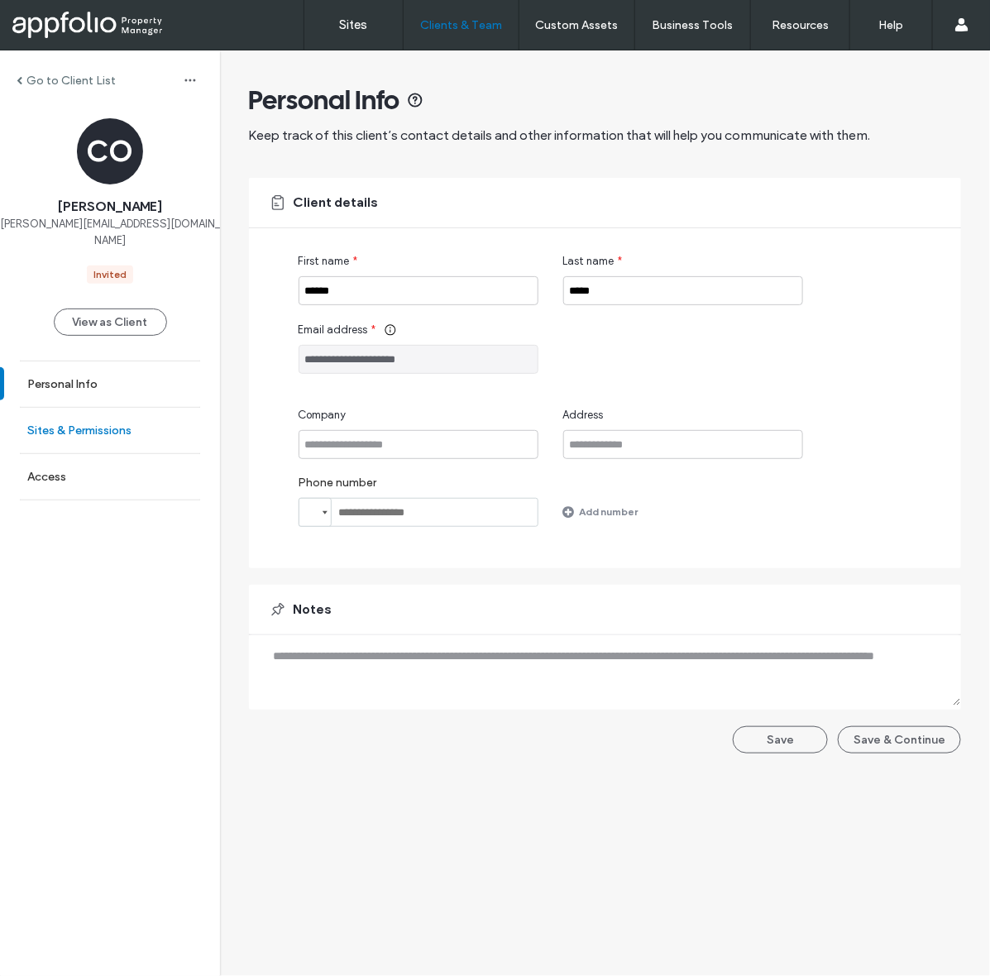
click at [130, 408] on link "Sites & Permissions" at bounding box center [110, 430] width 220 height 45
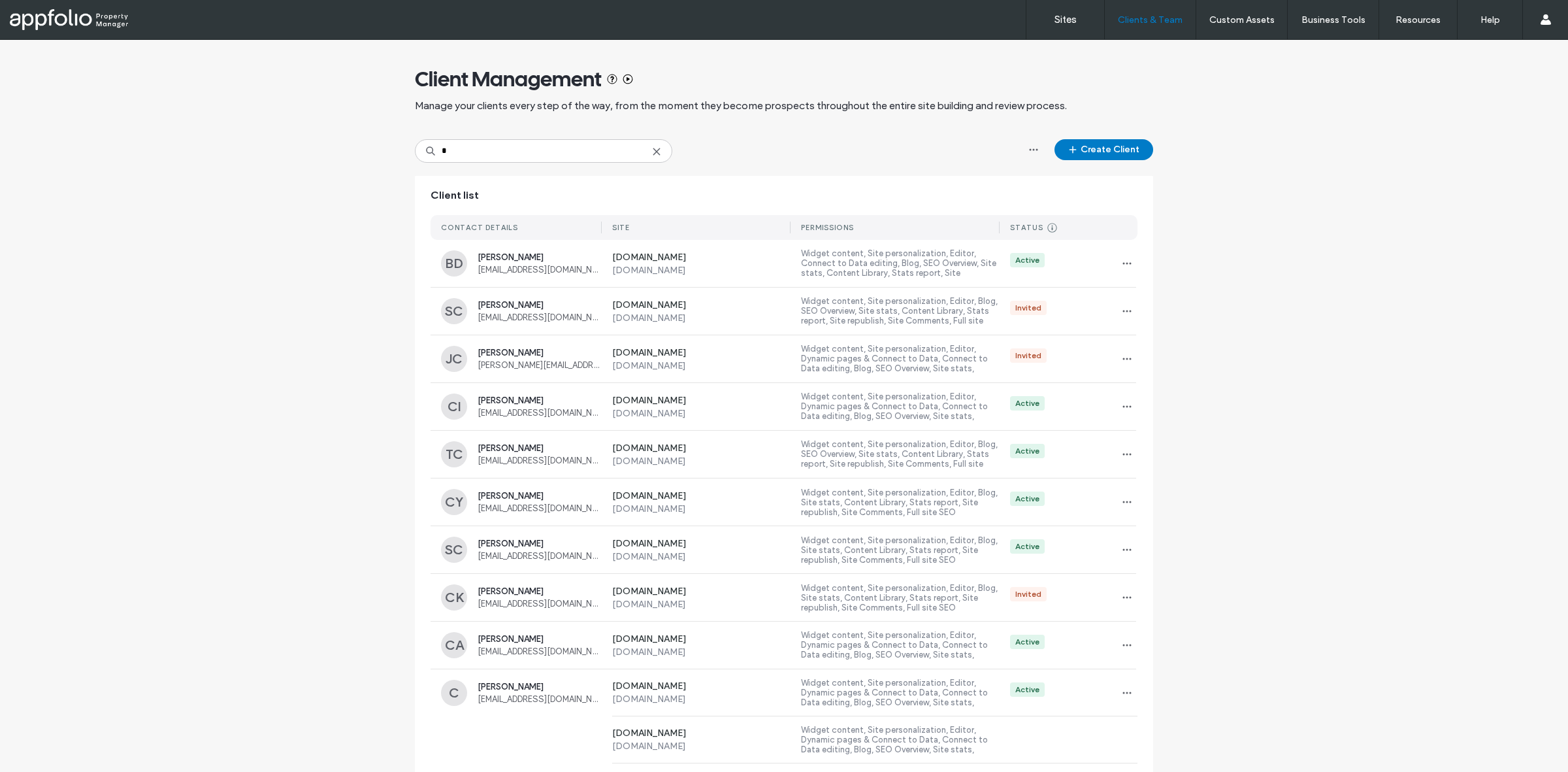
type input "*"
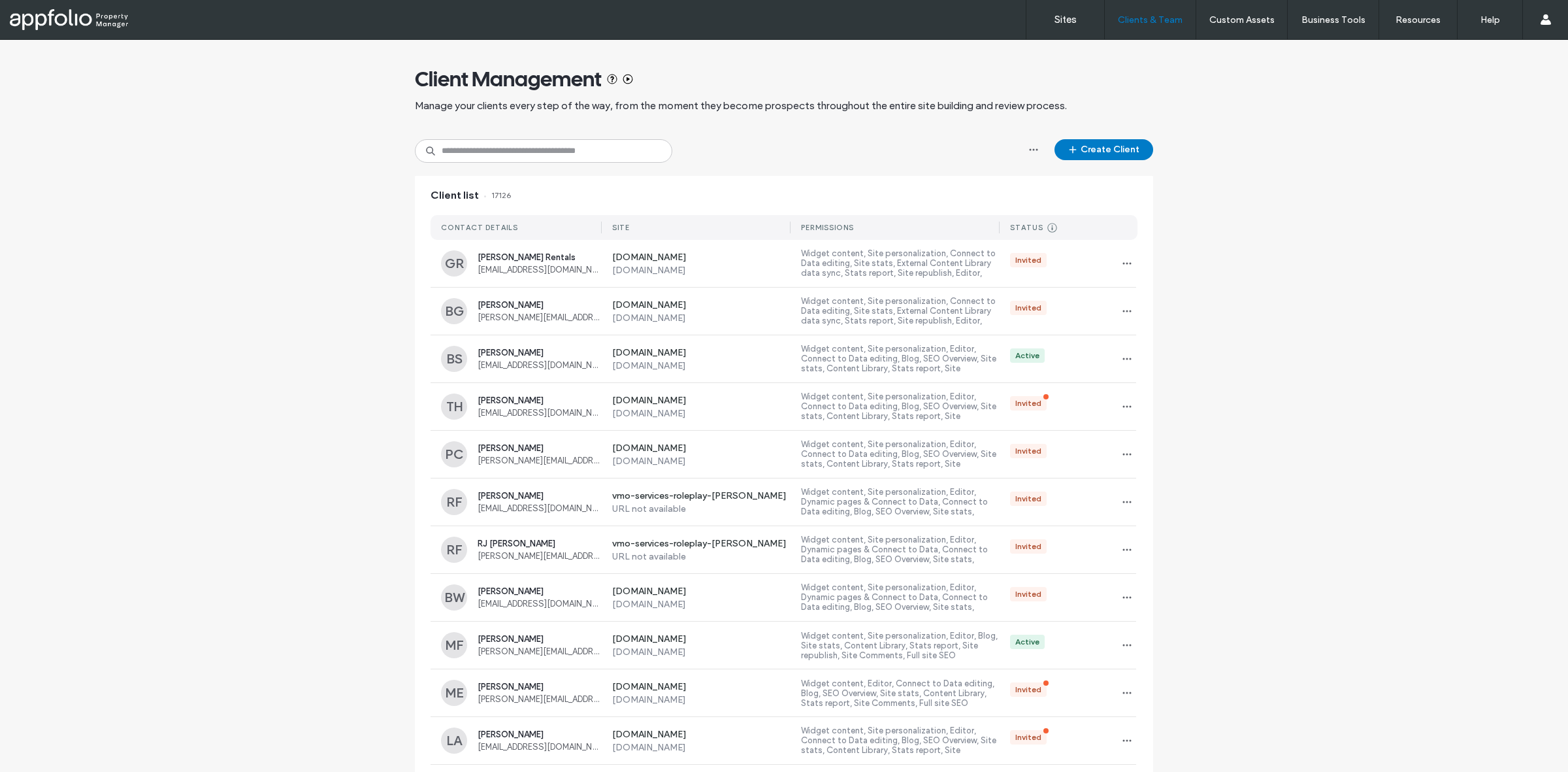
click at [1104, 137] on div "Client Management Manage your clients every step of the way, from the moment th…" at bounding box center [784, 89] width 739 height 100
click at [1111, 149] on button "Create Client" at bounding box center [1104, 149] width 99 height 21
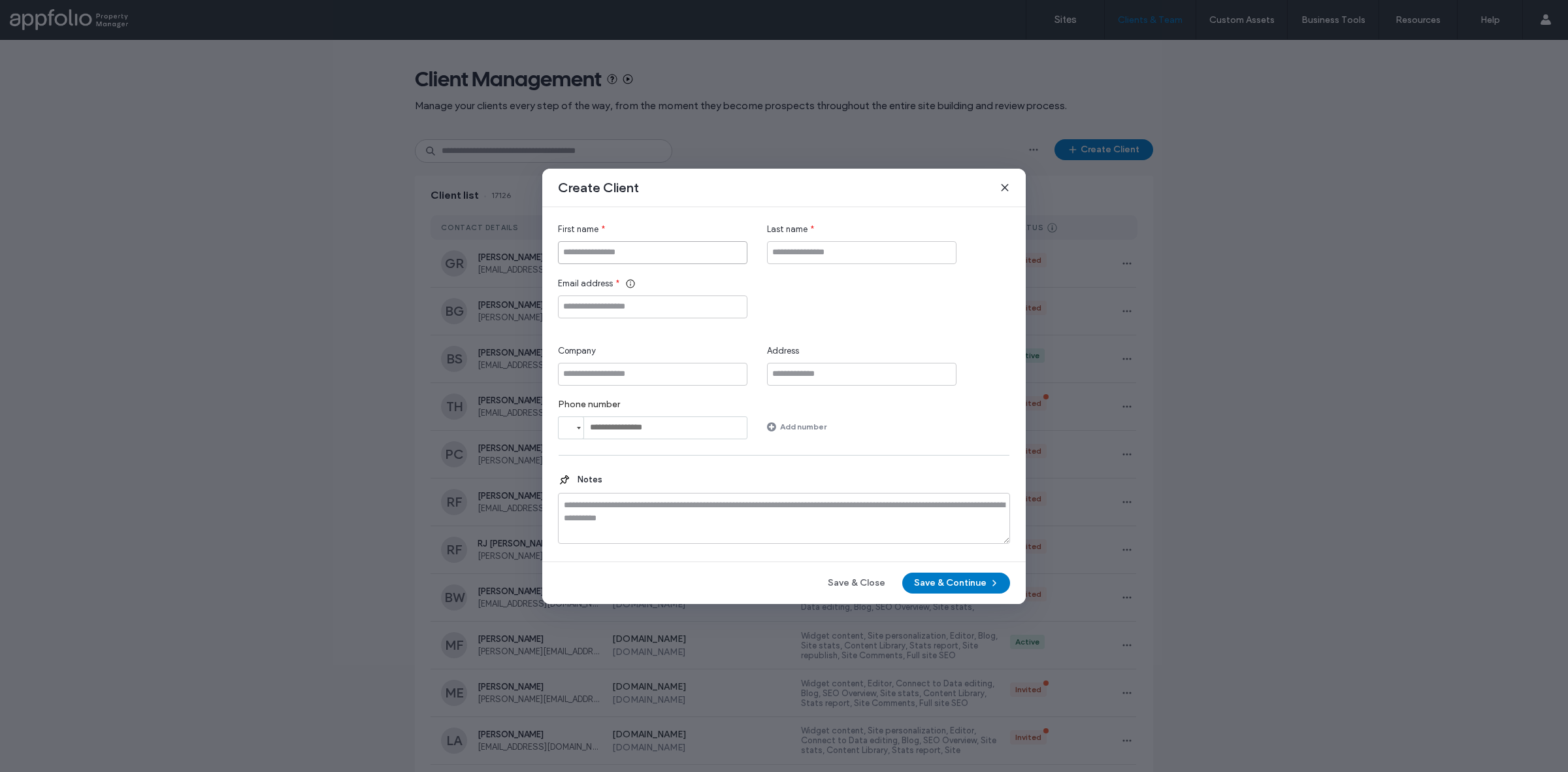
click at [702, 243] on input "First name" at bounding box center [652, 252] width 190 height 23
type input "******"
type input "*****"
click at [651, 306] on input "Email address" at bounding box center [652, 307] width 190 height 23
paste input "**********"
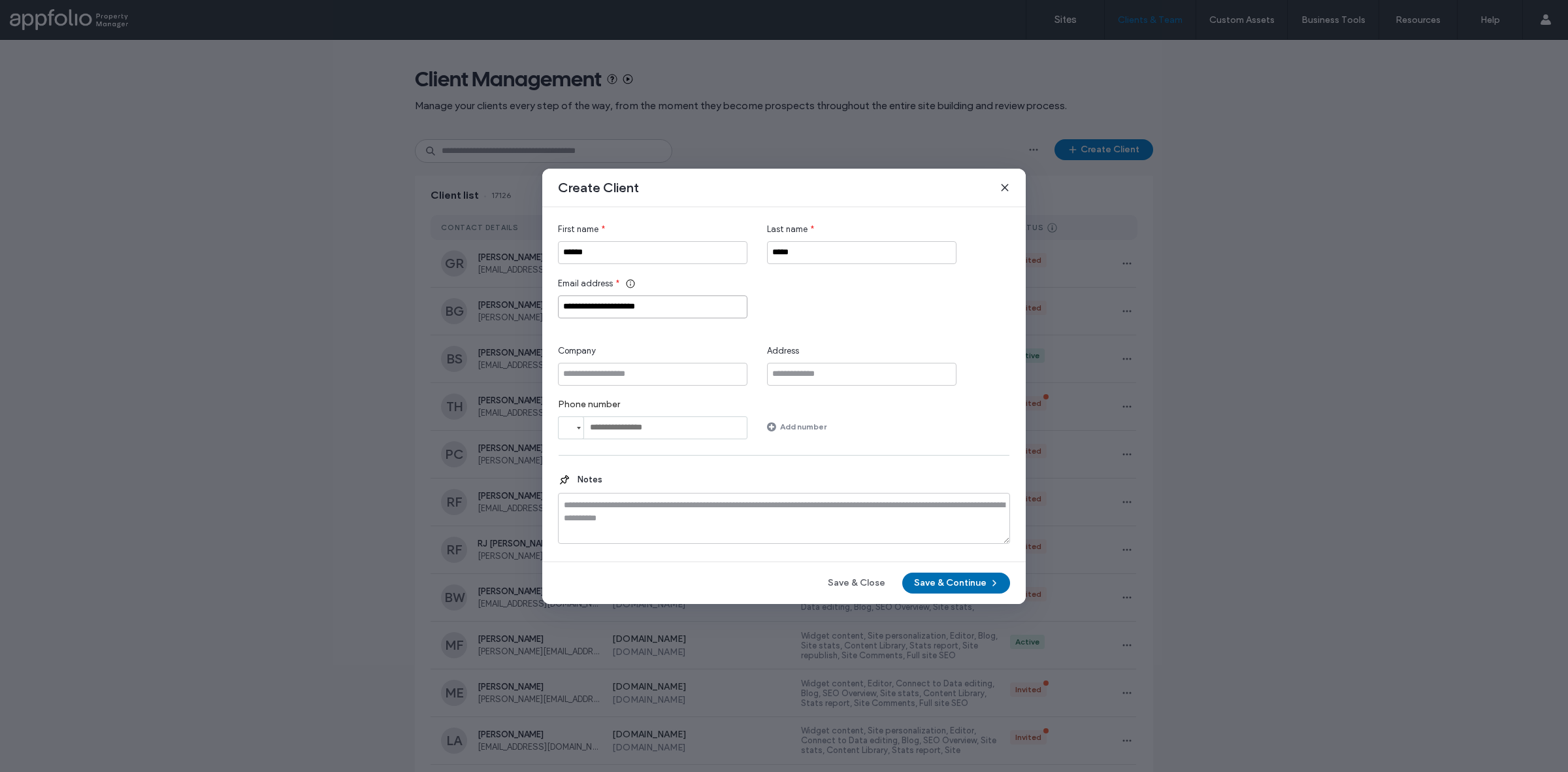
type input "**********"
click at [965, 584] on button "Save & Continue" at bounding box center [956, 583] width 107 height 21
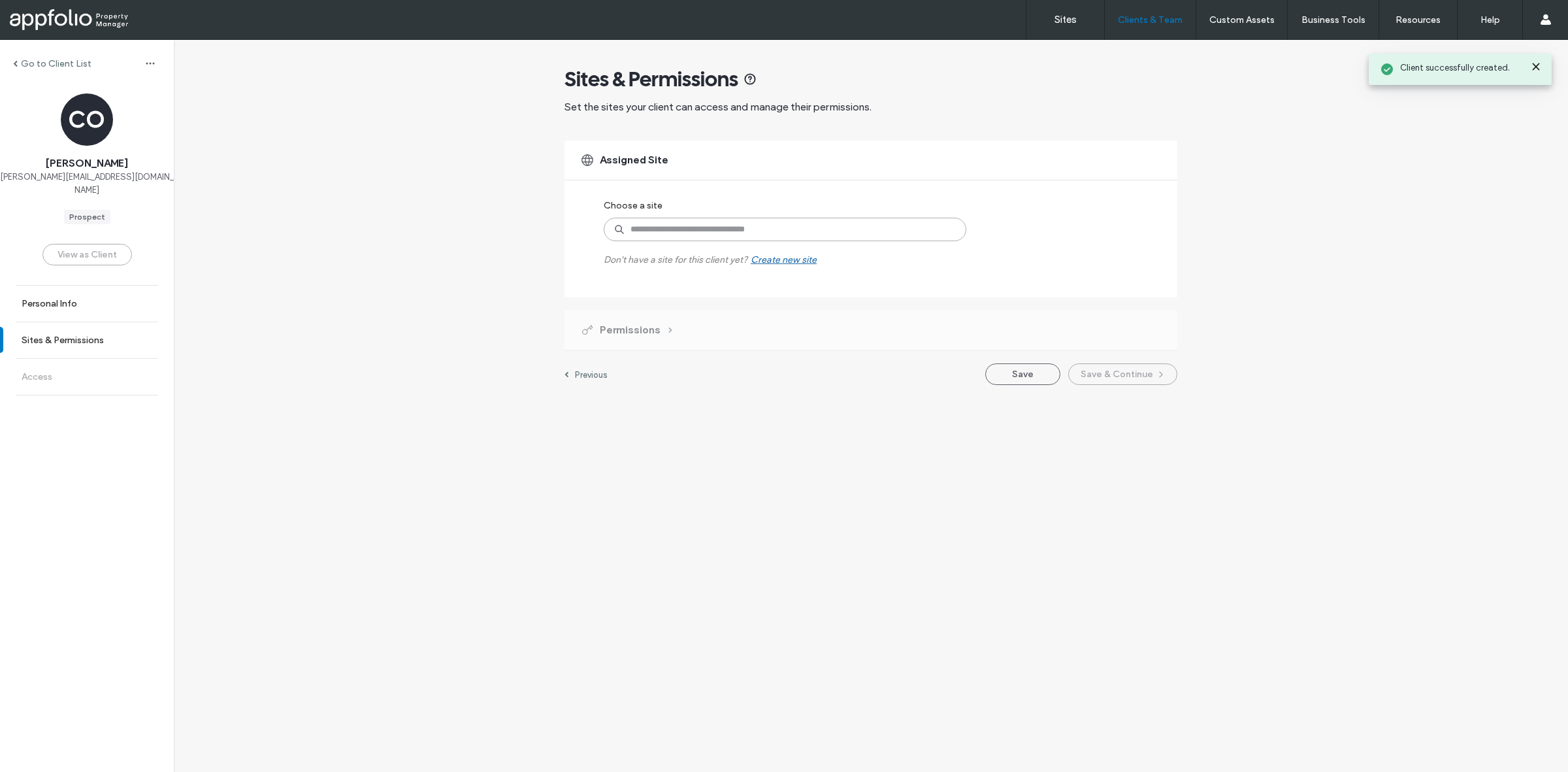
click at [795, 231] on input at bounding box center [784, 229] width 363 height 24
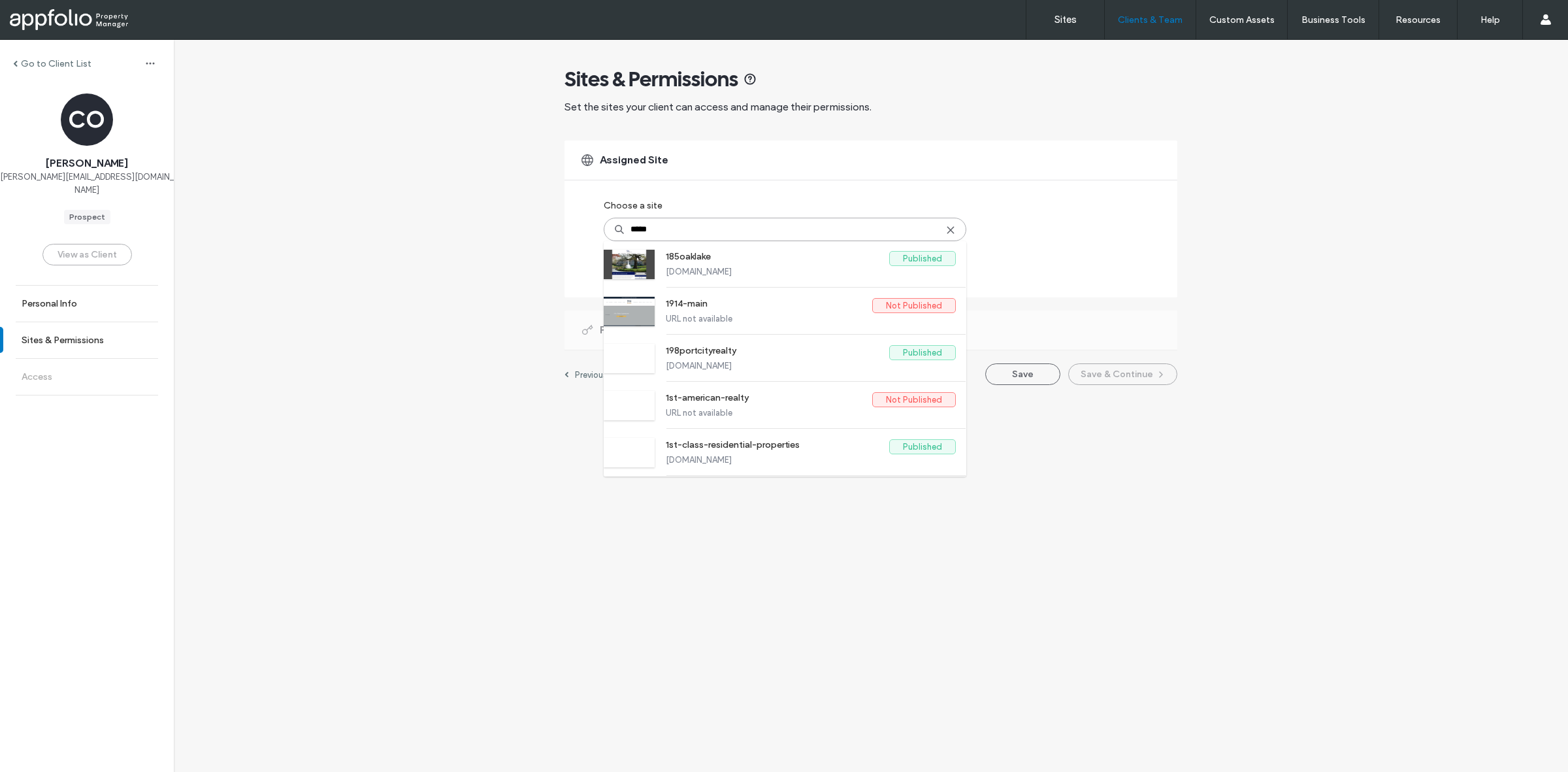
scroll to position [245, 0]
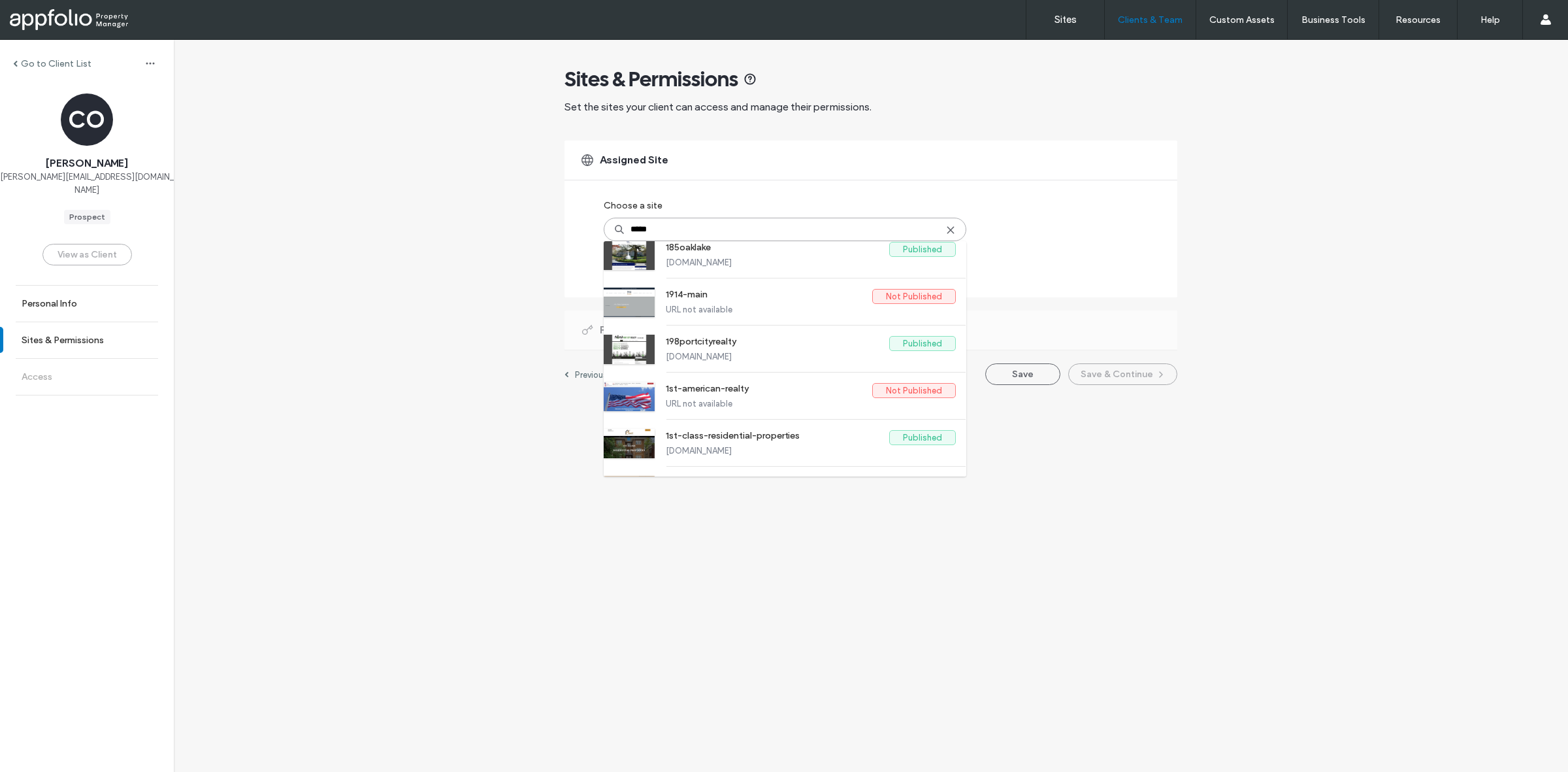
click at [803, 226] on input "*****" at bounding box center [784, 229] width 363 height 24
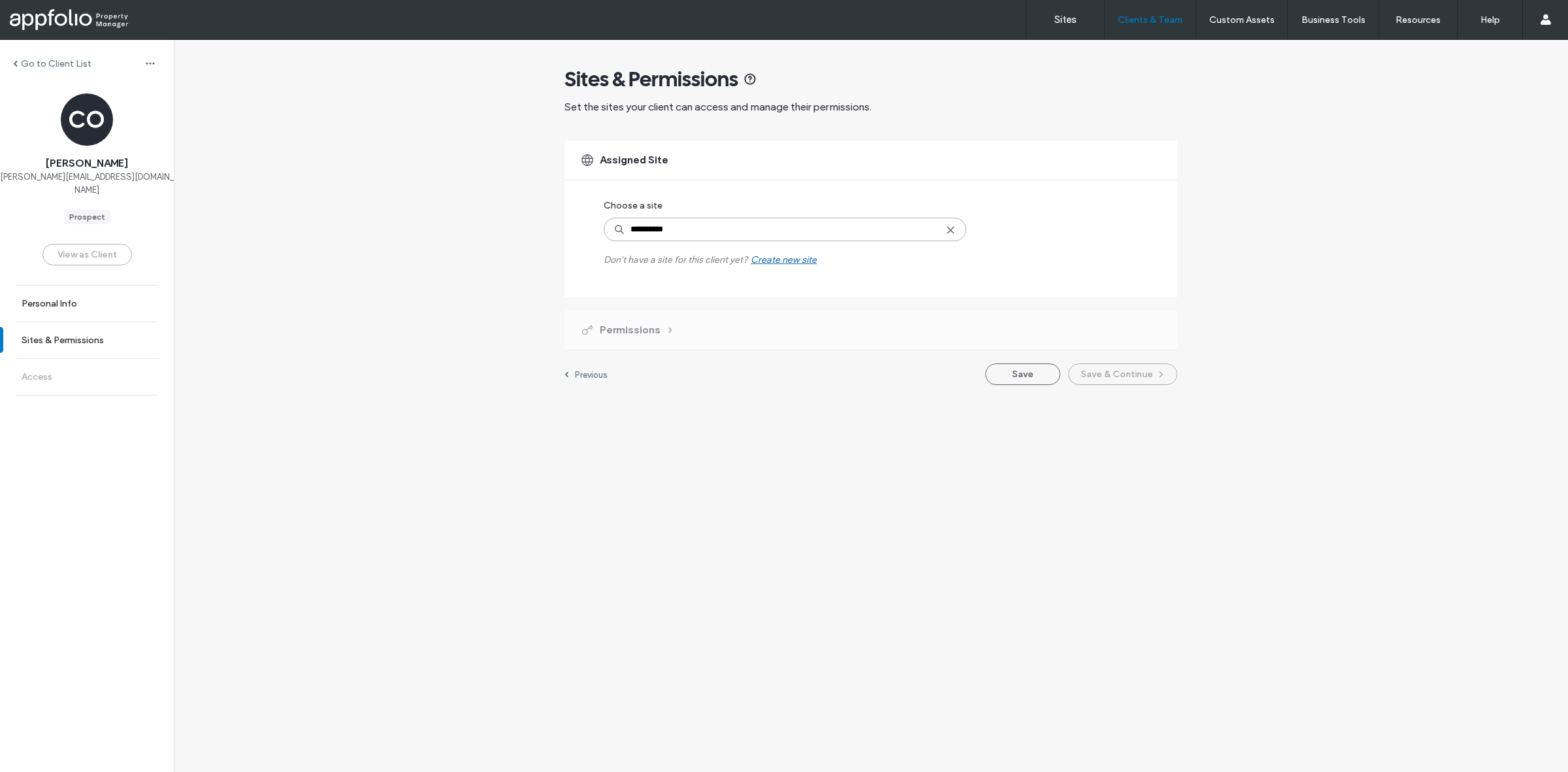
type input "**********"
click at [732, 267] on label "[URL][DOMAIN_NAME]" at bounding box center [810, 272] width 290 height 9
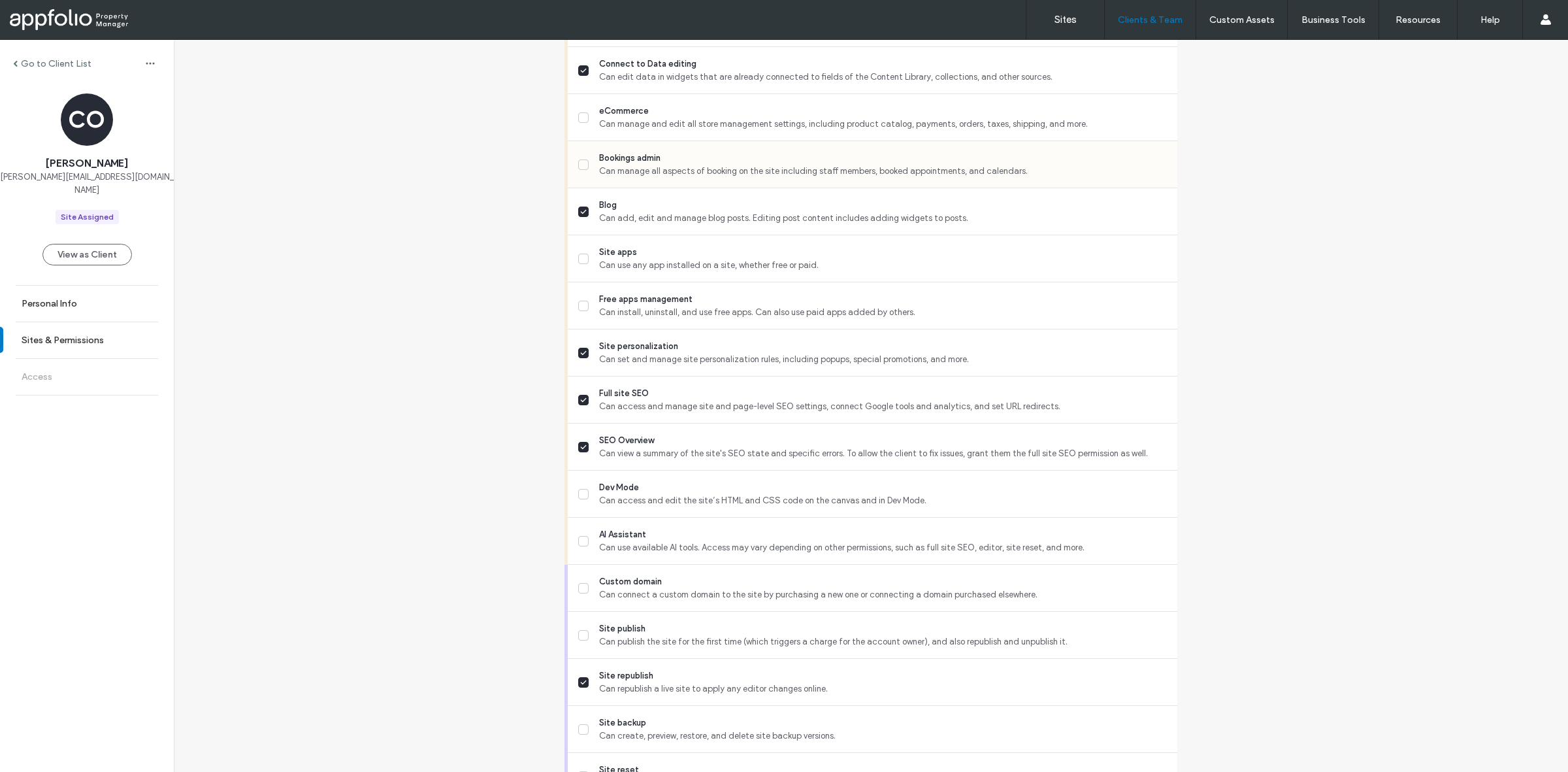
scroll to position [892, 0]
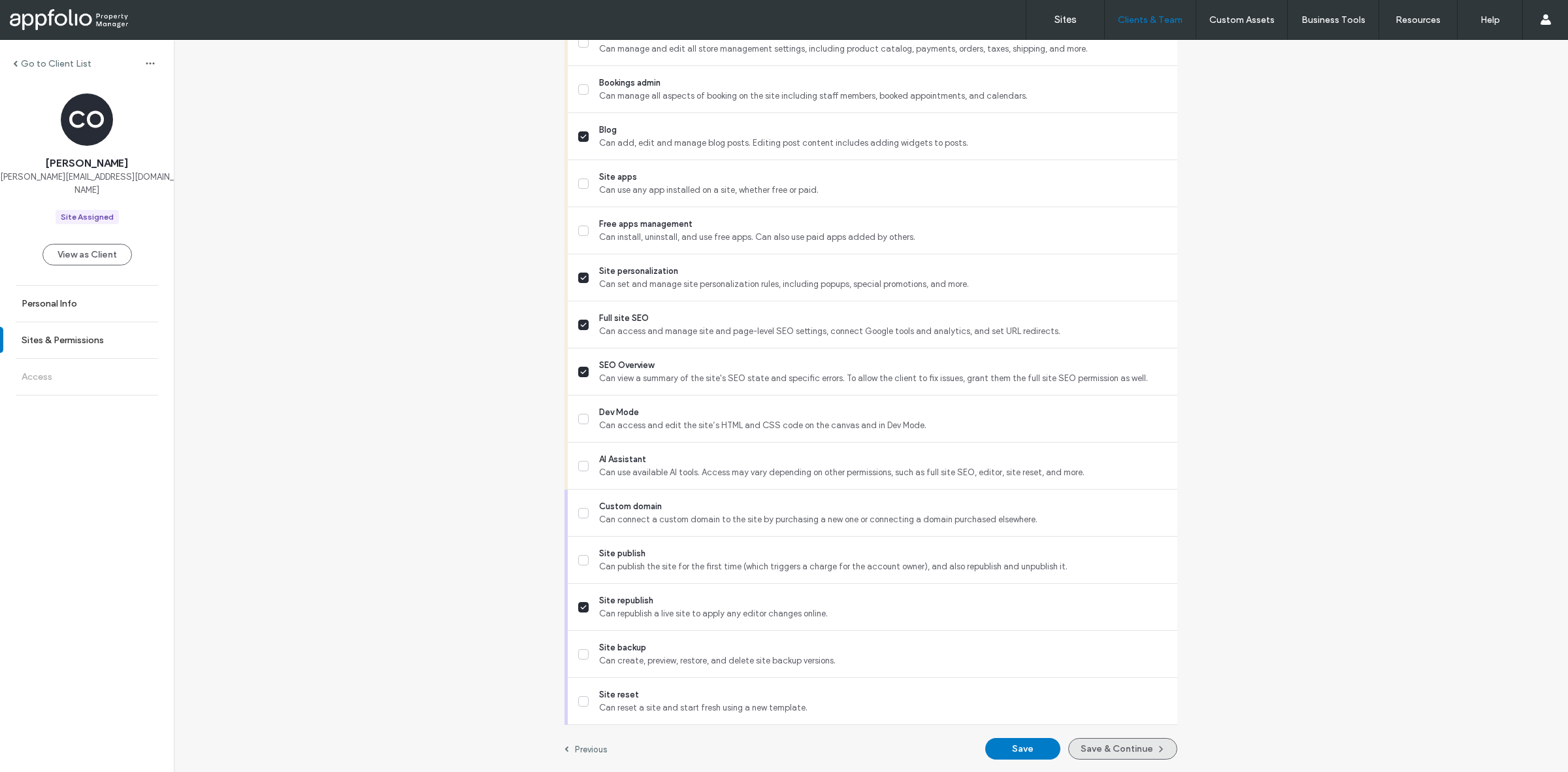
click at [1096, 742] on button "Save & Continue" at bounding box center [1122, 748] width 109 height 21
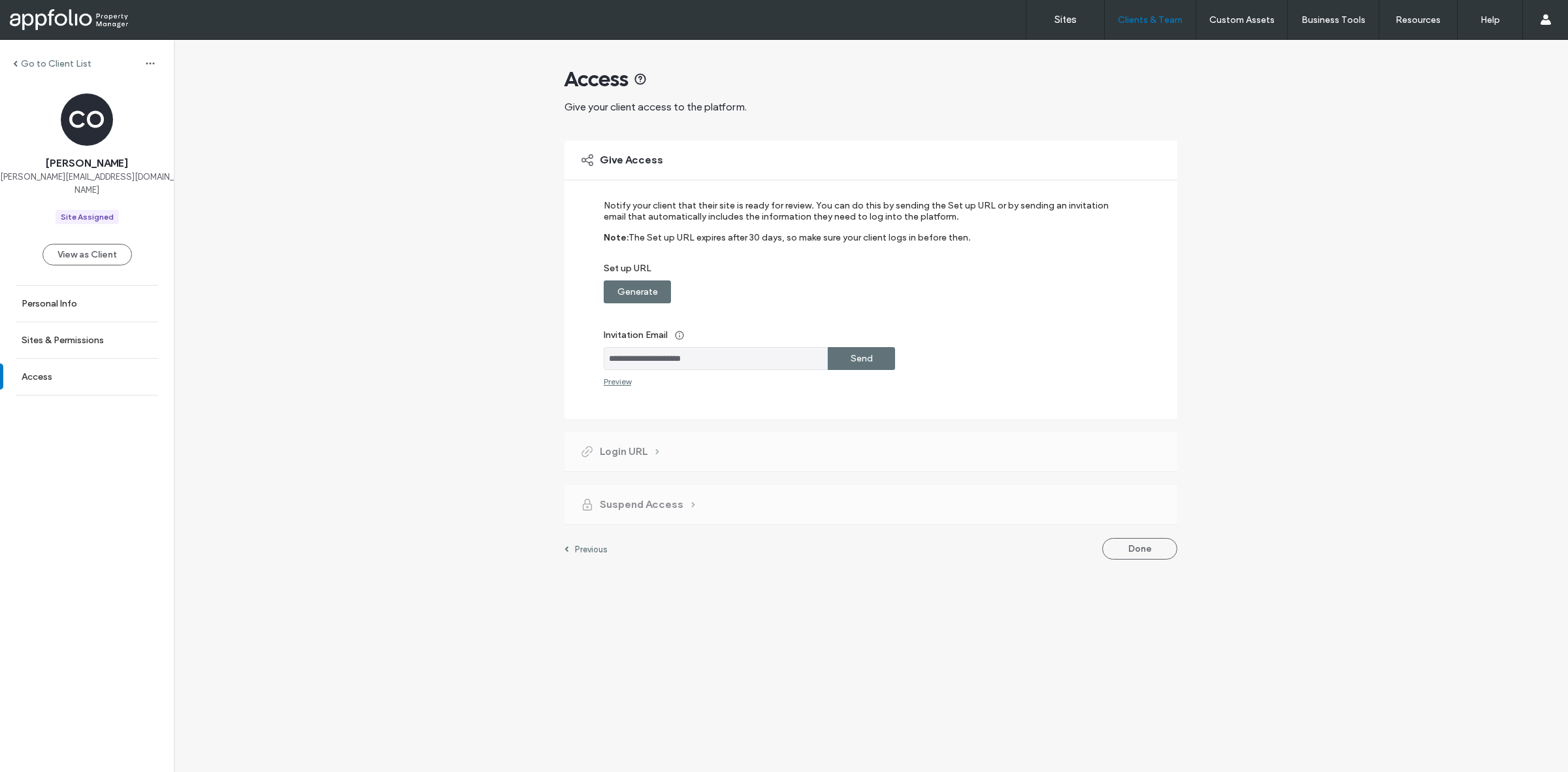
click at [861, 354] on label "Send" at bounding box center [862, 358] width 22 height 24
click at [430, 463] on div "**********" at bounding box center [870, 306] width 1394 height 533
click at [325, 204] on div "**********" at bounding box center [870, 348] width 1394 height 619
click at [63, 69] on label "Go to Client List" at bounding box center [55, 64] width 70 height 11
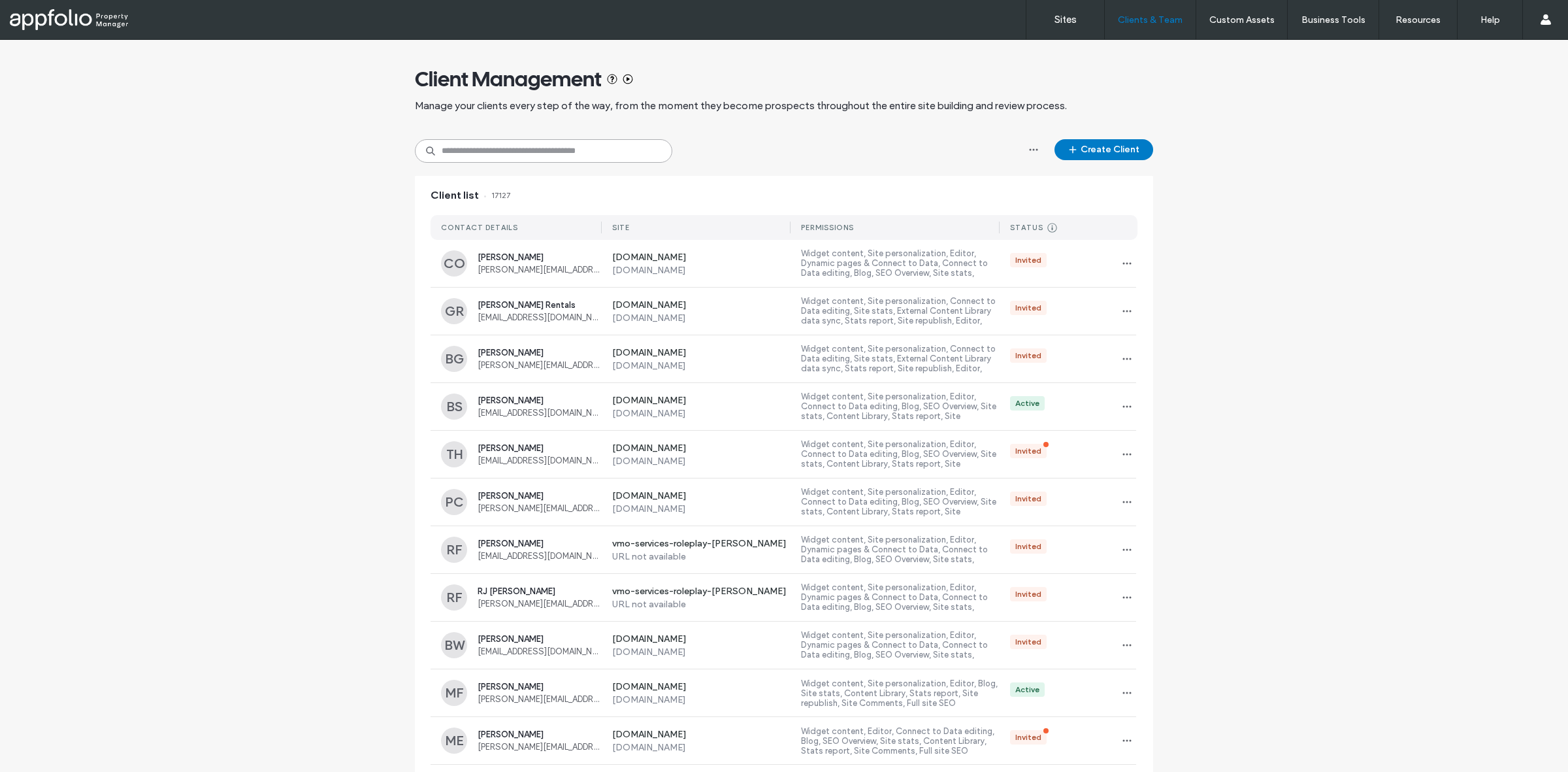
click at [600, 157] on input at bounding box center [543, 151] width 258 height 24
type input "*********"
click at [713, 265] on label "[DOMAIN_NAME]" at bounding box center [701, 270] width 179 height 11
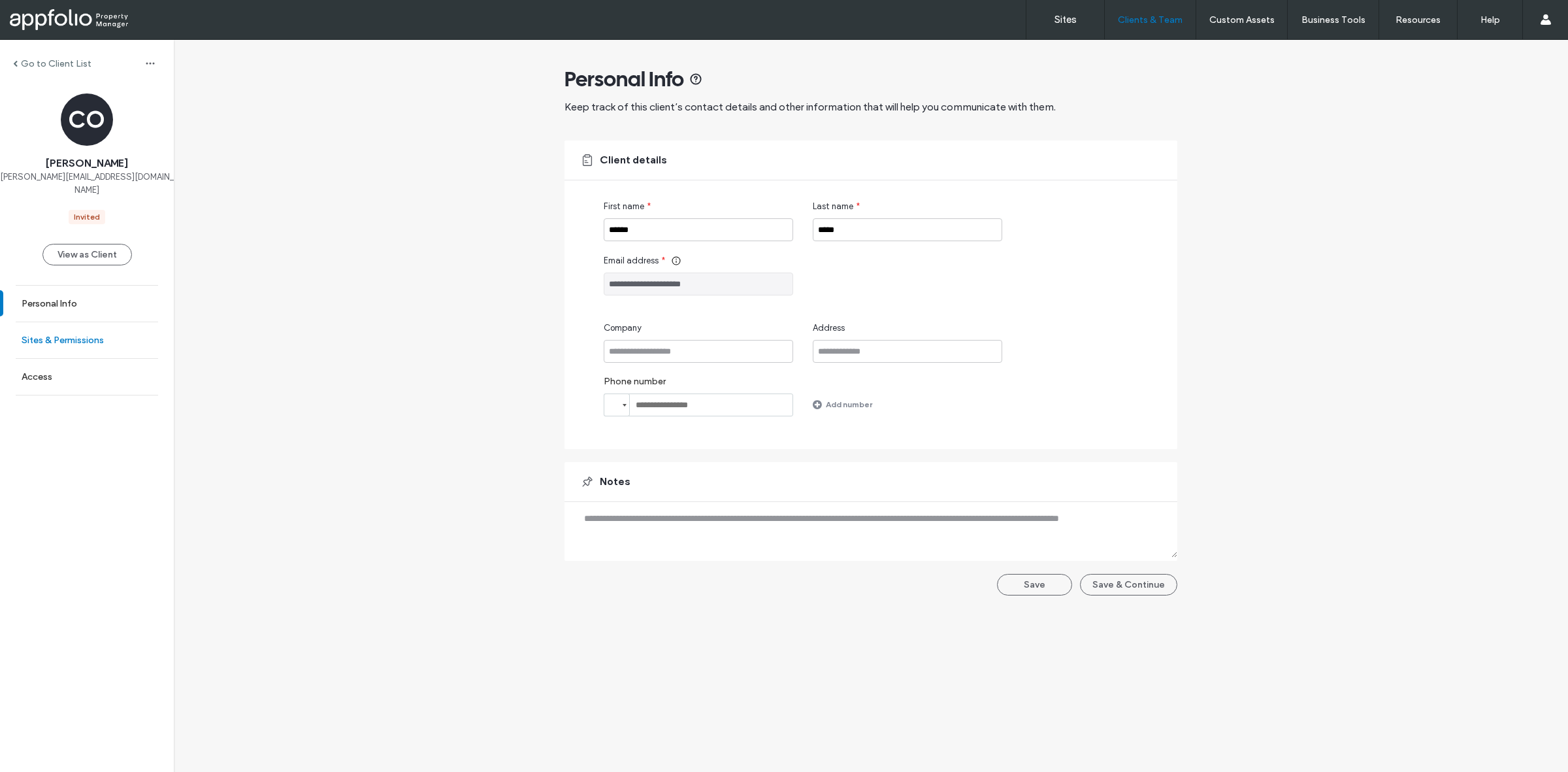
click at [110, 341] on link "Sites & Permissions" at bounding box center [87, 340] width 174 height 36
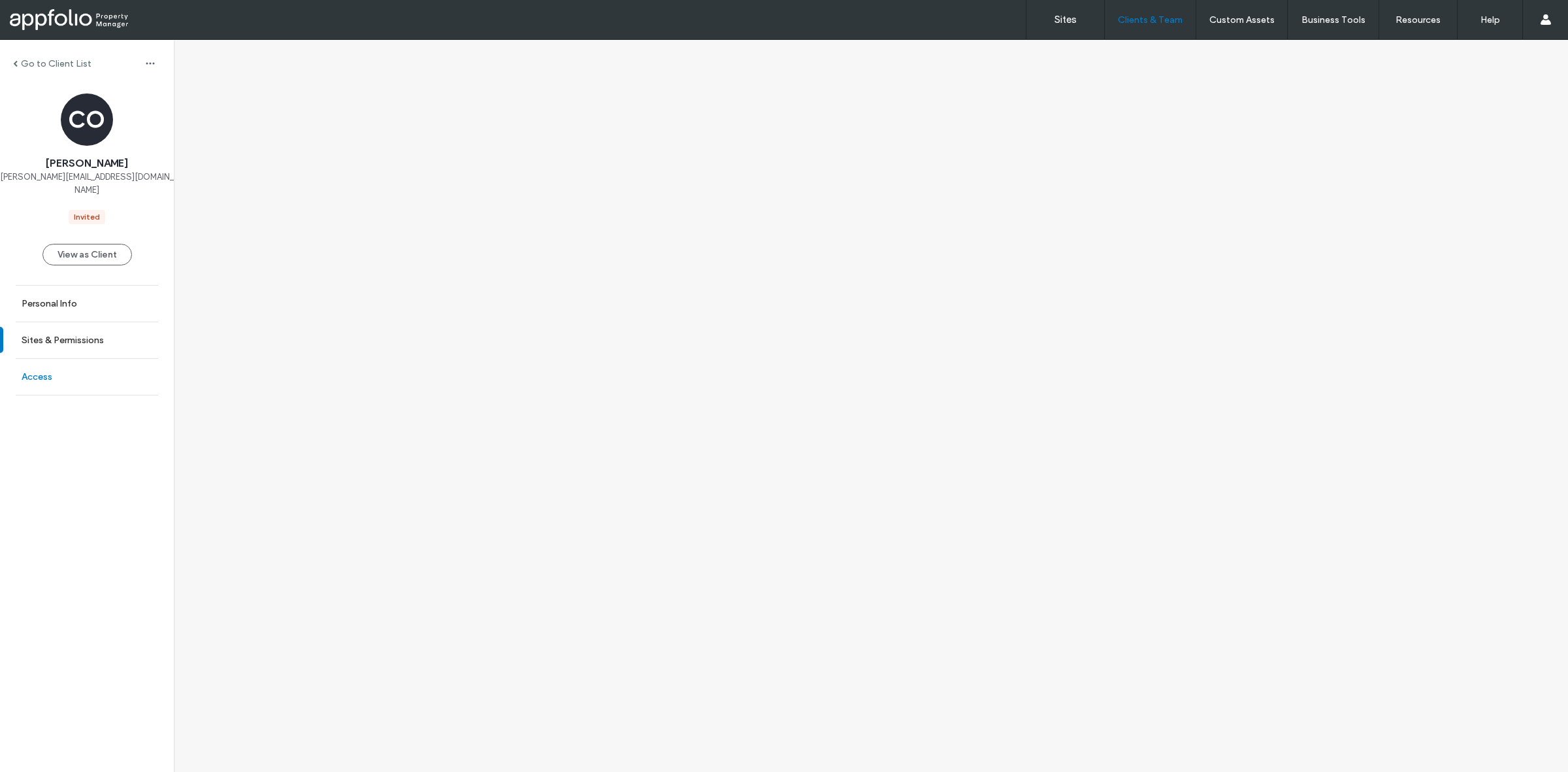
click at [86, 359] on link "Access" at bounding box center [87, 376] width 174 height 36
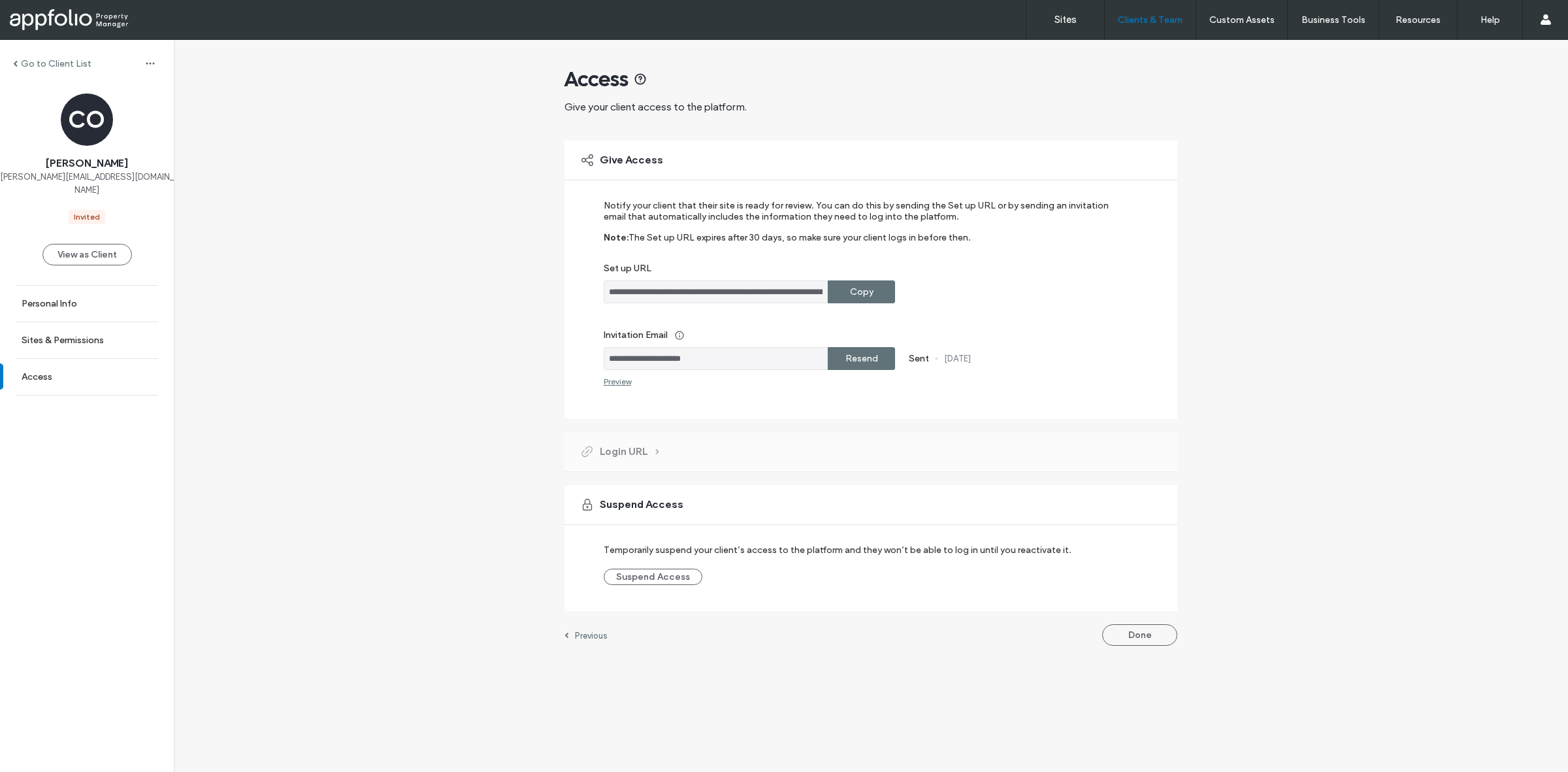
click at [841, 299] on div "Copy" at bounding box center [861, 292] width 67 height 23
click at [77, 61] on label "Go to Client List" at bounding box center [55, 64] width 70 height 11
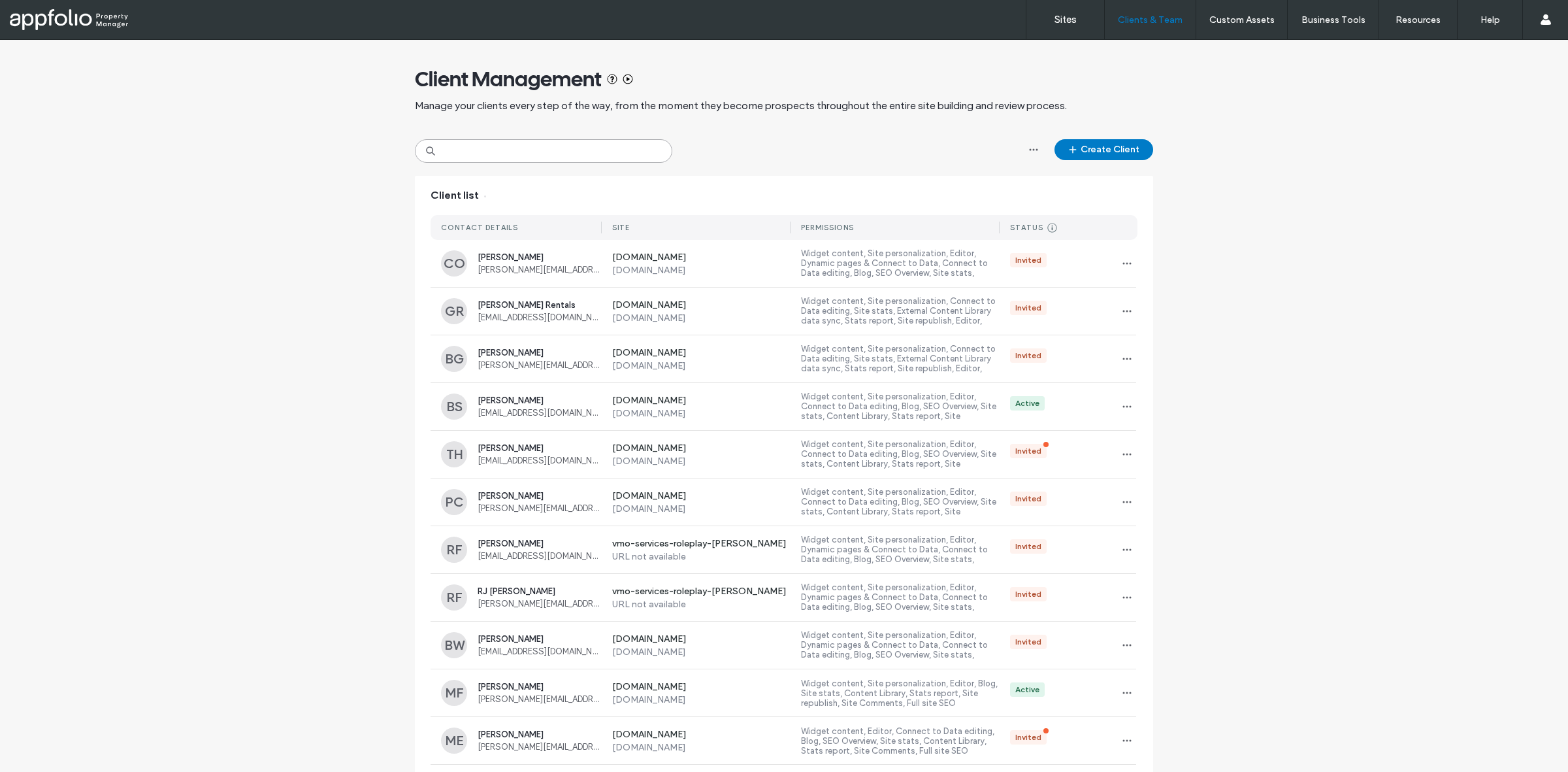
click at [511, 145] on input at bounding box center [543, 151] width 258 height 24
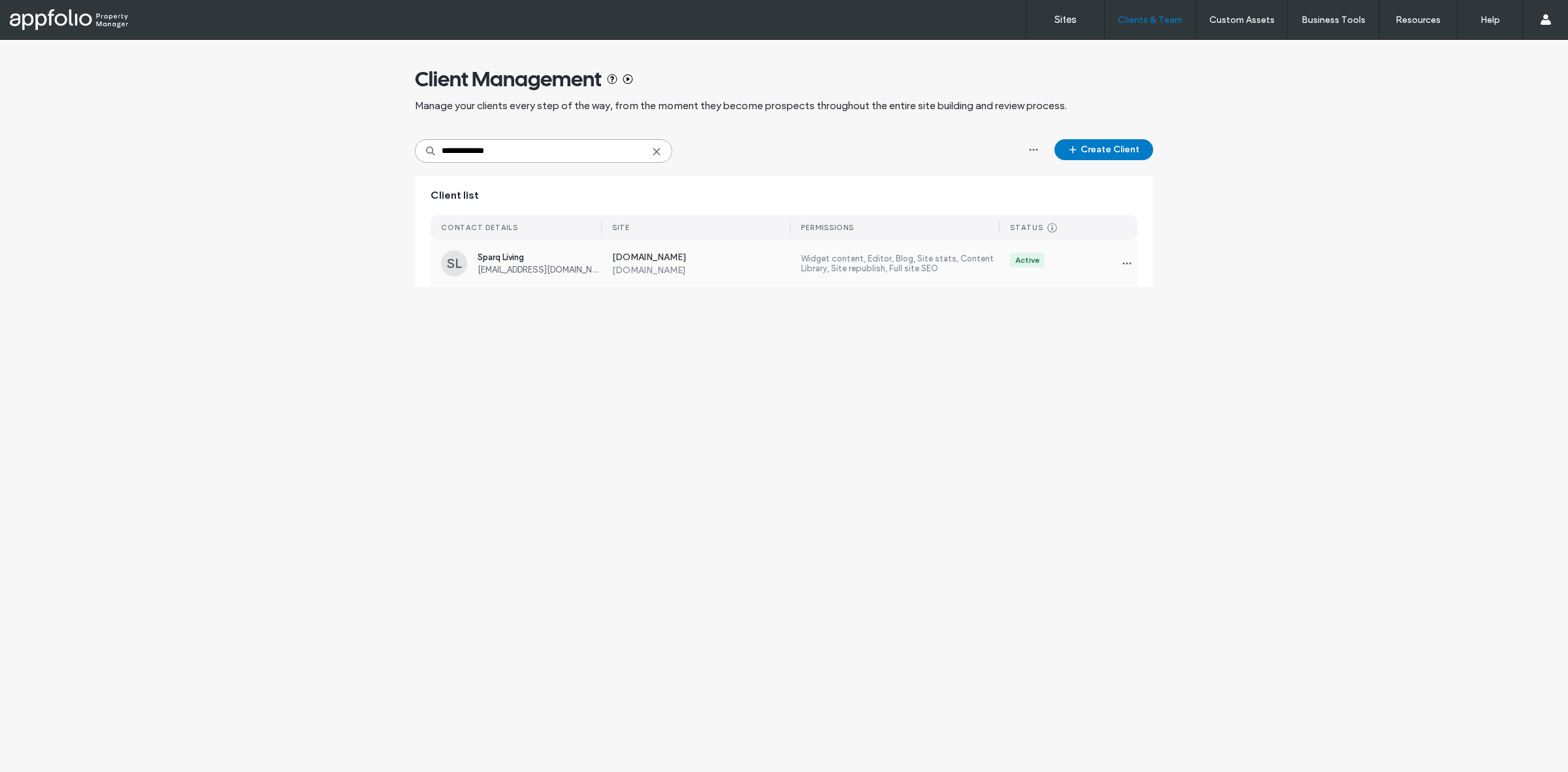
type input "**********"
click at [454, 277] on div "SL Sparq Living [EMAIL_ADDRESS][DOMAIN_NAME] [DOMAIN_NAME] [DOMAIN_NAME] Widget…" at bounding box center [784, 264] width 707 height 47
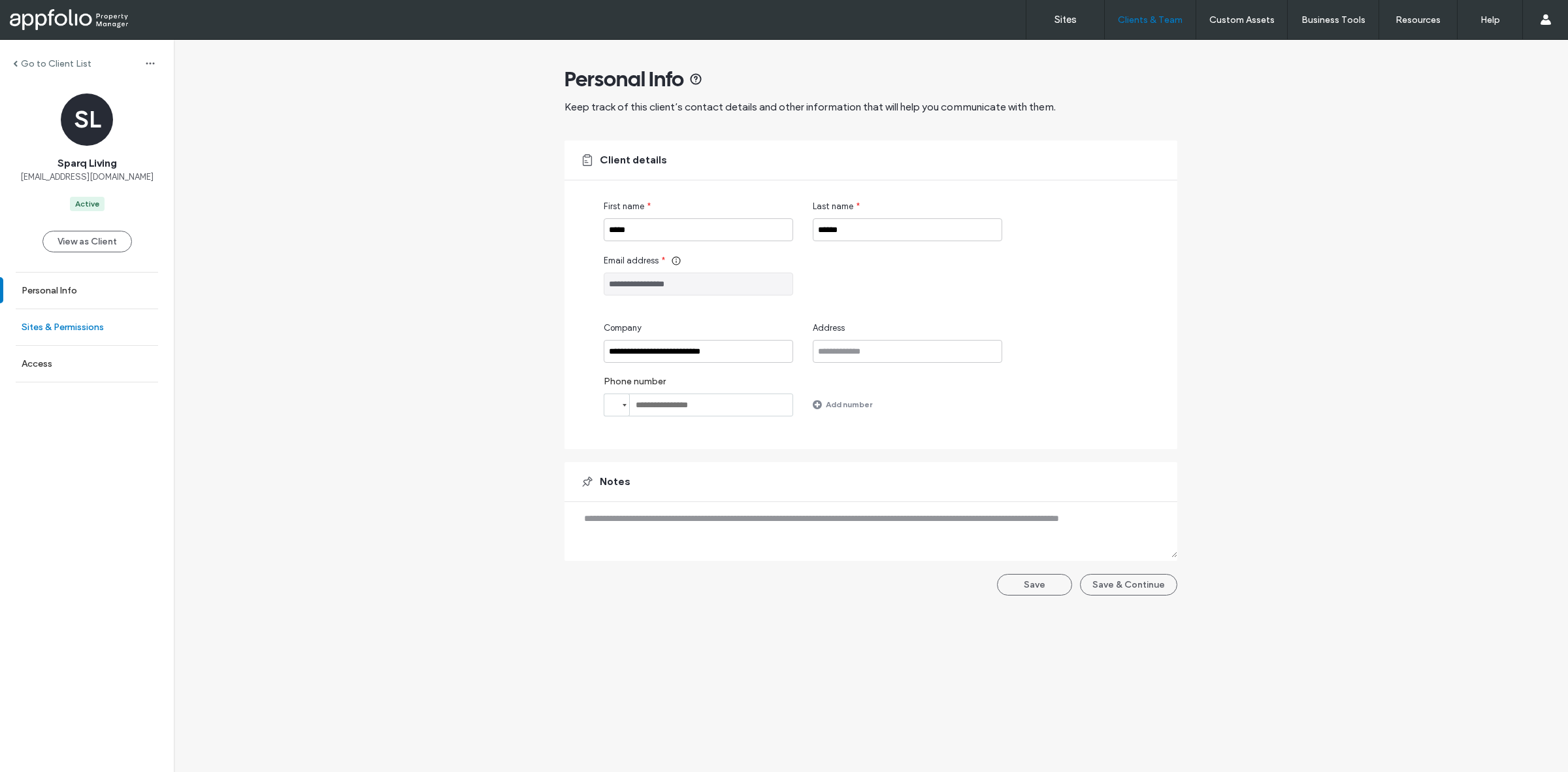
click at [111, 342] on link "Sites & Permissions" at bounding box center [87, 326] width 174 height 36
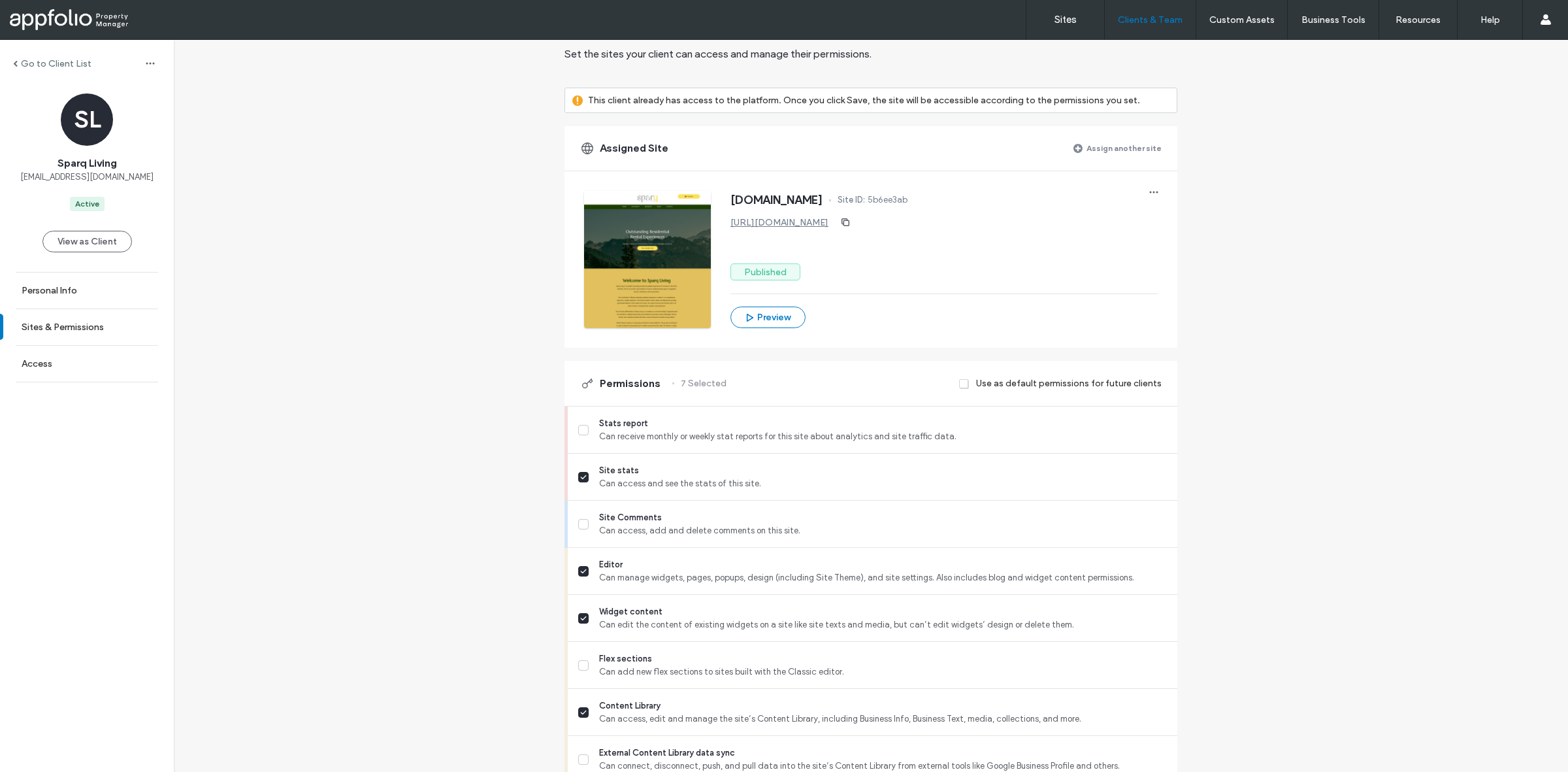
scroll to position [81, 0]
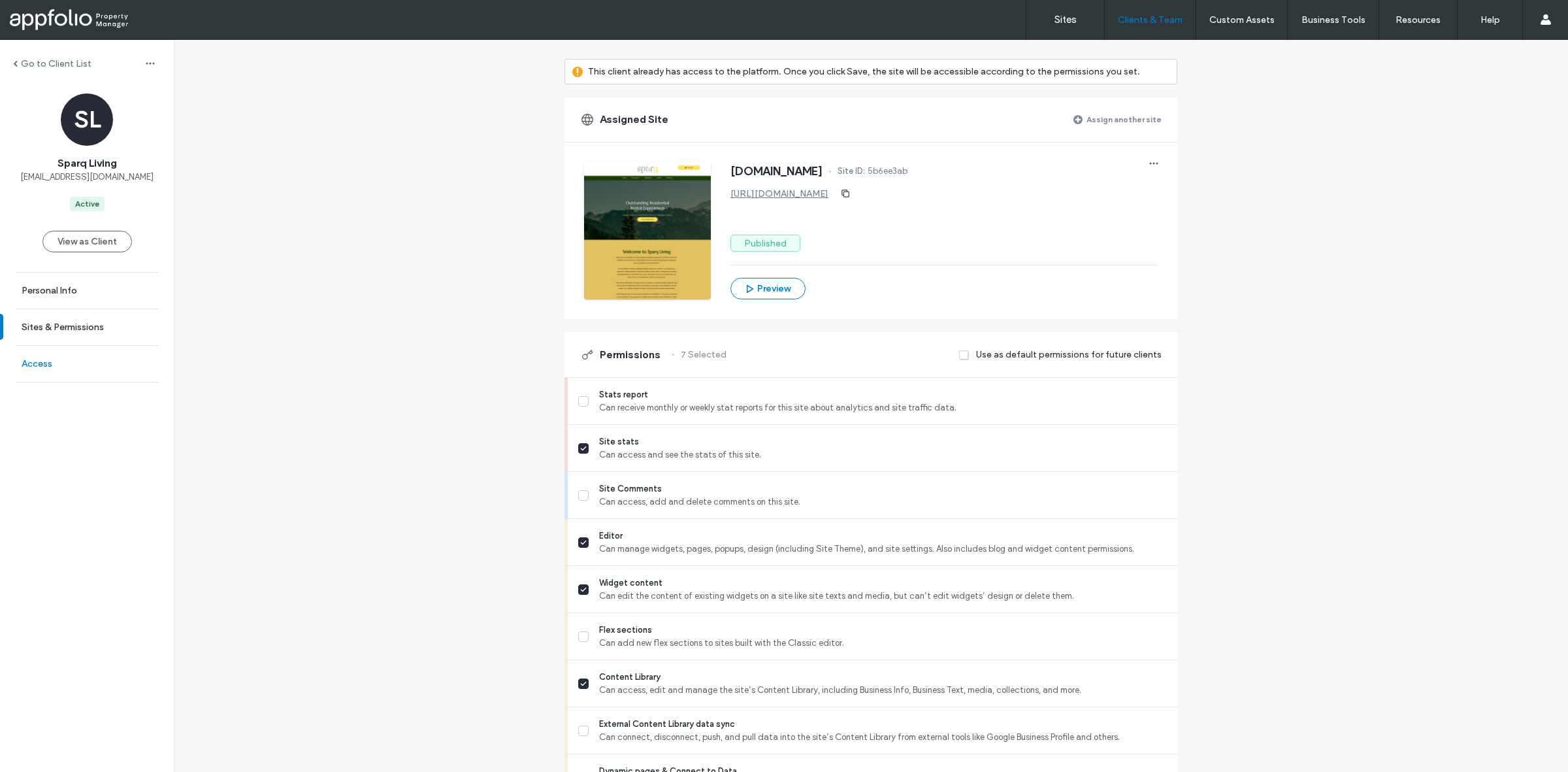
click at [130, 373] on link "Access" at bounding box center [87, 363] width 174 height 36
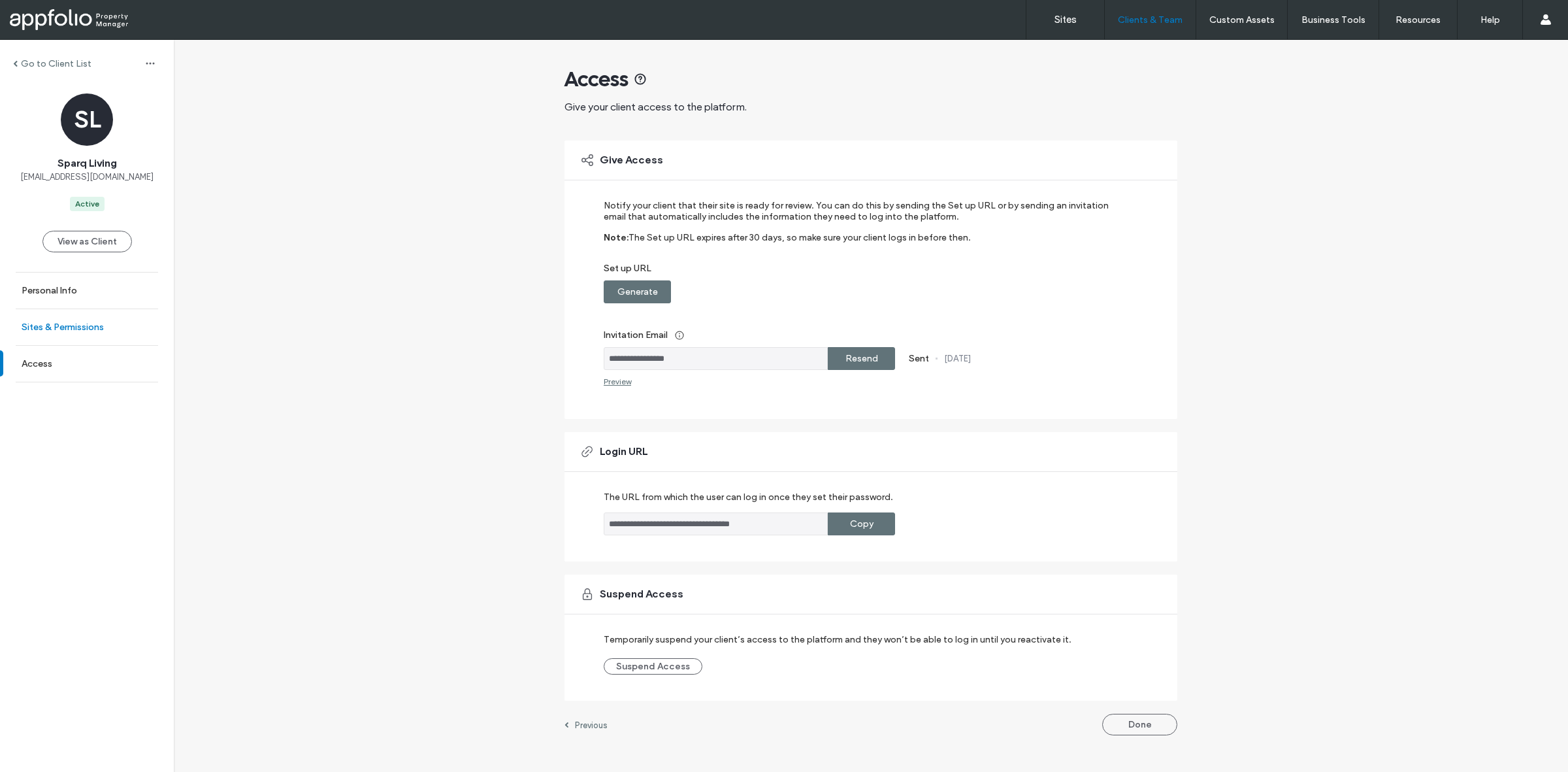
click at [116, 332] on link "Sites & Permissions" at bounding box center [87, 326] width 174 height 36
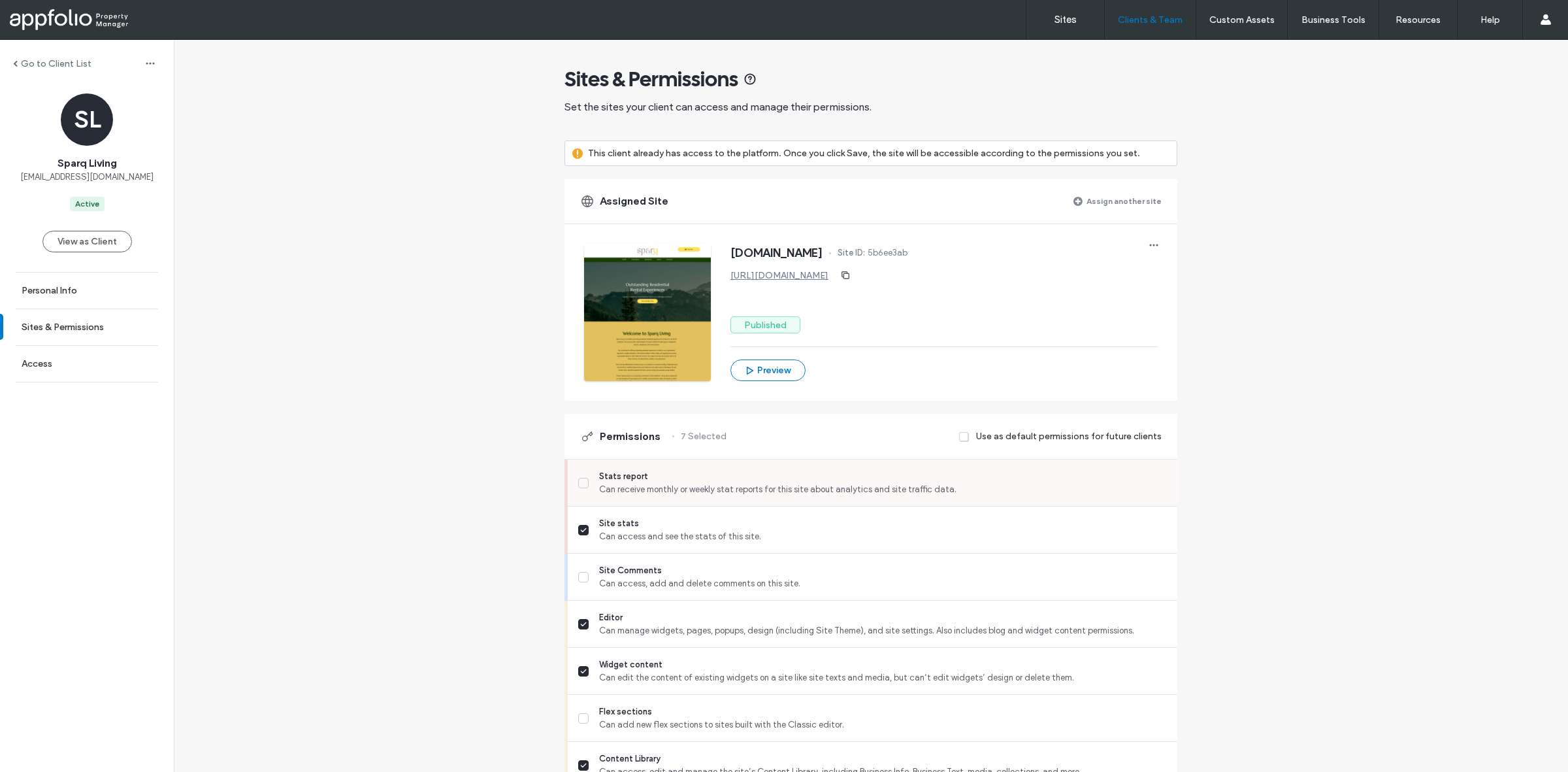
click at [735, 501] on div "Stats report Can receive monthly or weekly stat reports for this site about ana…" at bounding box center [878, 483] width 600 height 47
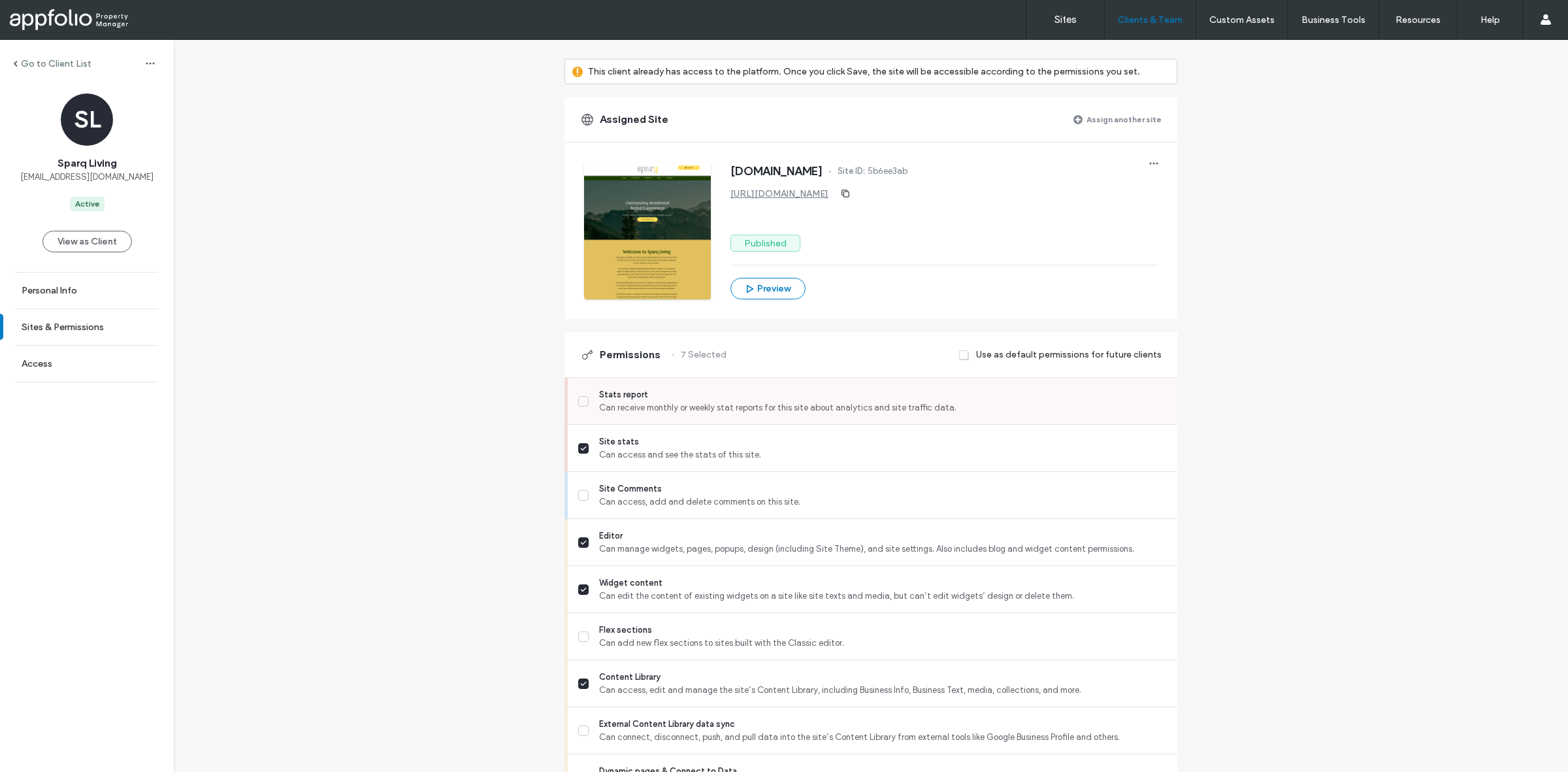
click at [578, 396] on span at bounding box center [583, 401] width 10 height 10
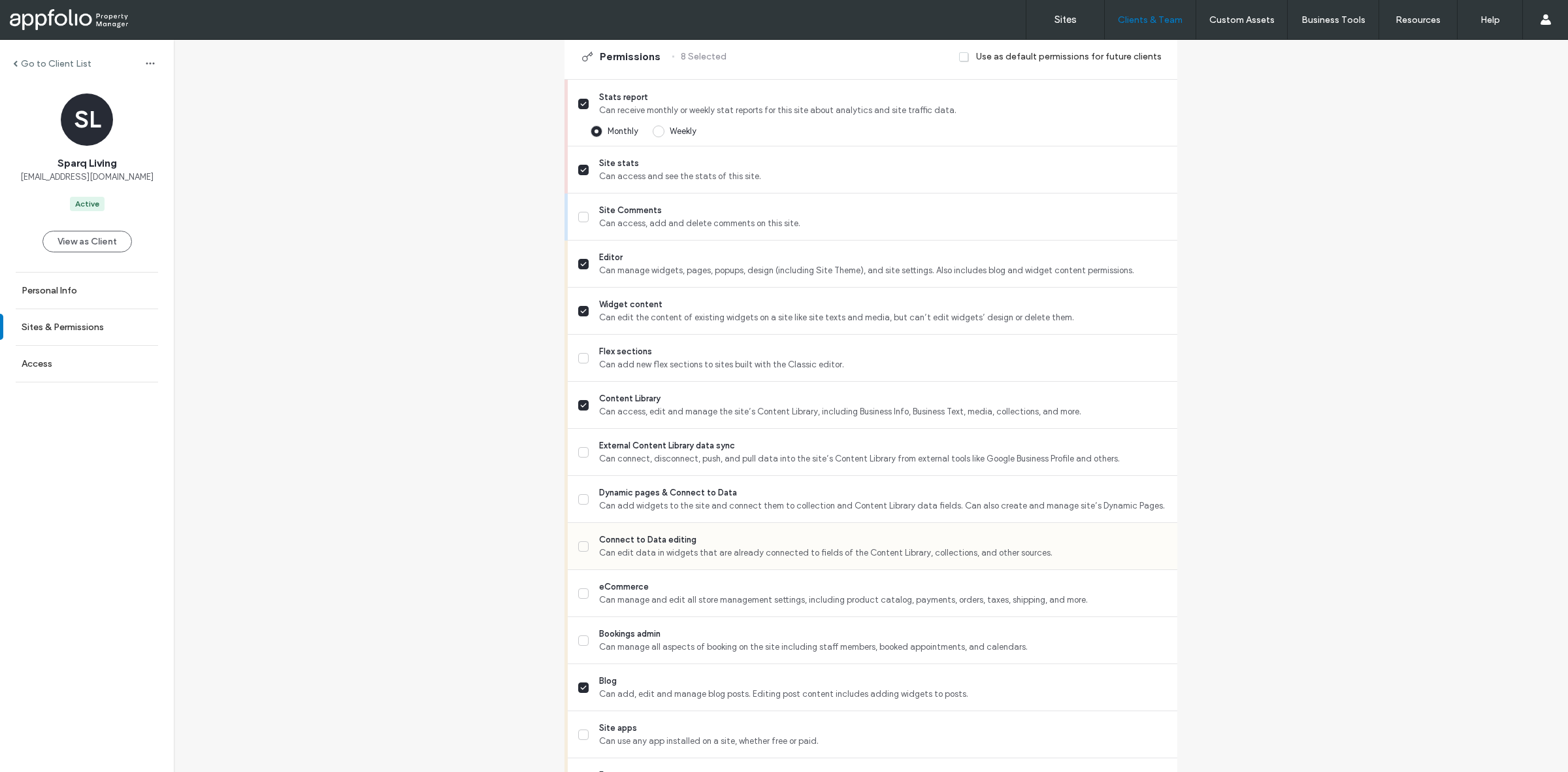
scroll to position [409, 0]
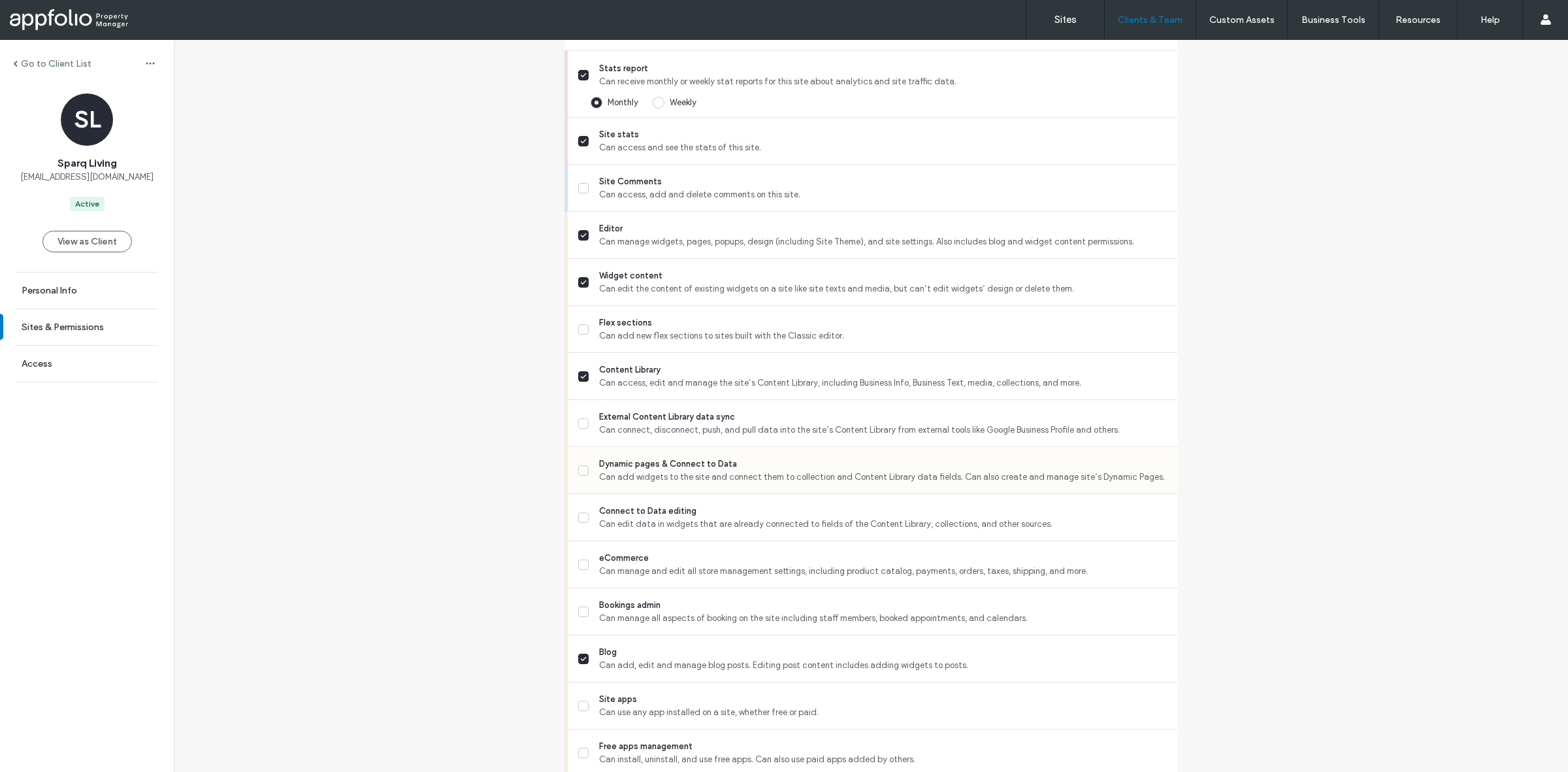
click at [713, 472] on span "Can add widgets to the site and connect them to collection and Content Library …" at bounding box center [883, 477] width 568 height 13
click at [734, 473] on span "Can add widgets to the site and connect them to collection and Content Library …" at bounding box center [883, 477] width 568 height 13
click at [719, 527] on span "Can edit data in widgets that are already connected to fields of the Content Li…" at bounding box center [883, 524] width 568 height 13
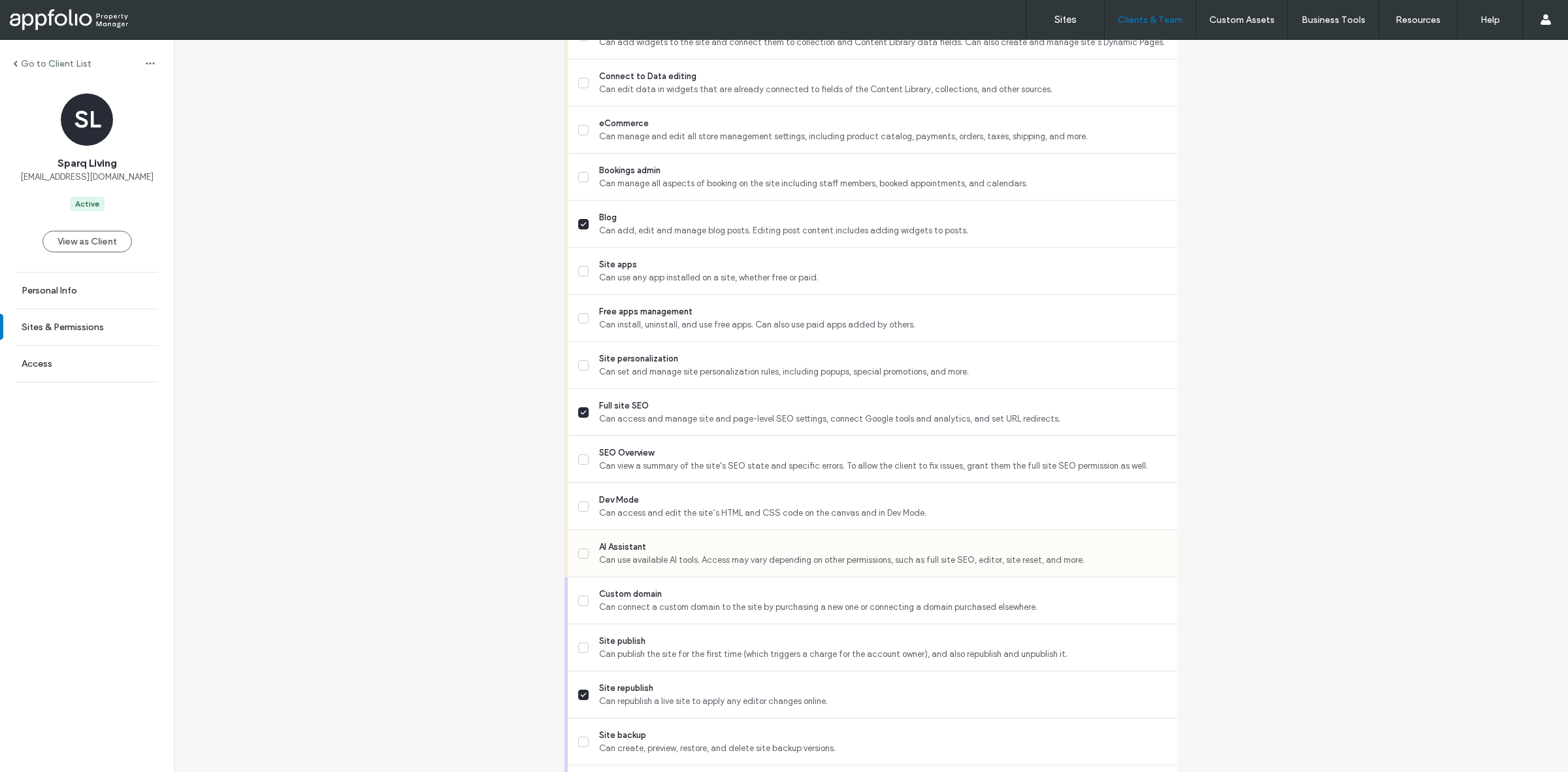
scroll to position [817, 0]
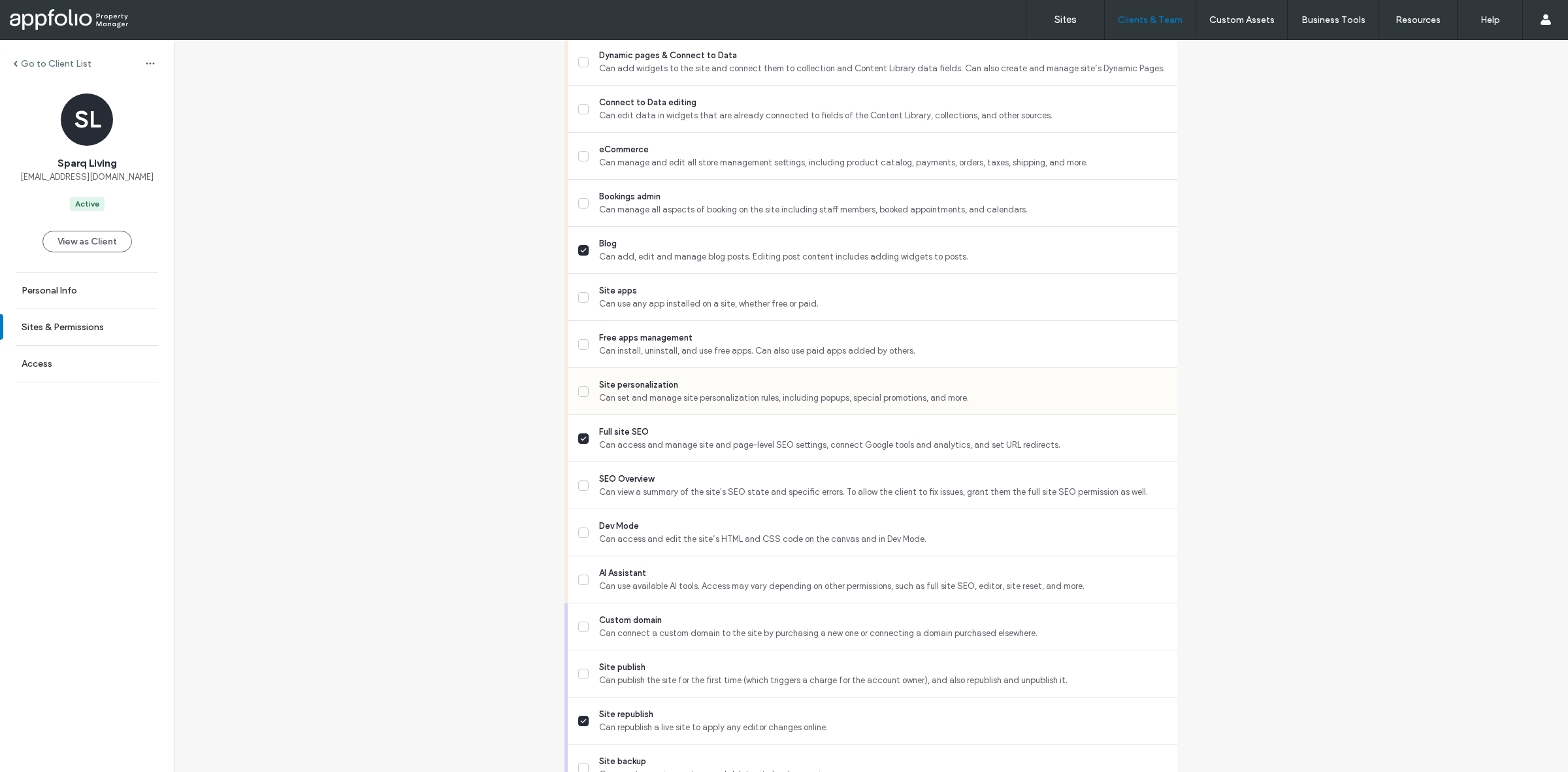
click at [716, 386] on span "Site personalization" at bounding box center [883, 385] width 568 height 13
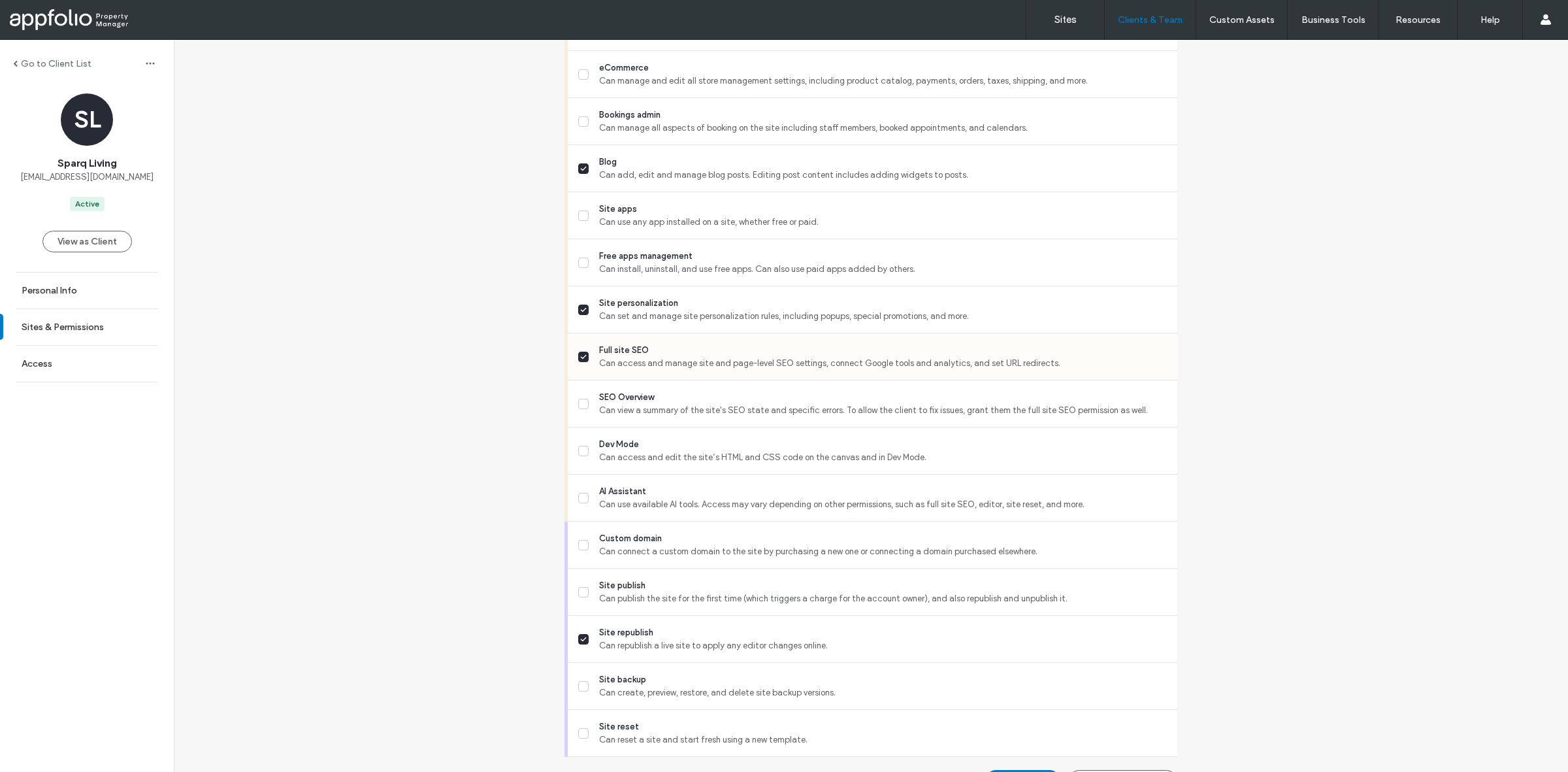
scroll to position [409, 0]
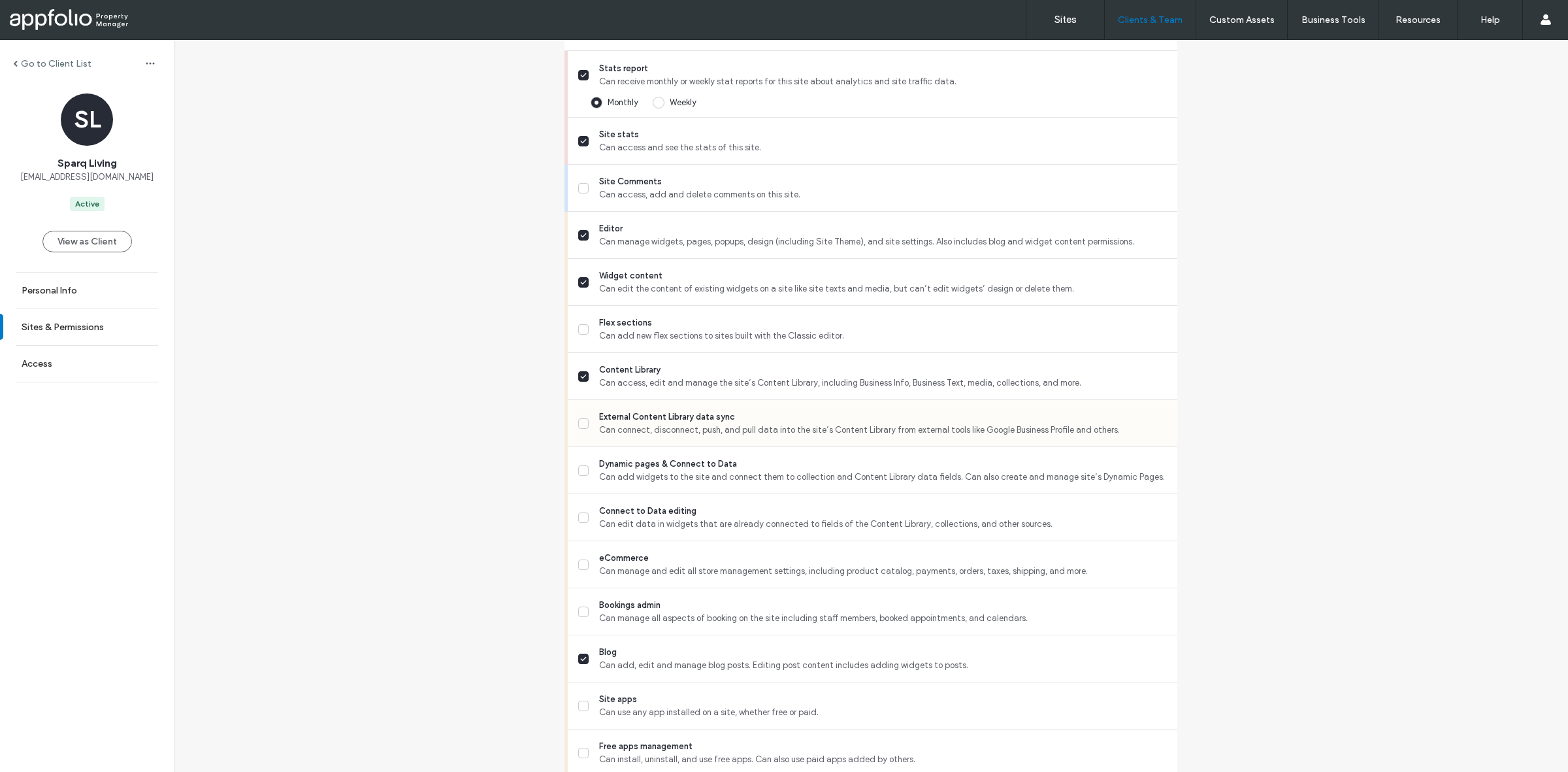
click at [805, 424] on span "Can connect, disconnect, push, and pull data into the site’s Content Library fr…" at bounding box center [883, 430] width 568 height 13
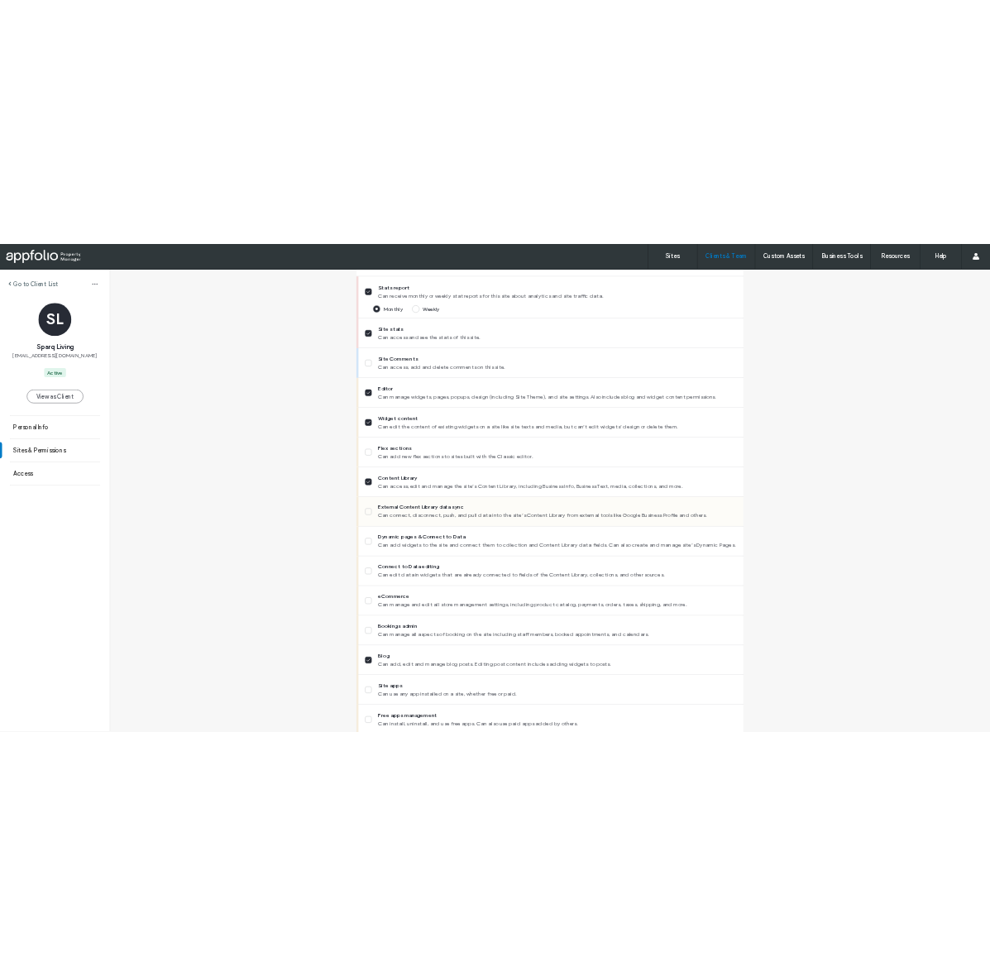
scroll to position [310, 0]
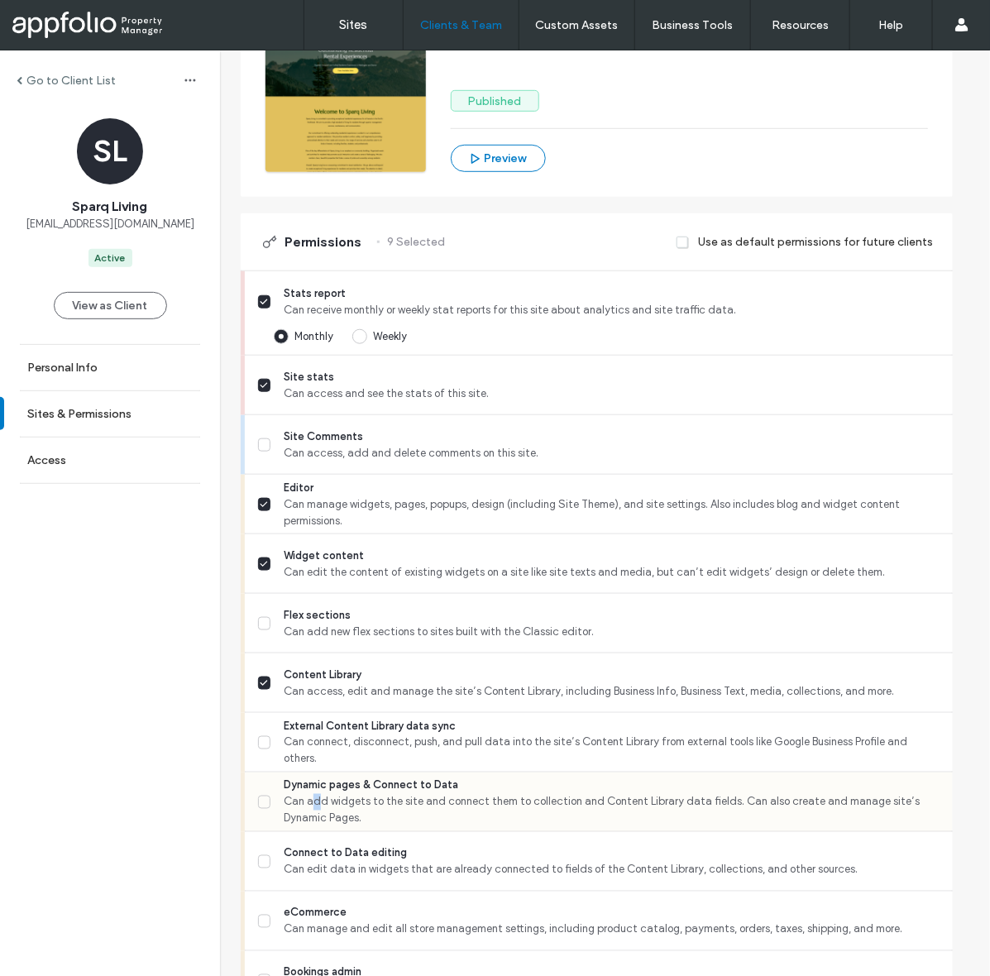
click at [314, 805] on span "Can add widgets to the site and connect them to collection and Content Library …" at bounding box center [612, 810] width 656 height 33
click at [258, 792] on label "Dynamic pages & Connect to Data Can add widgets to the site and connect them to…" at bounding box center [599, 803] width 682 height 50
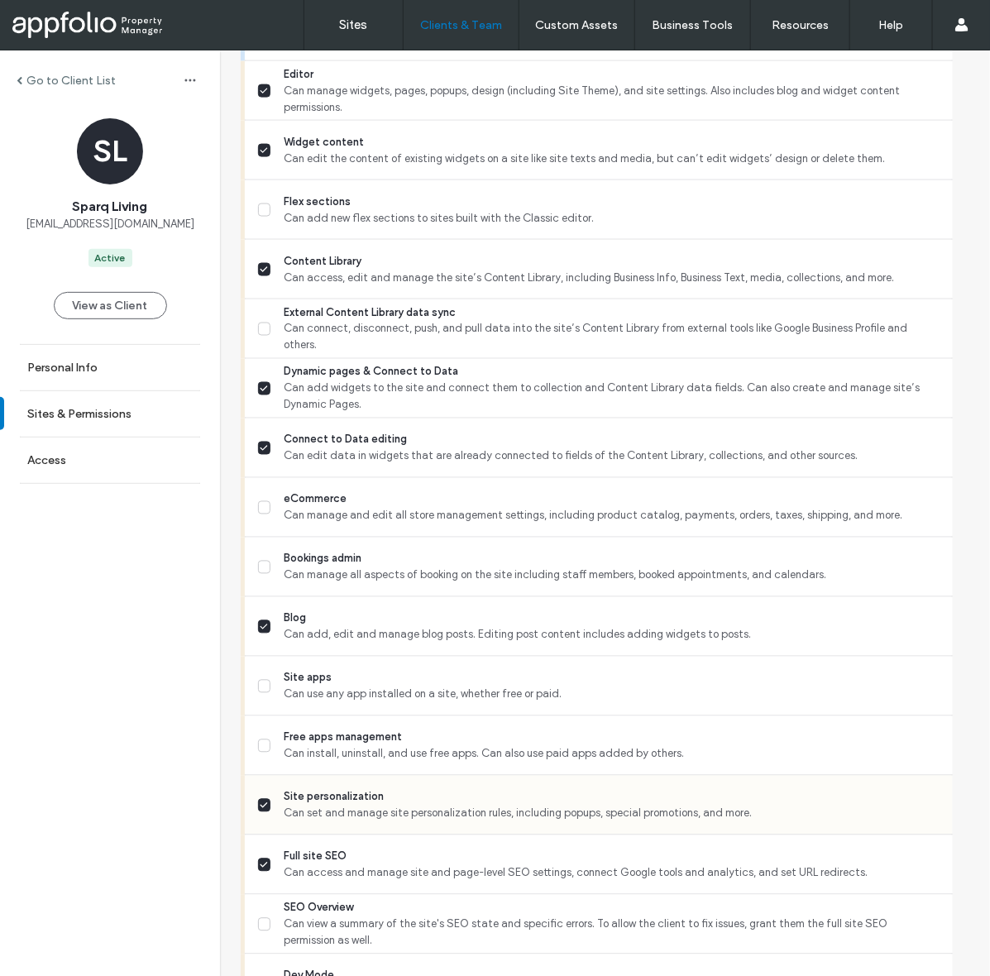
scroll to position [827, 0]
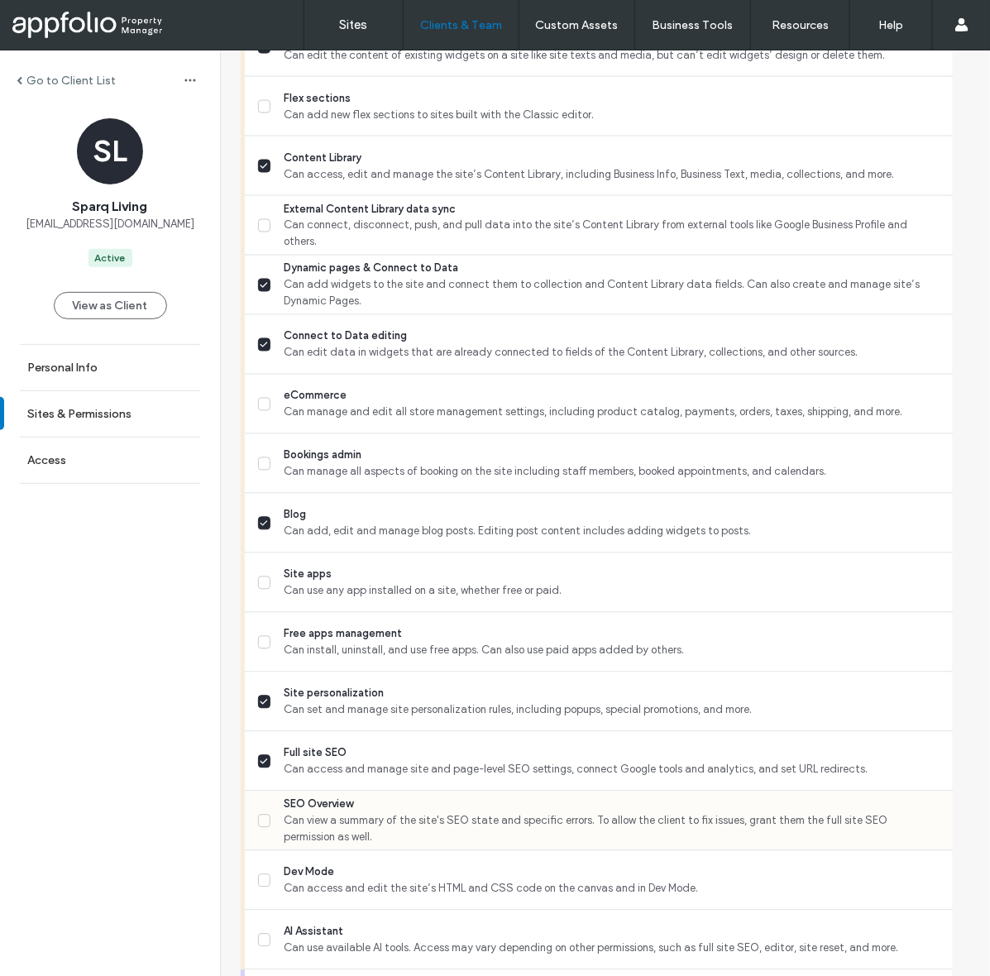
click at [319, 821] on span "Can view a summary of the site's SEO state and specific errors. To allow the cl…" at bounding box center [612, 829] width 656 height 33
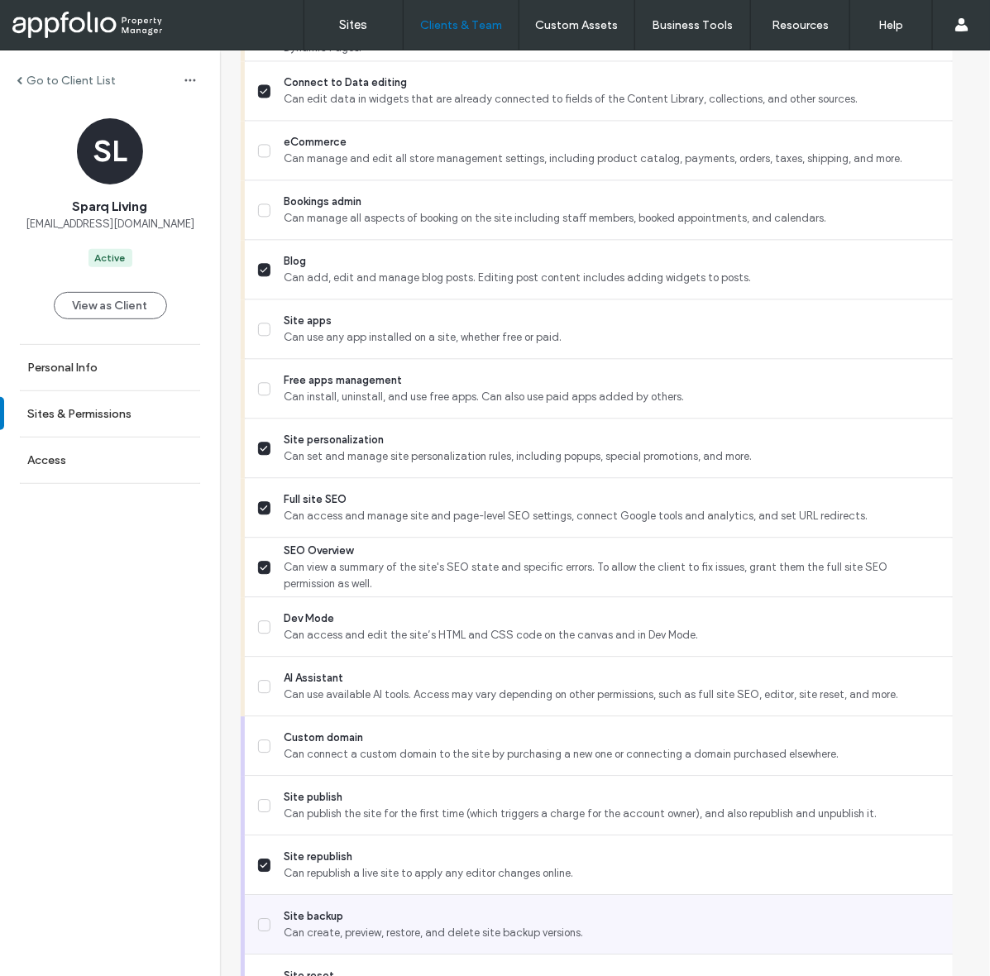
scroll to position [1180, 0]
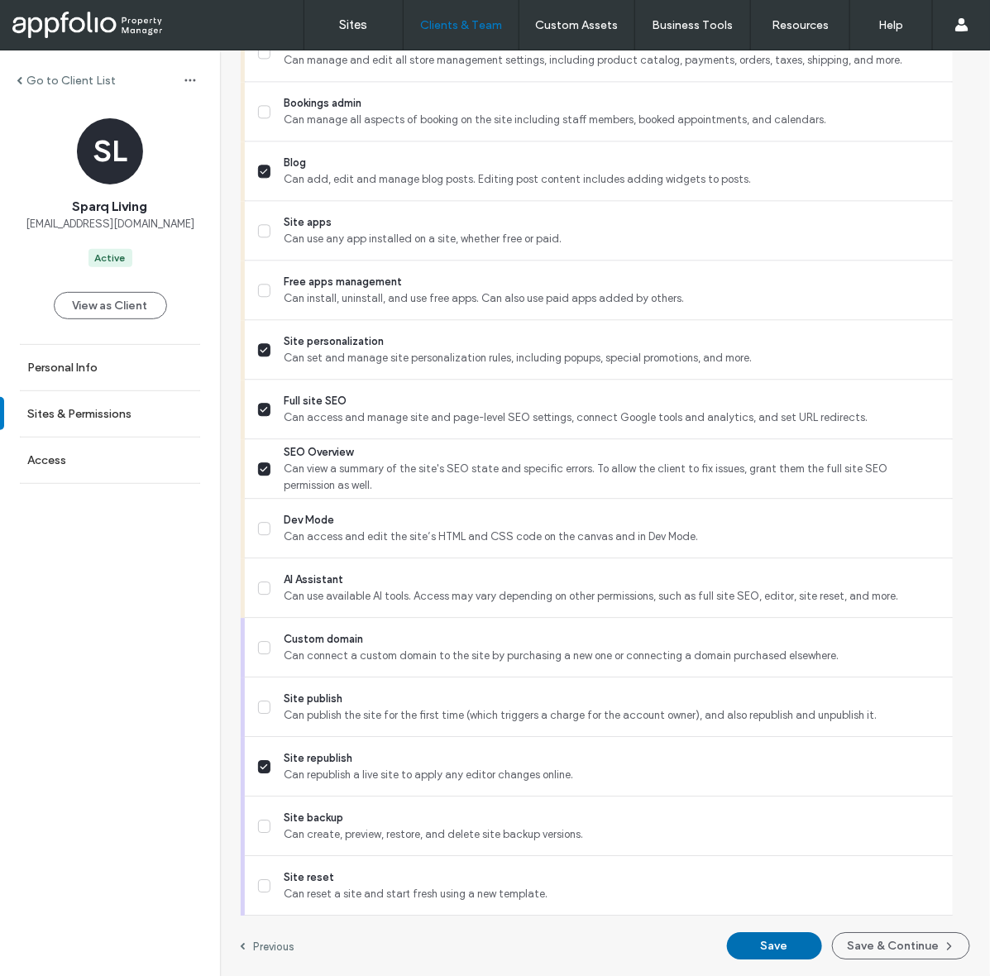
click at [808, 950] on button "Save" at bounding box center [774, 945] width 95 height 27
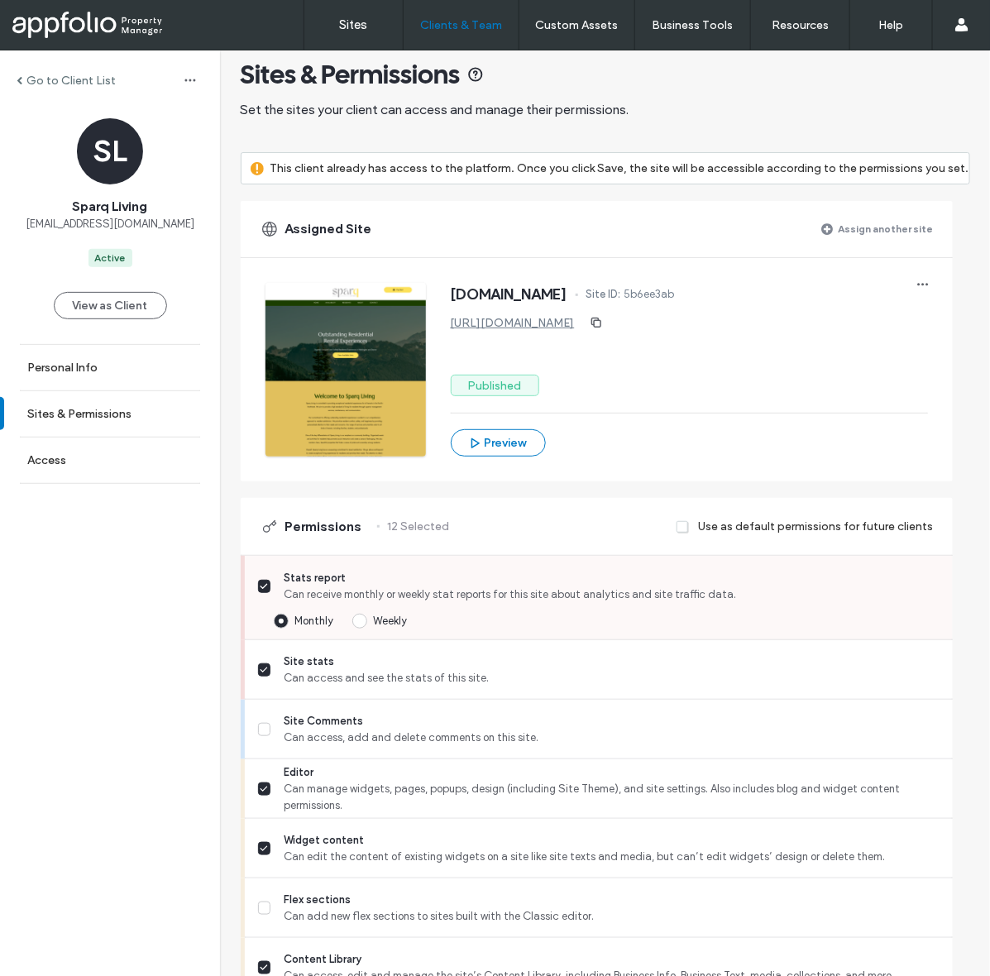
scroll to position [0, 0]
